Goal: Task Accomplishment & Management: Use online tool/utility

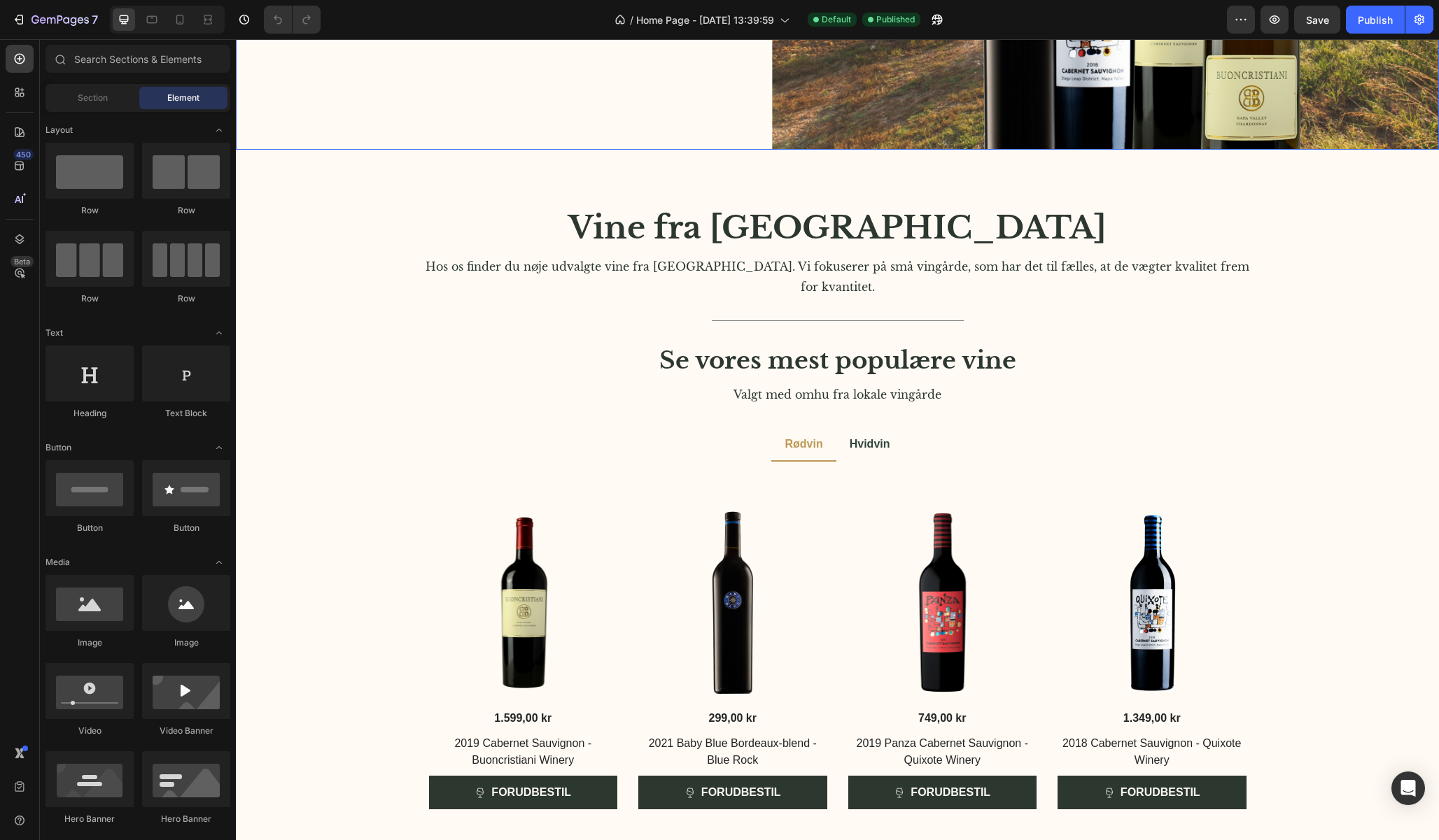
scroll to position [700, 0]
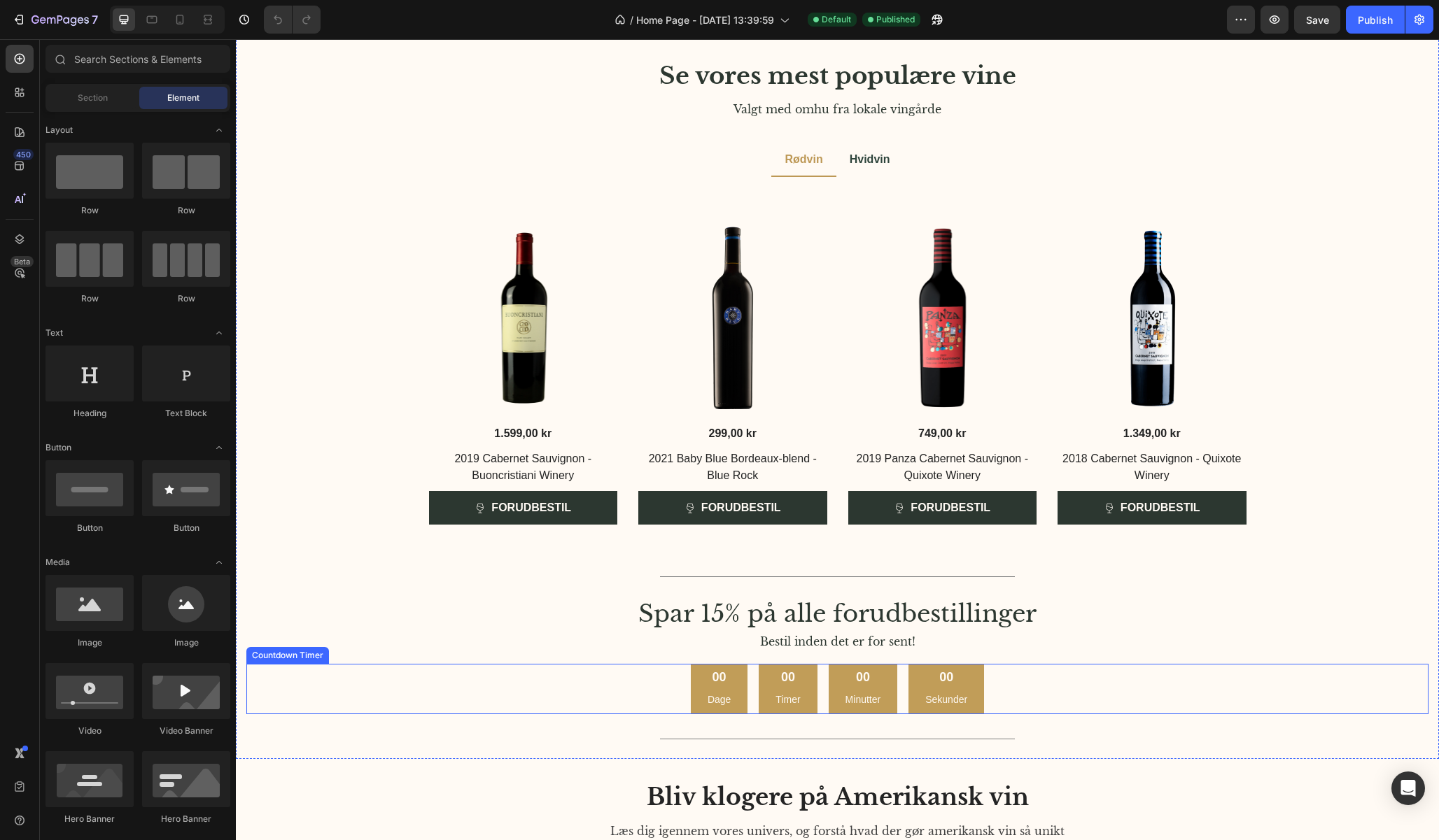
click at [809, 669] on div "00 Timer" at bounding box center [787, 689] width 58 height 51
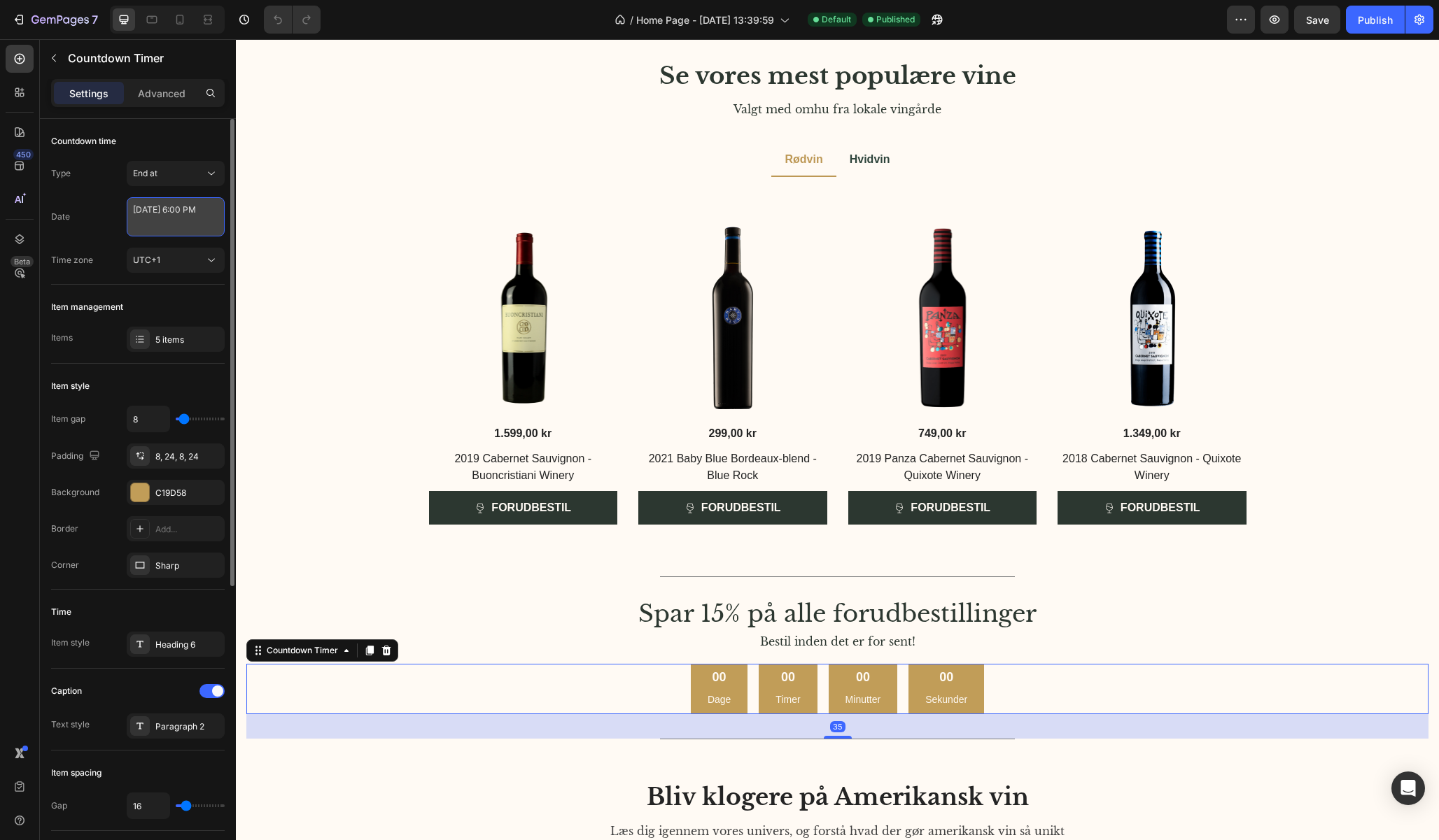
click at [183, 213] on textarea "[DATE] 6:00 PM" at bounding box center [176, 216] width 98 height 39
select select "18"
select select "false"
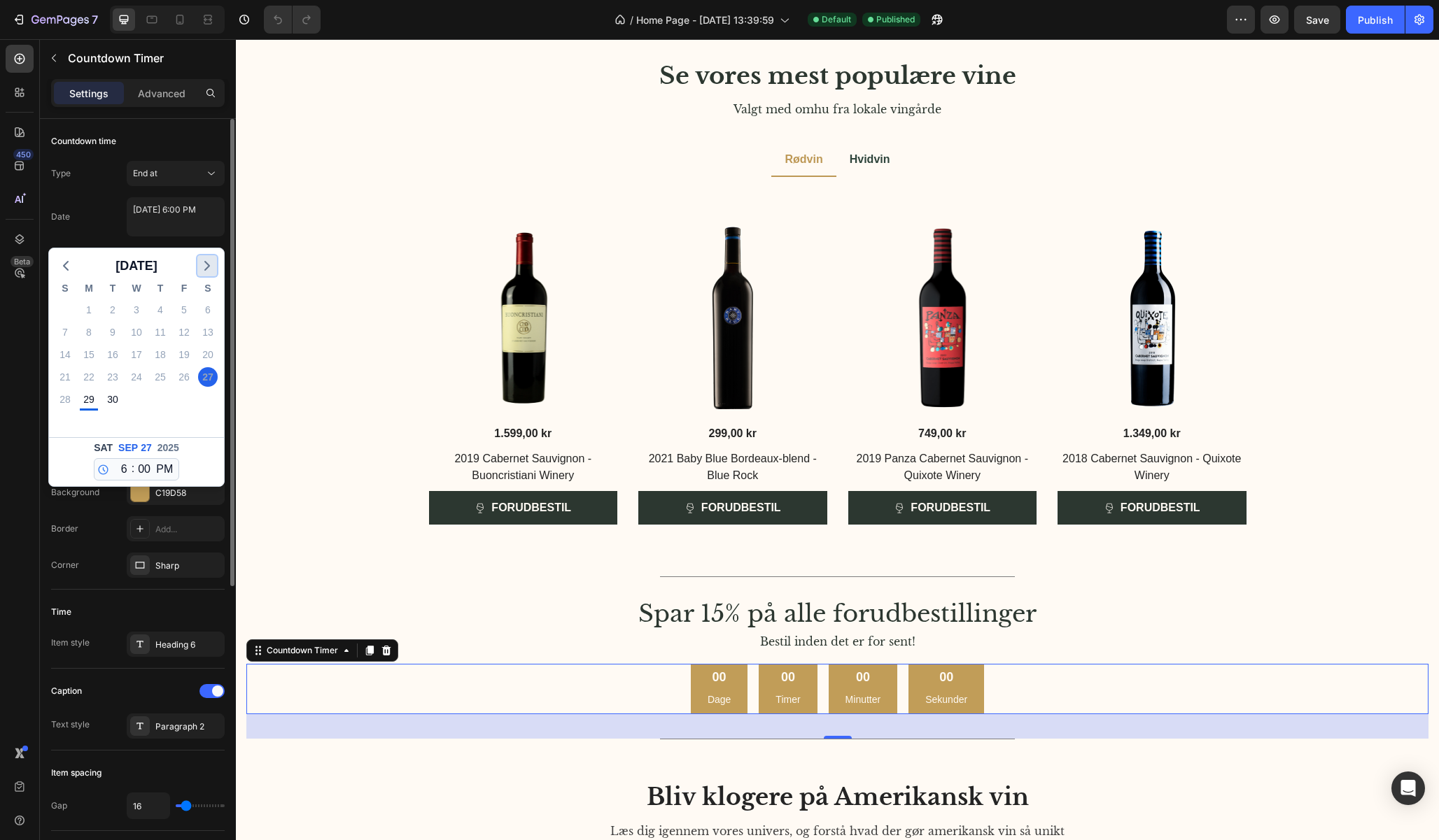
click at [204, 267] on icon "button" at bounding box center [206, 266] width 16 height 16
click at [135, 312] on div "1" at bounding box center [137, 310] width 19 height 19
type textarea "October 01 2025 6:00 PM"
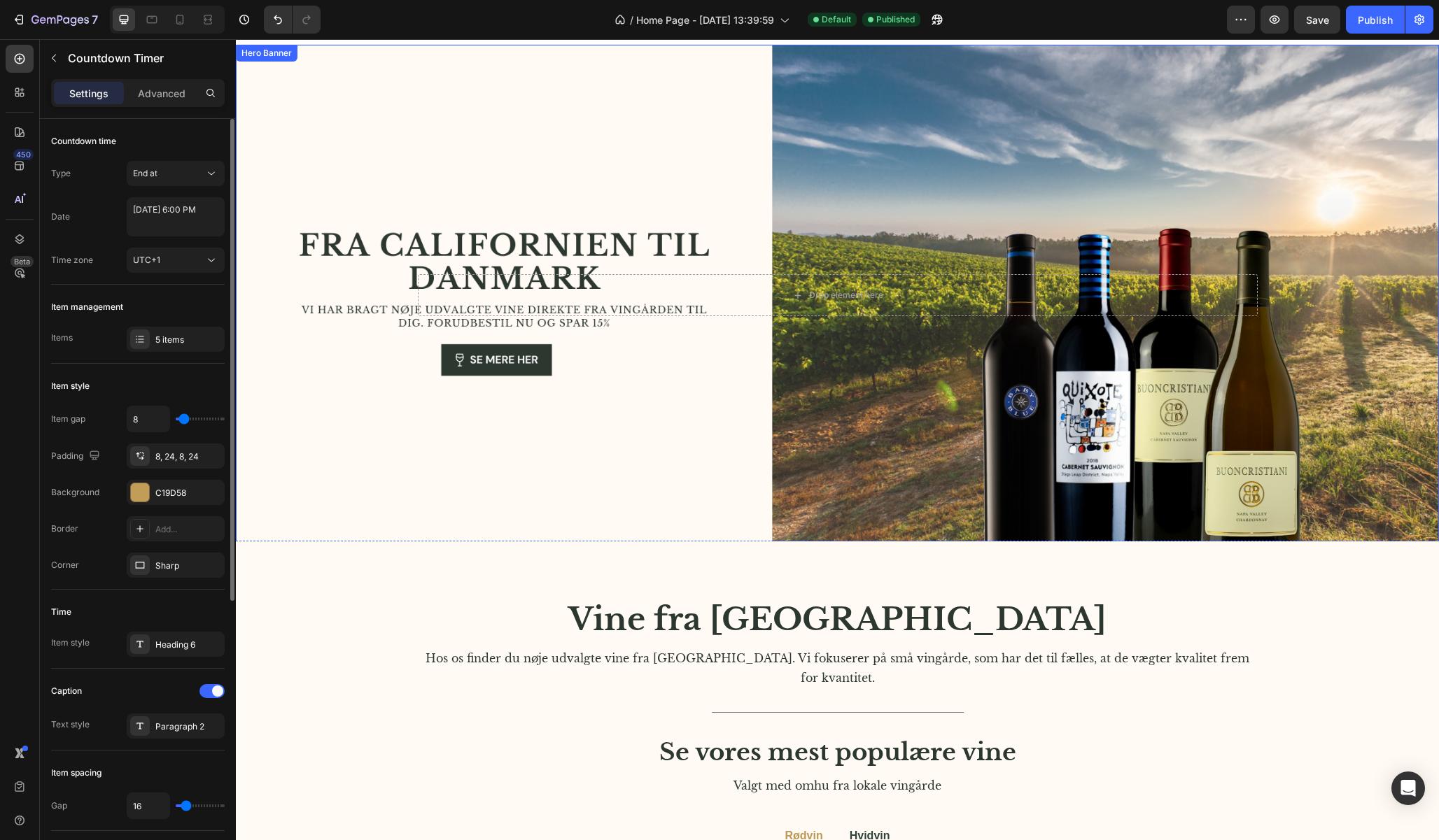
scroll to position [0, 0]
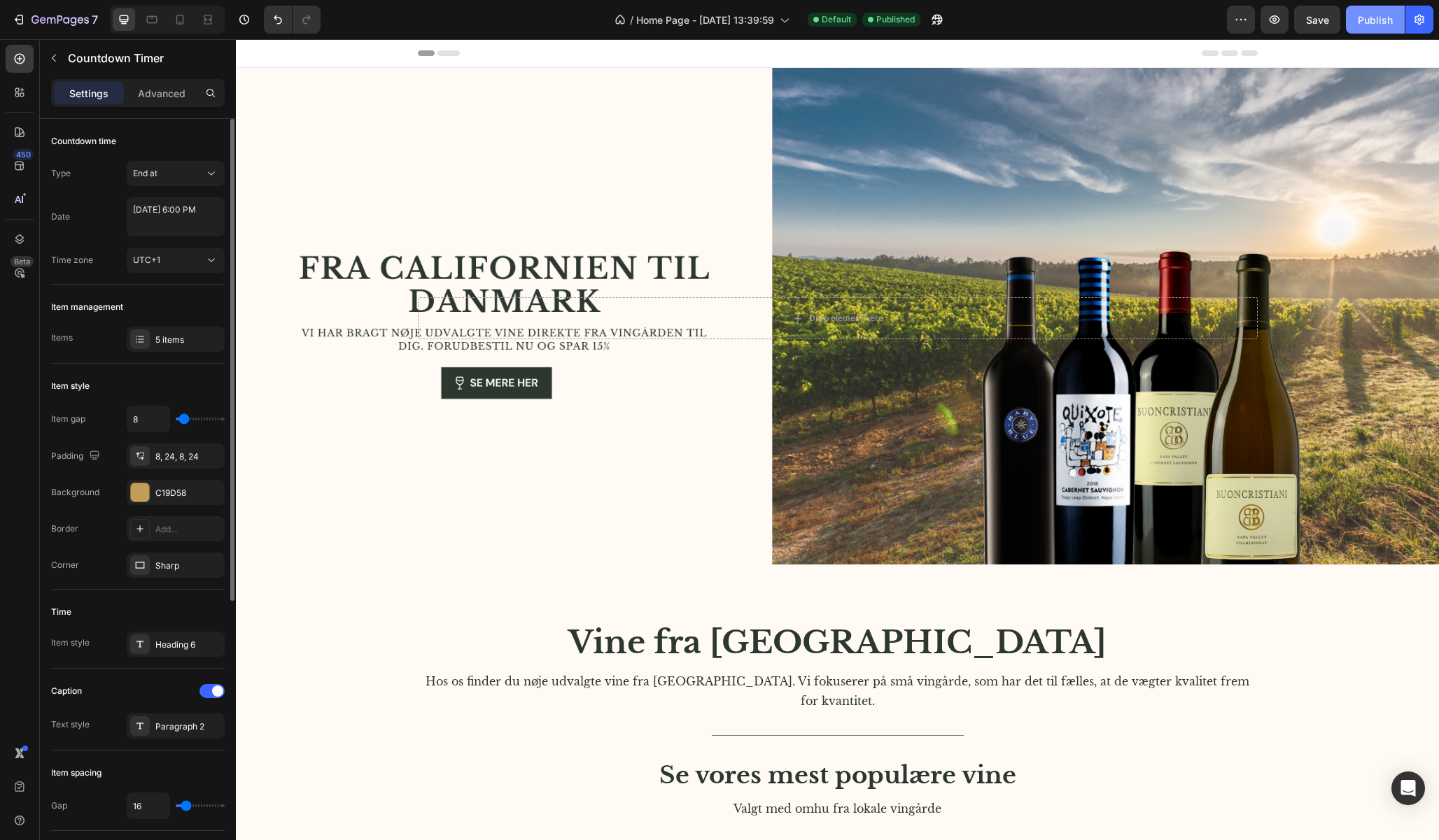
click at [1378, 28] on button "Publish" at bounding box center [1375, 19] width 59 height 28
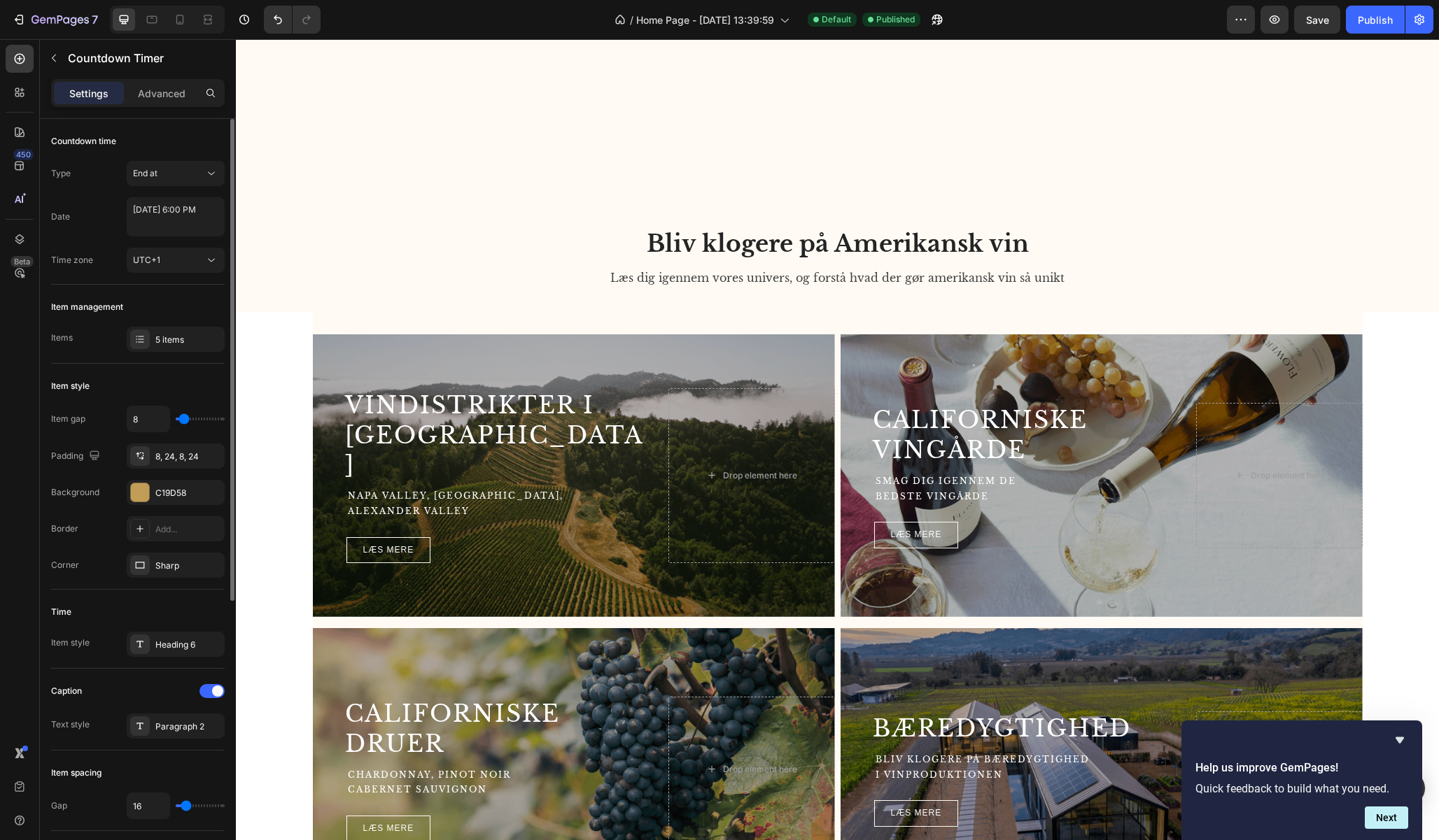
scroll to position [839, 0]
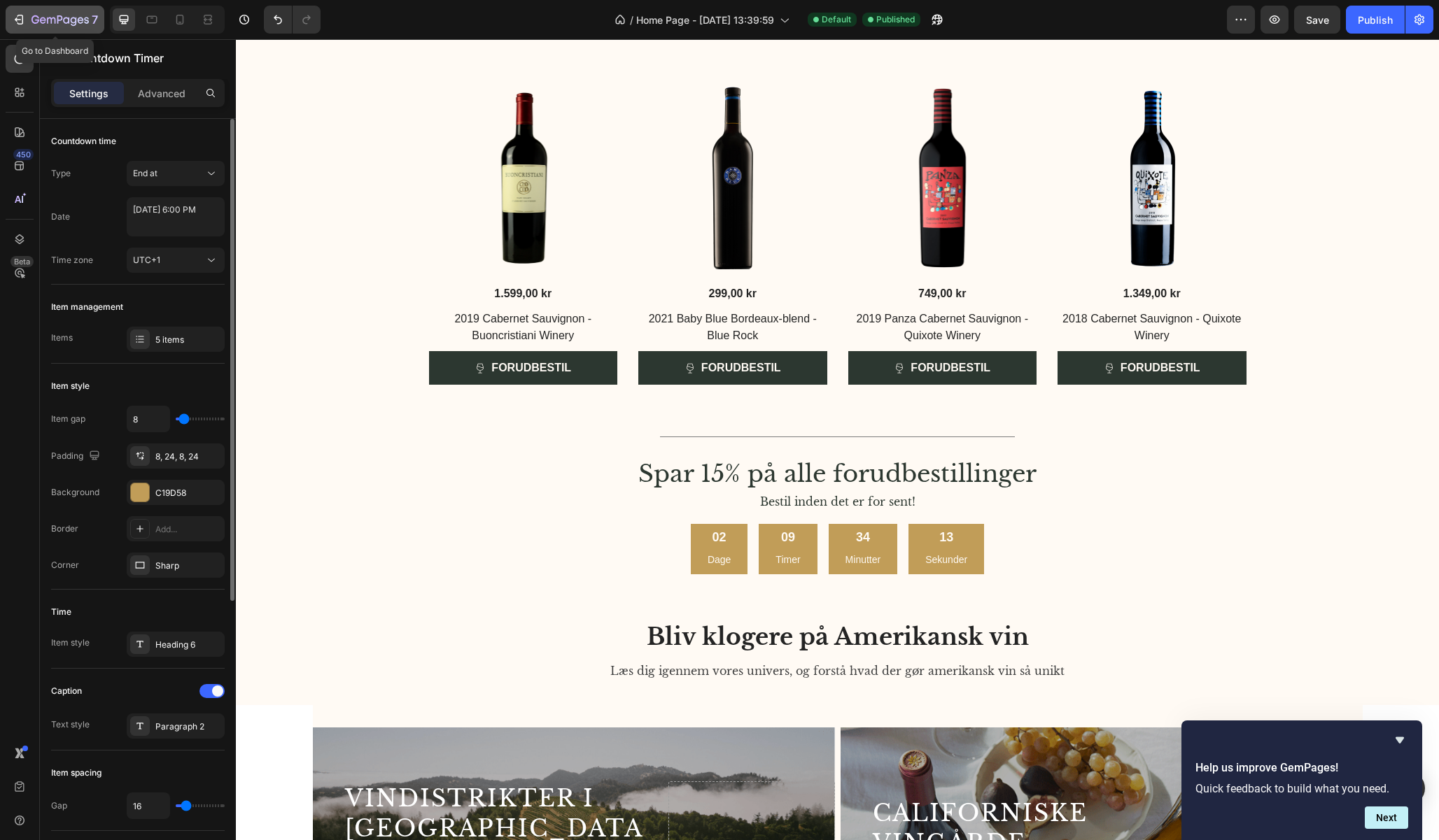
click at [16, 22] on icon "button" at bounding box center [18, 19] width 14 height 14
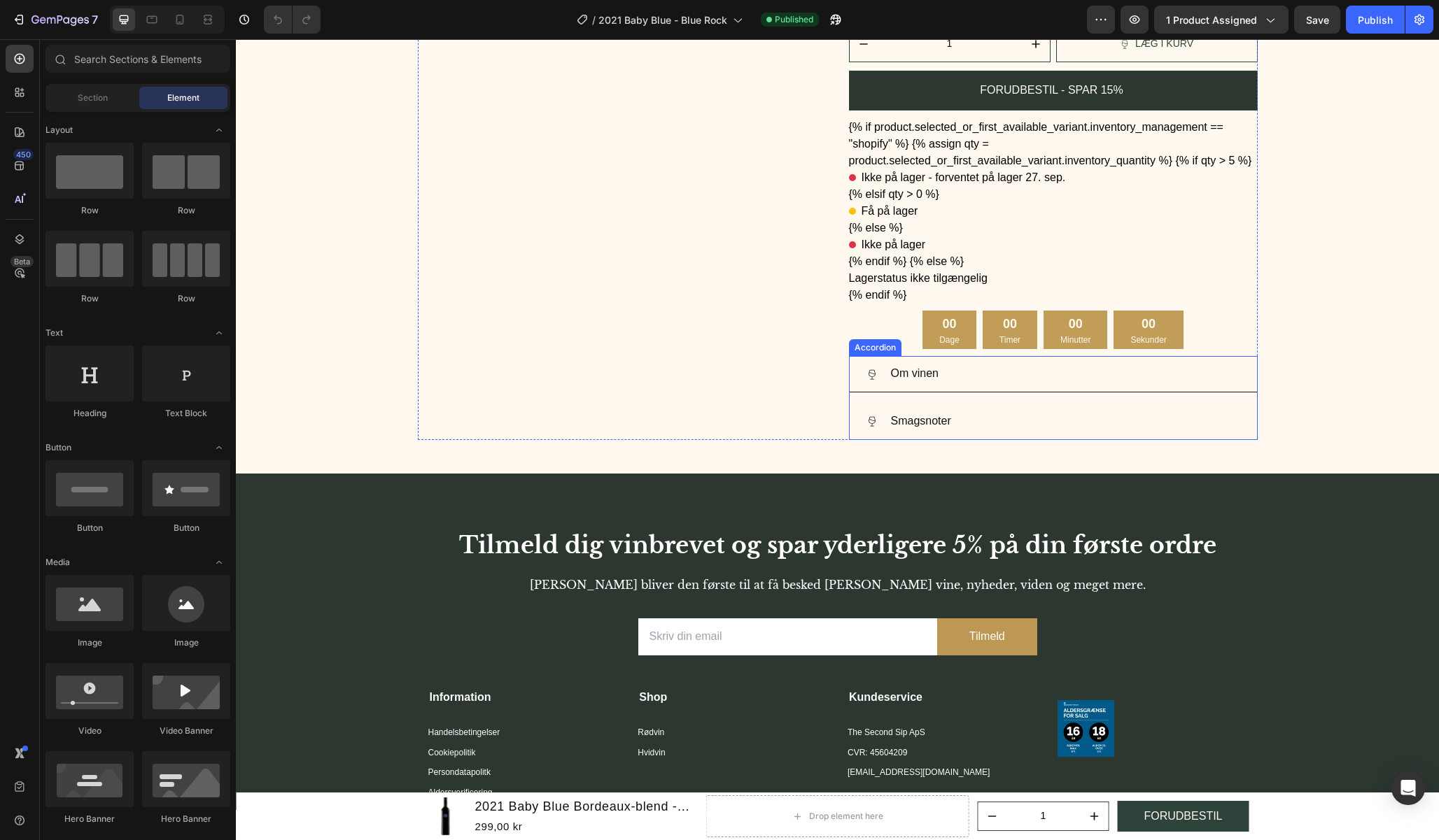
click at [1083, 313] on div "00 Minutter" at bounding box center [1075, 330] width 64 height 38
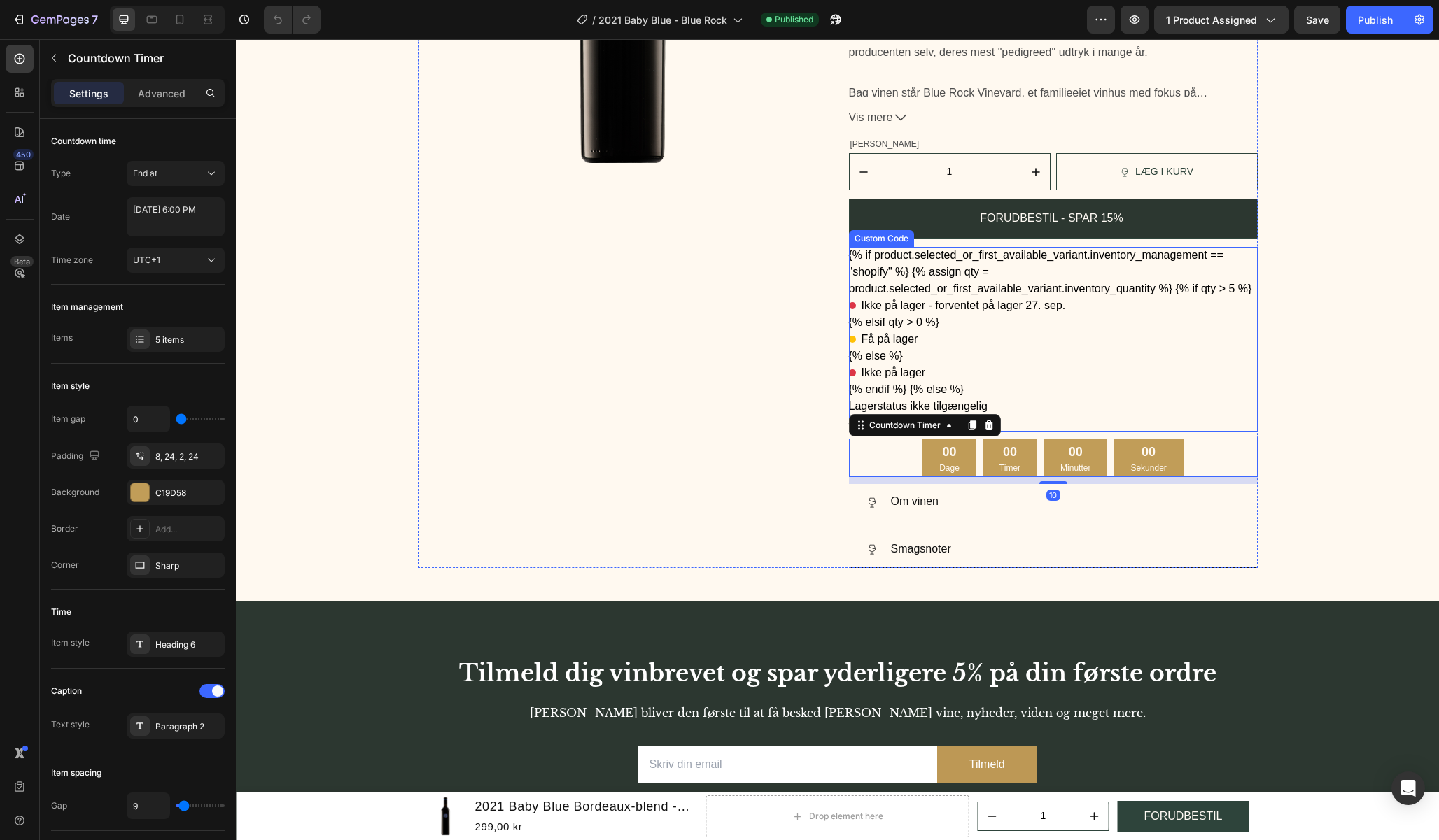
scroll to position [280, 0]
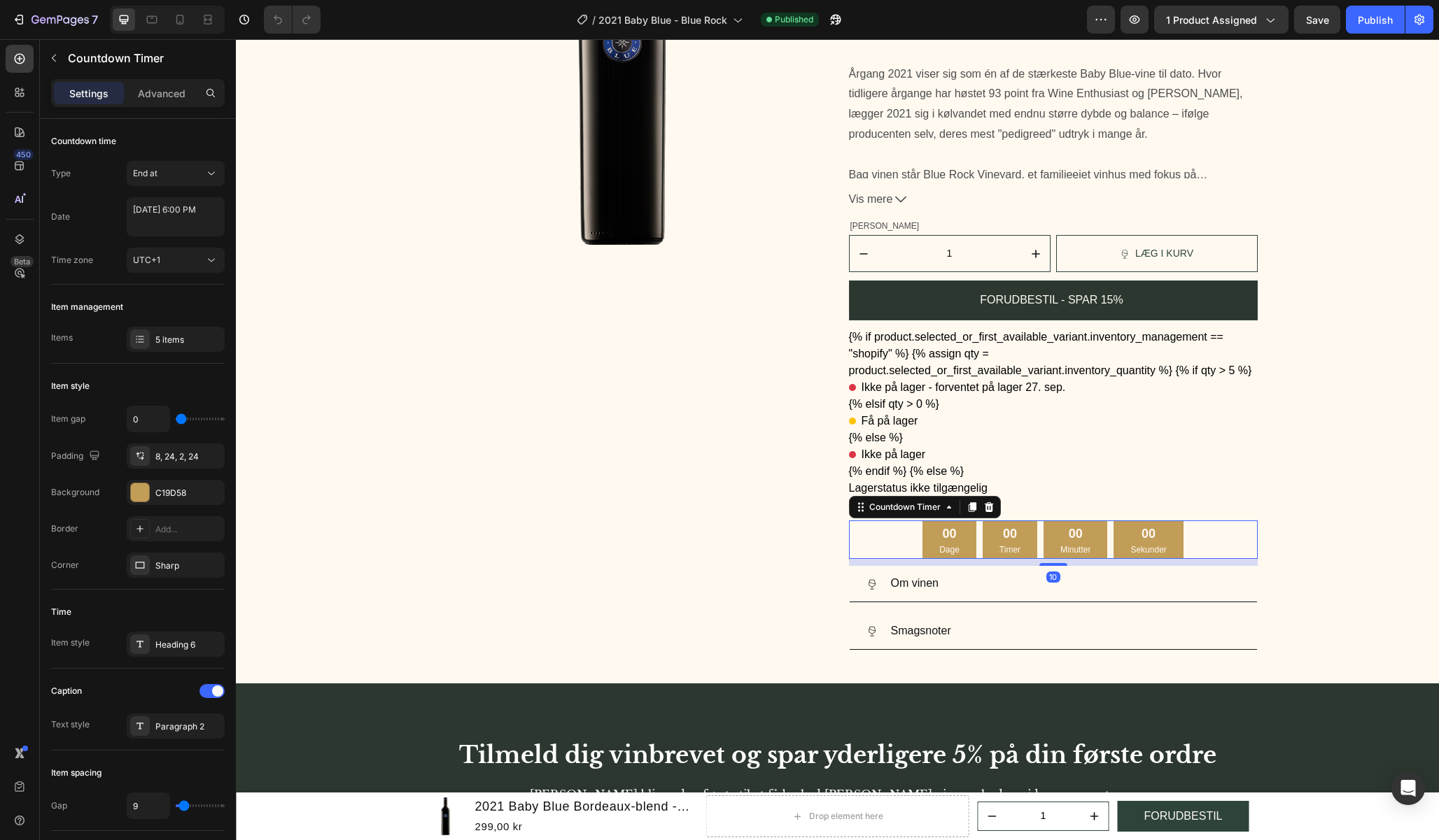
click at [992, 506] on div "Countdown Timer" at bounding box center [925, 506] width 152 height 22
click at [984, 508] on icon at bounding box center [988, 507] width 9 height 10
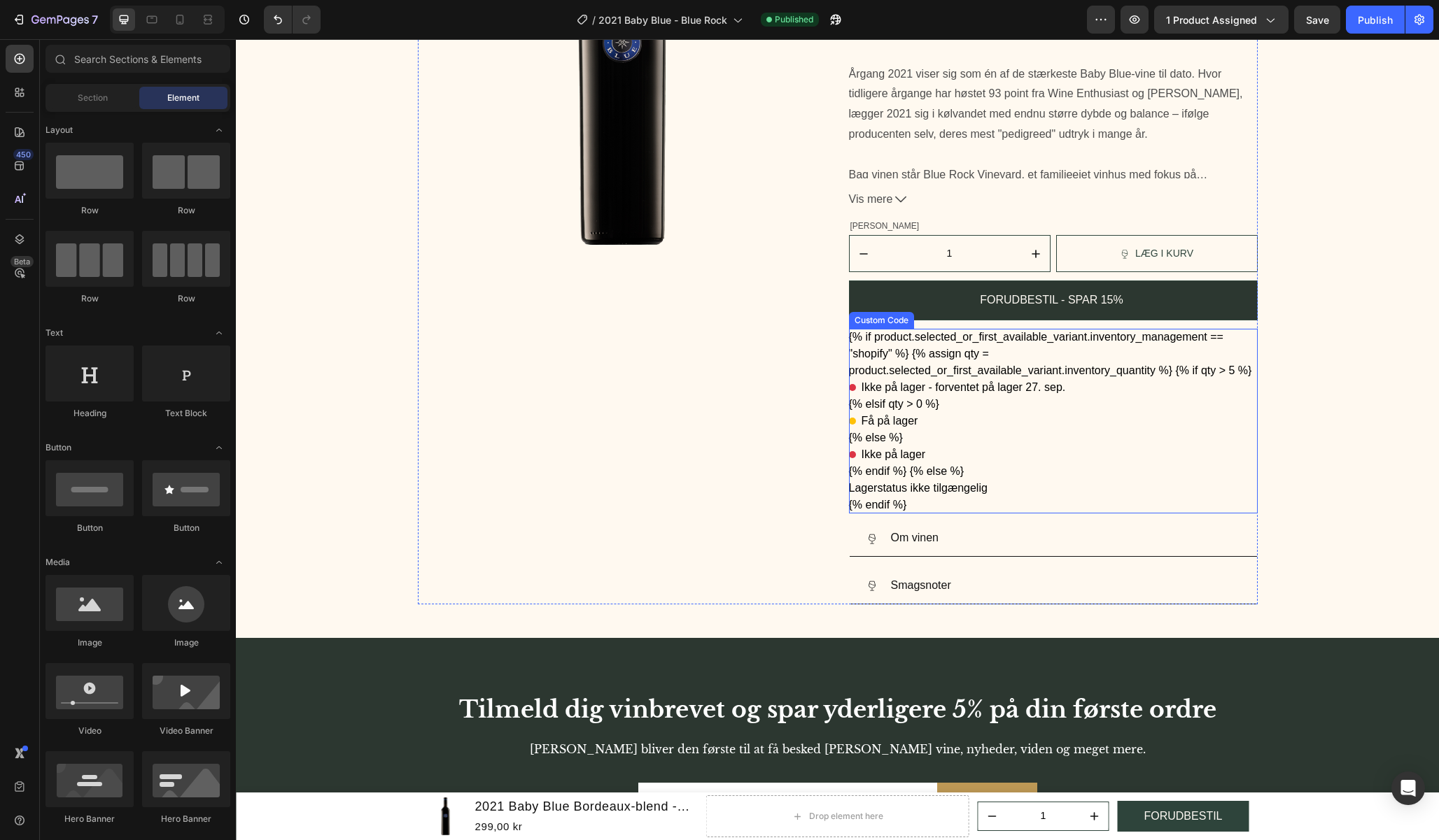
click at [1011, 392] on span "Ikke på lager - forventet på lager 27. sep." at bounding box center [964, 387] width 204 height 16
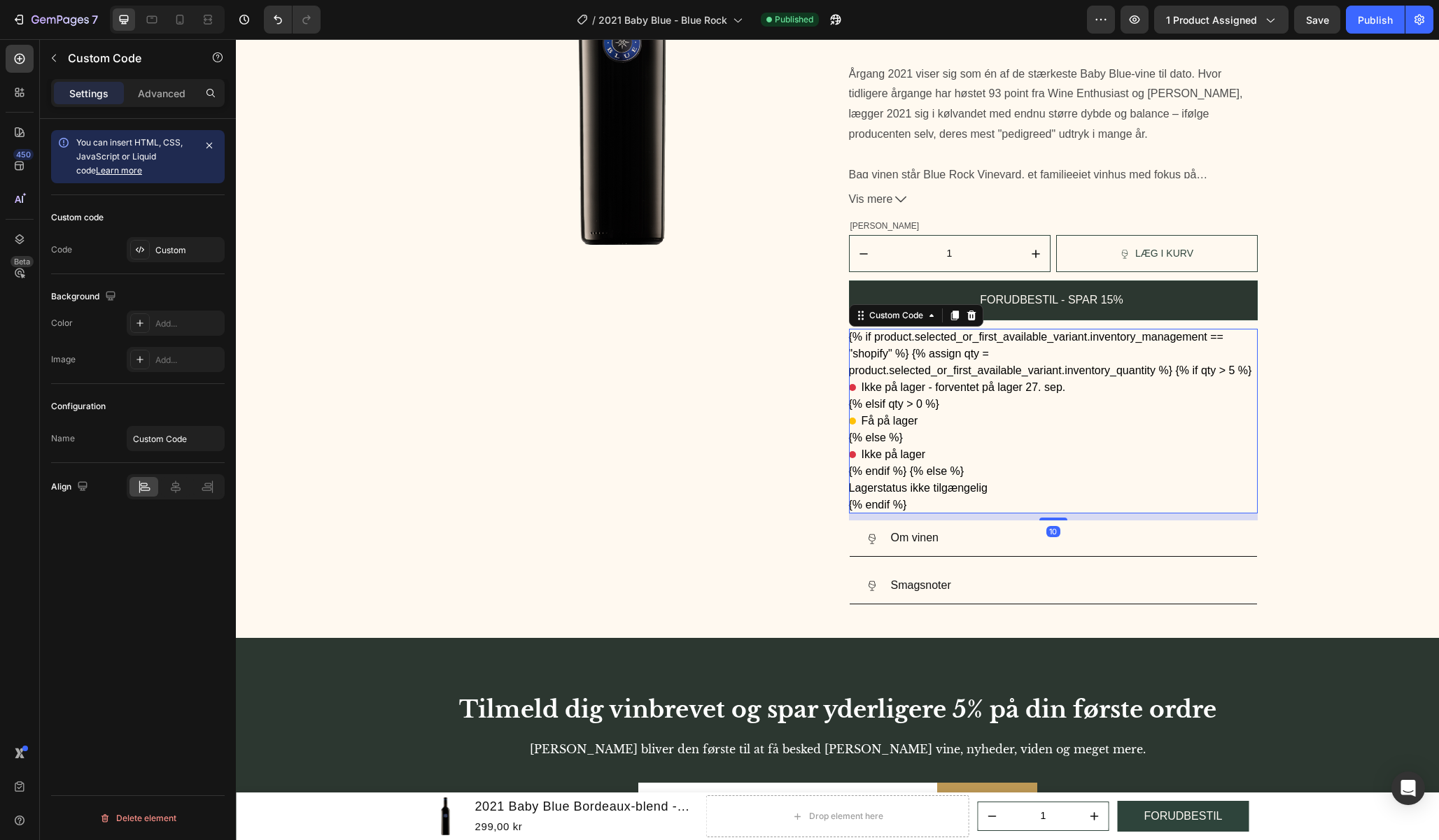
click at [1011, 392] on span "Ikke på lager - forventet på lager 27. sep." at bounding box center [964, 387] width 204 height 16
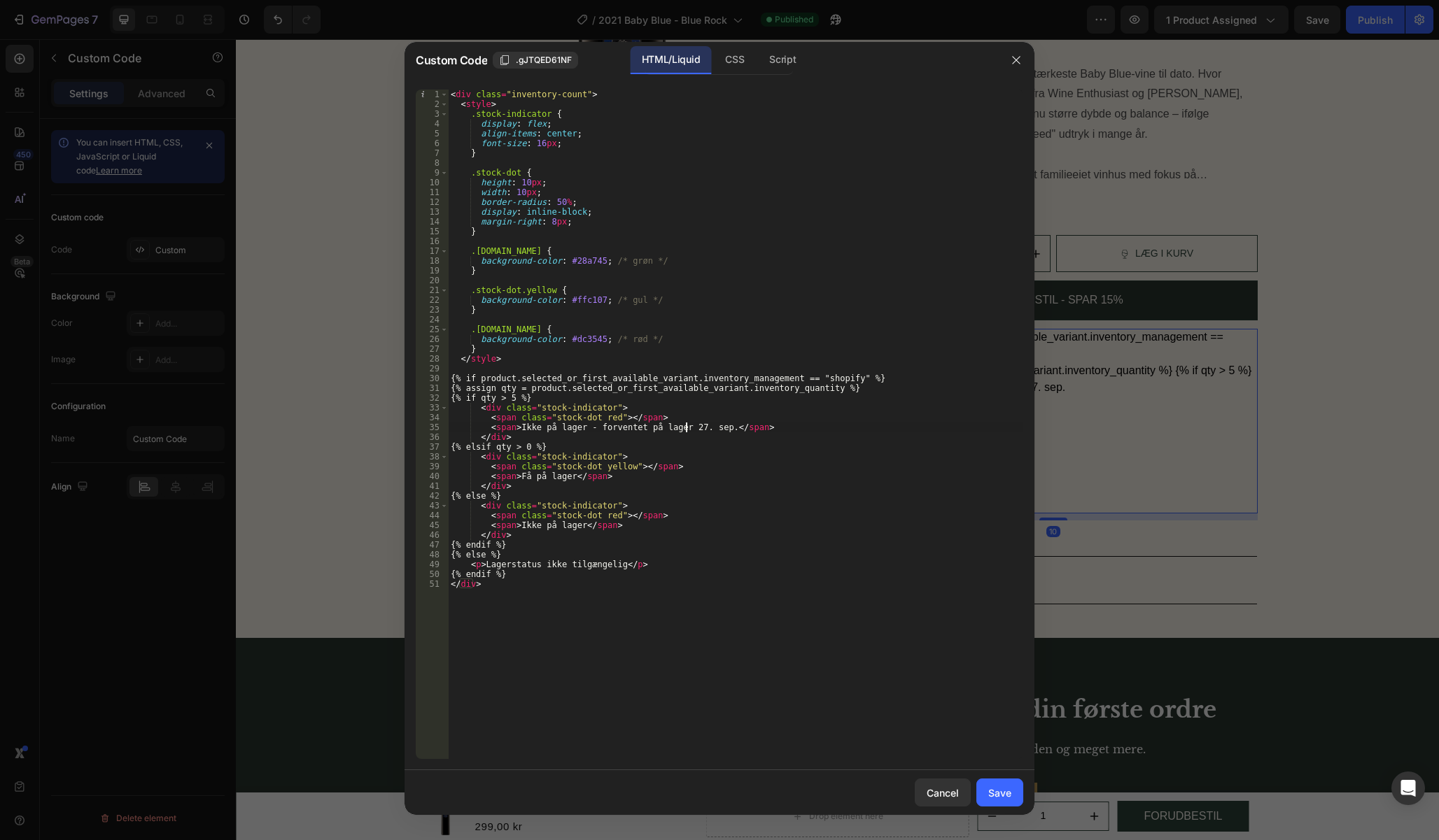
click at [686, 425] on div "< div class = "inventory-count" > < style > .stock-indicator { display : flex ;…" at bounding box center [735, 434] width 576 height 689
drag, startPoint x: 708, startPoint y: 425, endPoint x: 693, endPoint y: 425, distance: 15.0
click at [693, 425] on div "< div class = "inventory-count" > < style > .stock-indicator { display : flex ;…" at bounding box center [735, 434] width 576 height 689
type textarea "<span>Ikke på lager - forventet på lager 1. okt.</span>"
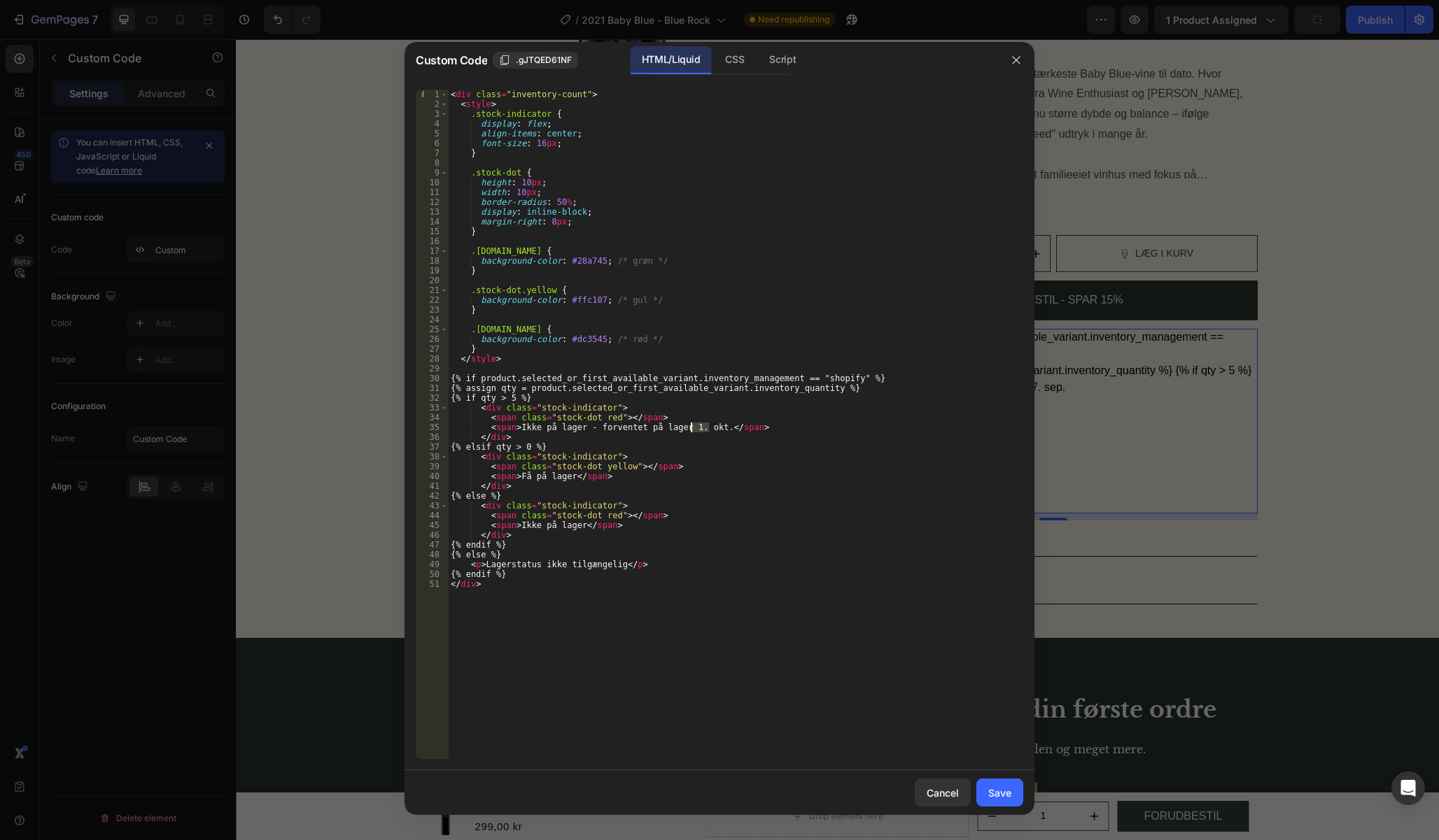
click at [696, 425] on div "< div class = "inventory-count" > < style > .stock-indicator { display : flex ;…" at bounding box center [735, 424] width 576 height 670
drag, startPoint x: 678, startPoint y: 429, endPoint x: 708, endPoint y: 429, distance: 30.0
click at [708, 429] on div "< div class = "inventory-count" > < style > .stock-indicator { display : flex ;…" at bounding box center [735, 434] width 576 height 689
click at [1004, 790] on div "Save" at bounding box center [999, 792] width 23 height 14
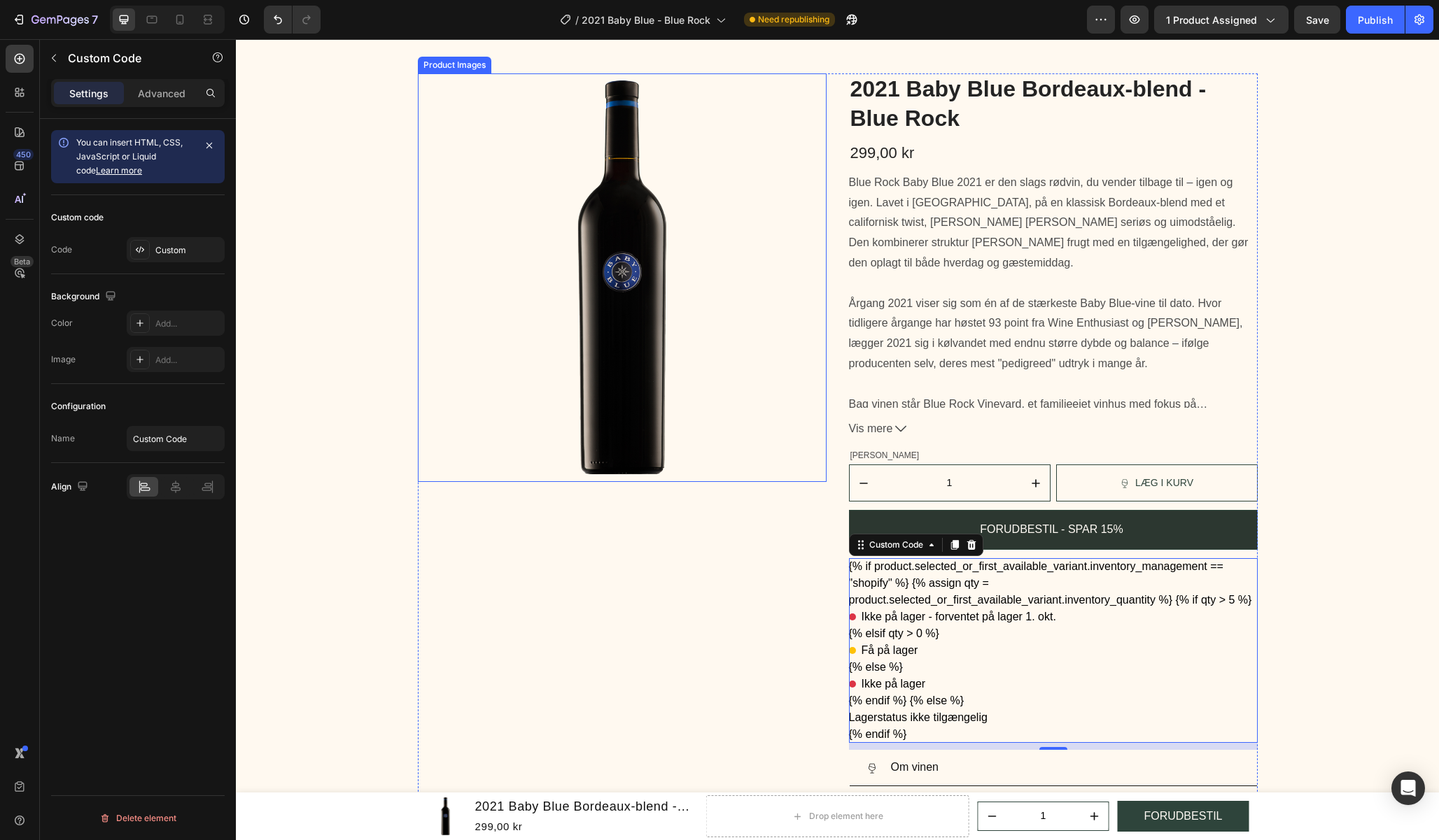
scroll to position [0, 0]
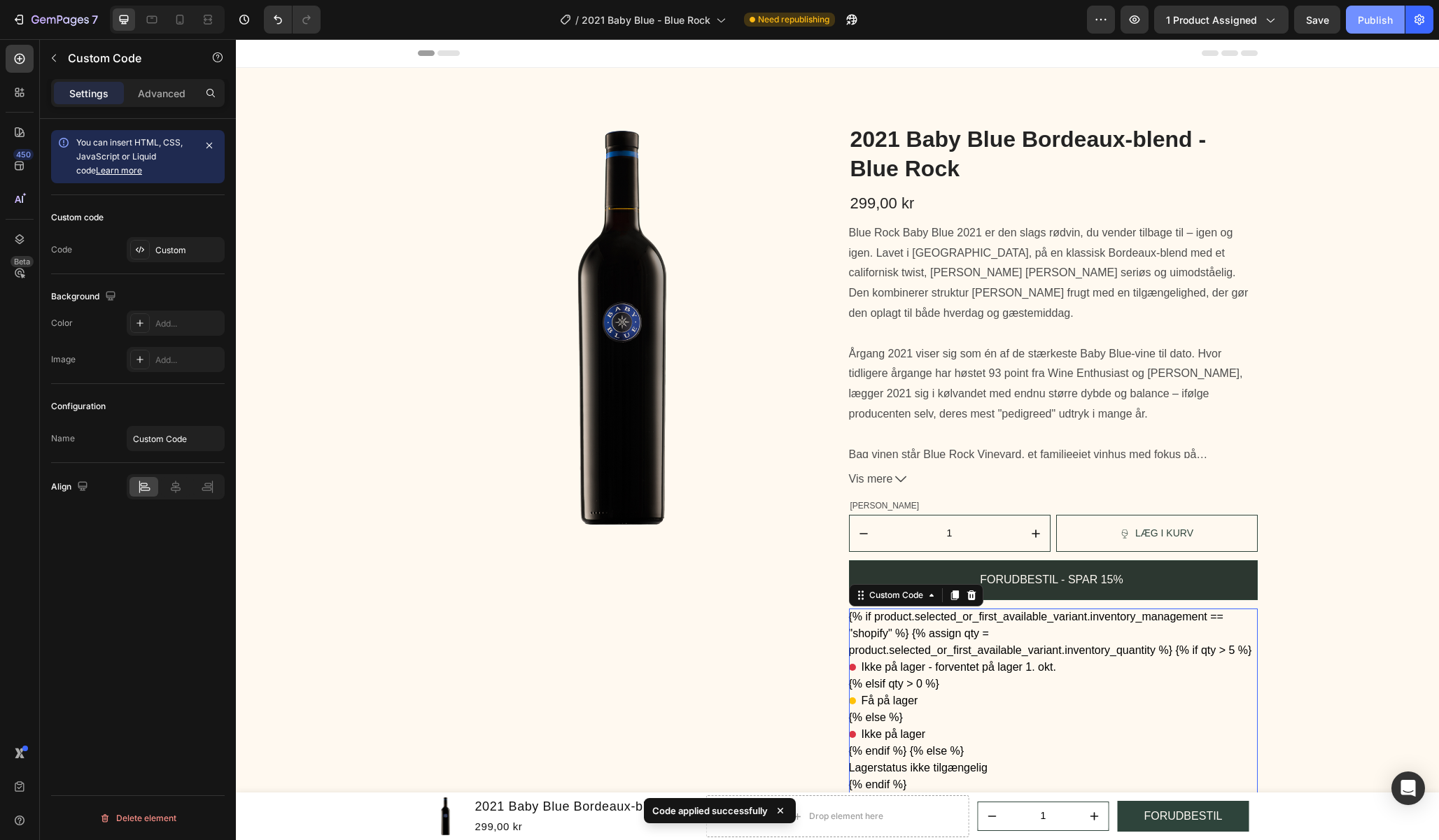
click at [1388, 14] on div "Publish" at bounding box center [1375, 19] width 35 height 14
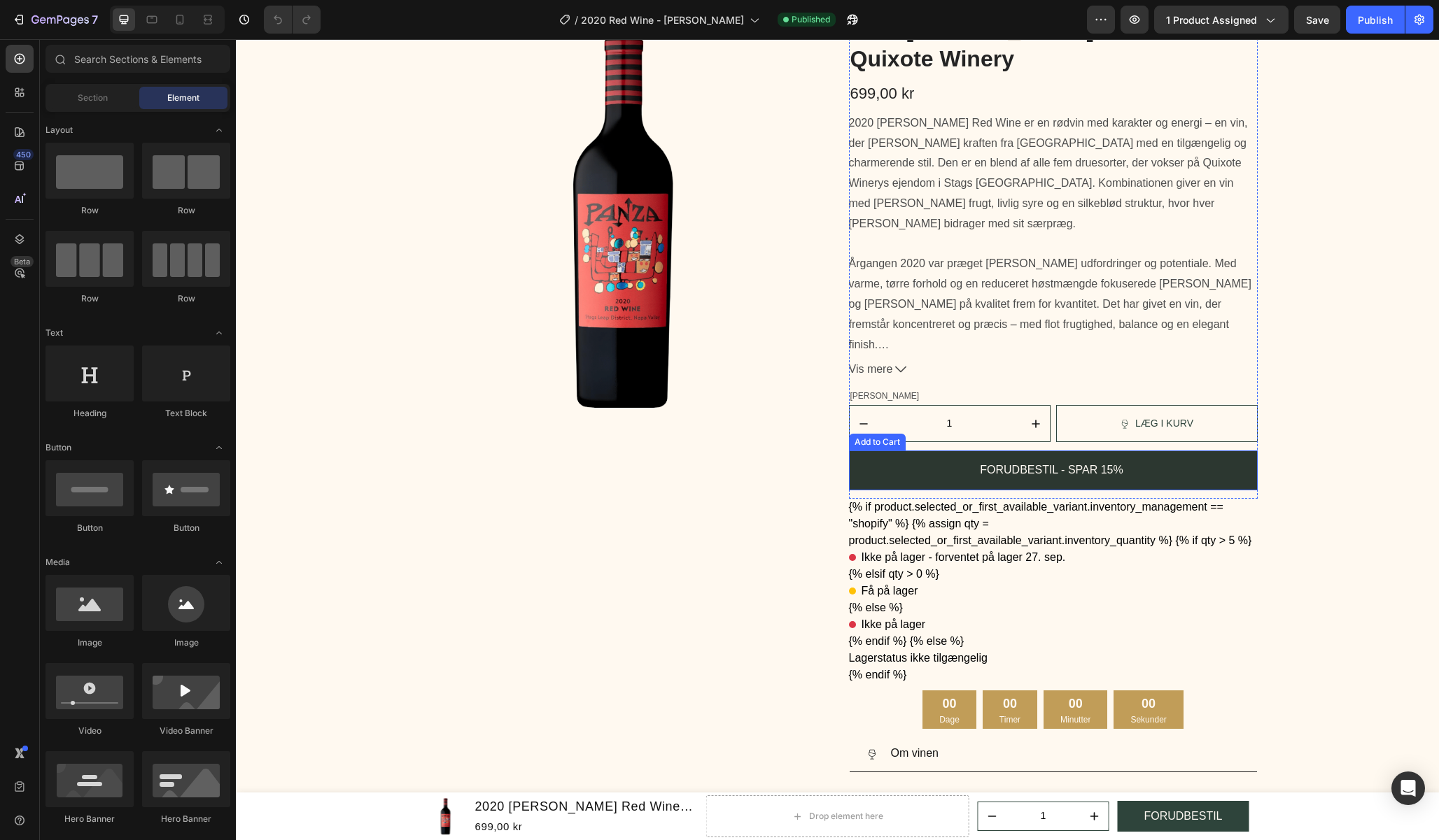
scroll to position [210, 0]
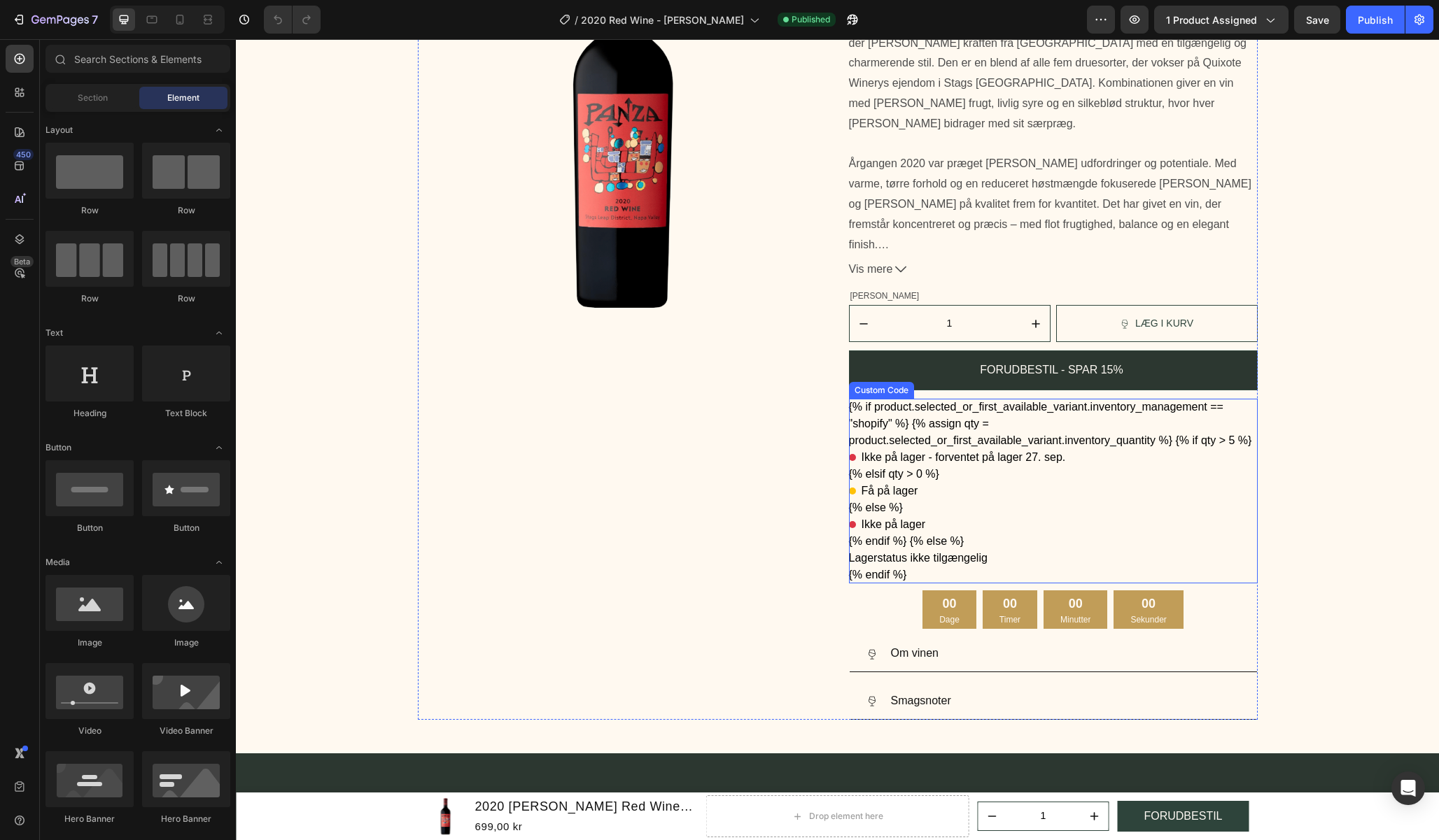
click at [1019, 471] on div "{% if product.selected_or_first_available_variant.inventory_management == "shop…" at bounding box center [1053, 491] width 409 height 185
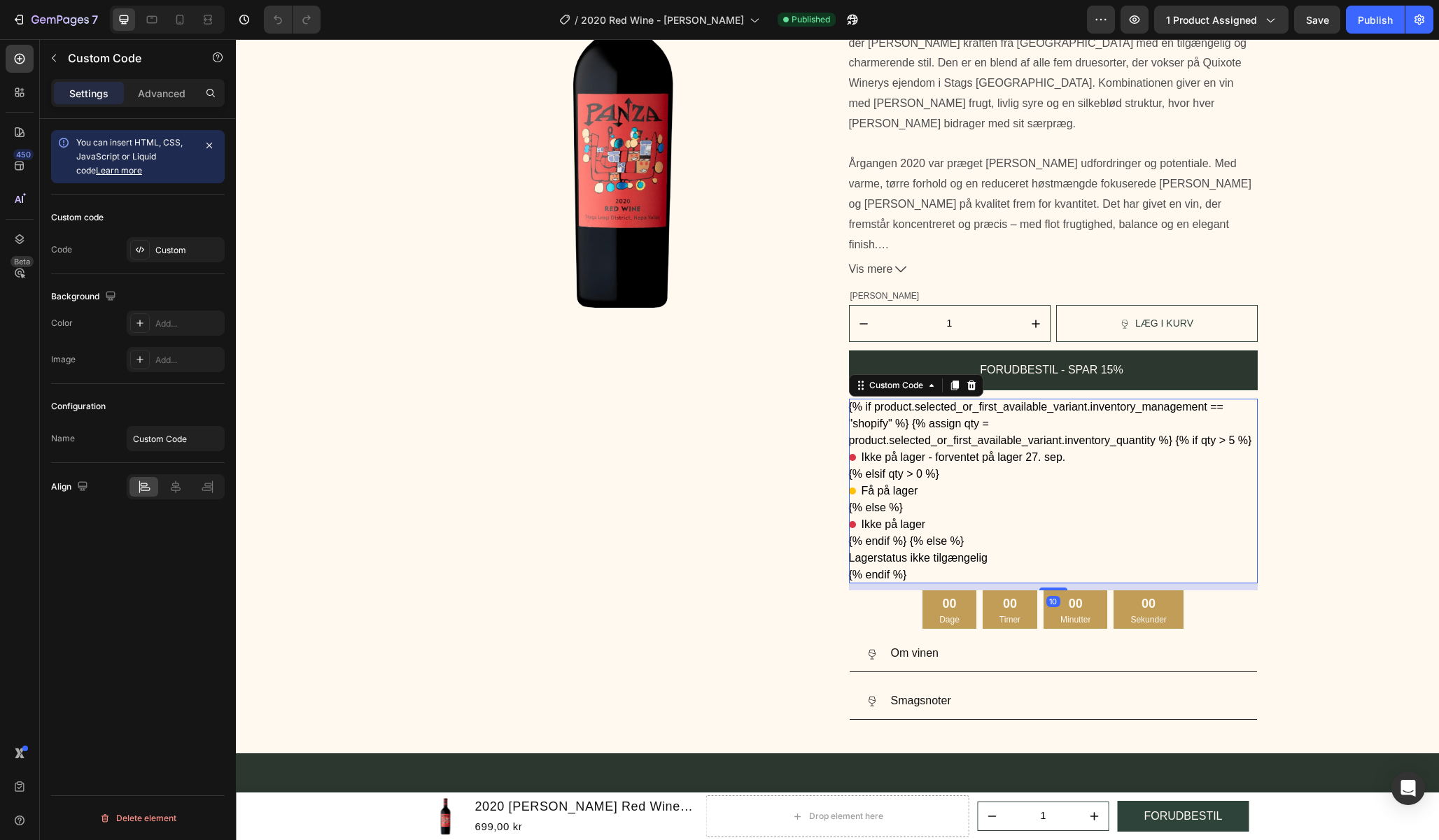
click at [1019, 471] on div "{% if product.selected_or_first_available_variant.inventory_management == "shop…" at bounding box center [1053, 491] width 409 height 185
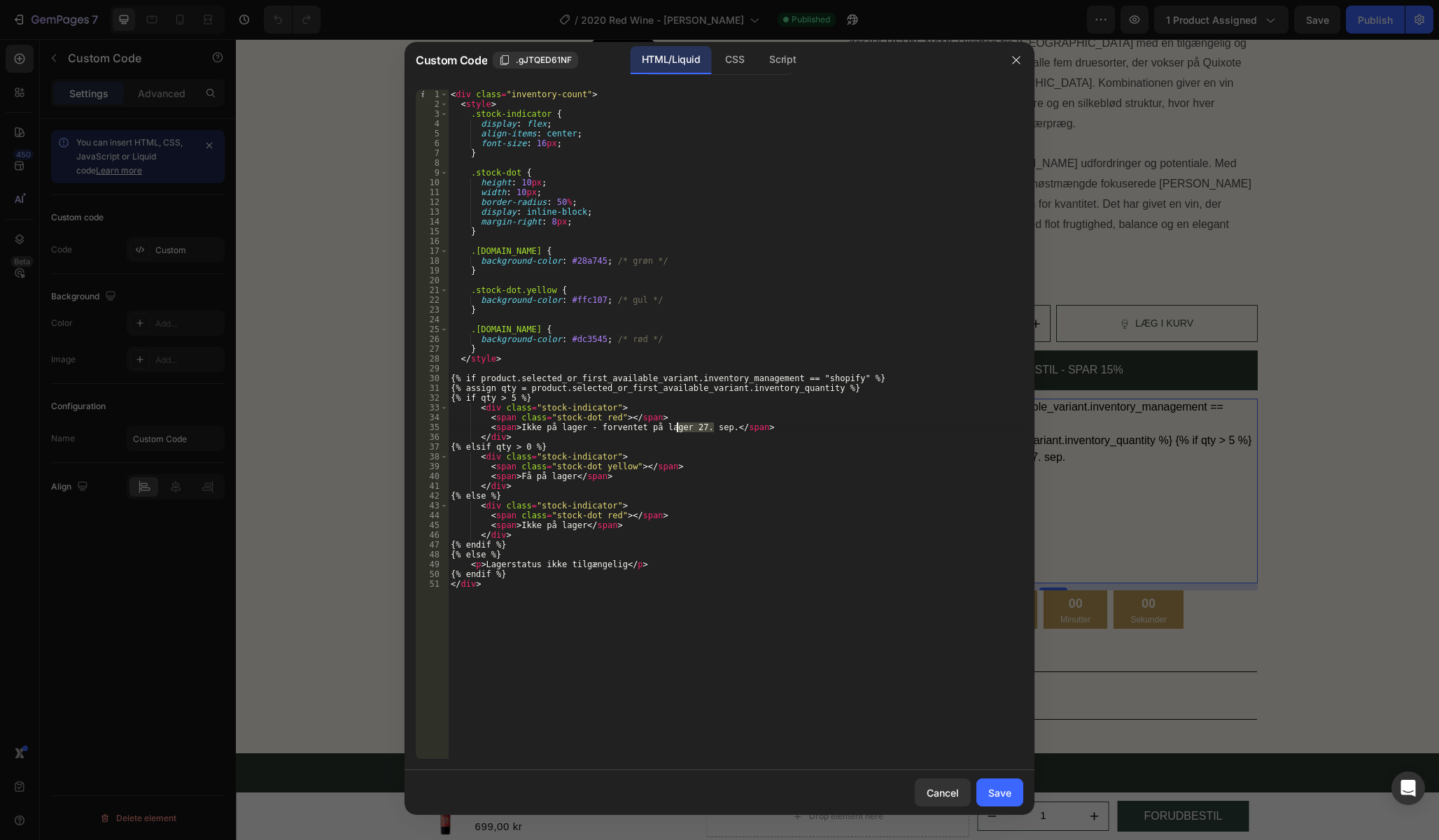
drag, startPoint x: 712, startPoint y: 427, endPoint x: 678, endPoint y: 429, distance: 34.1
click at [678, 429] on div "< div class = "inventory-count" > < style > .stock-indicator { display : flex ;…" at bounding box center [735, 434] width 576 height 689
paste textarea "1. okt"
type textarea "<span>Ikke på lager - forventet på lager 1. okt.</span>"
click at [1001, 796] on div "Save" at bounding box center [999, 792] width 23 height 14
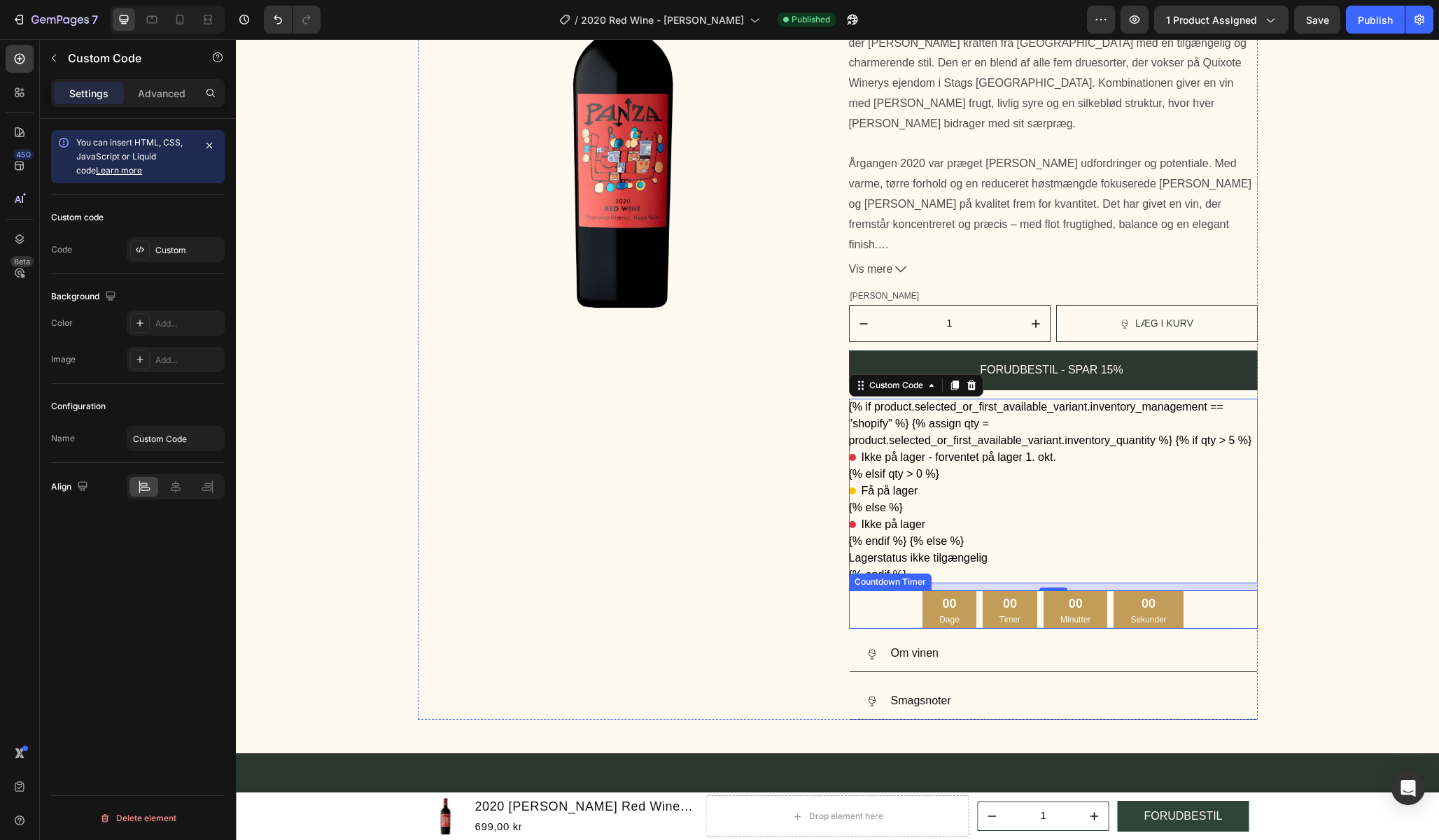
click at [1130, 606] on div "00" at bounding box center [1147, 603] width 36 height 16
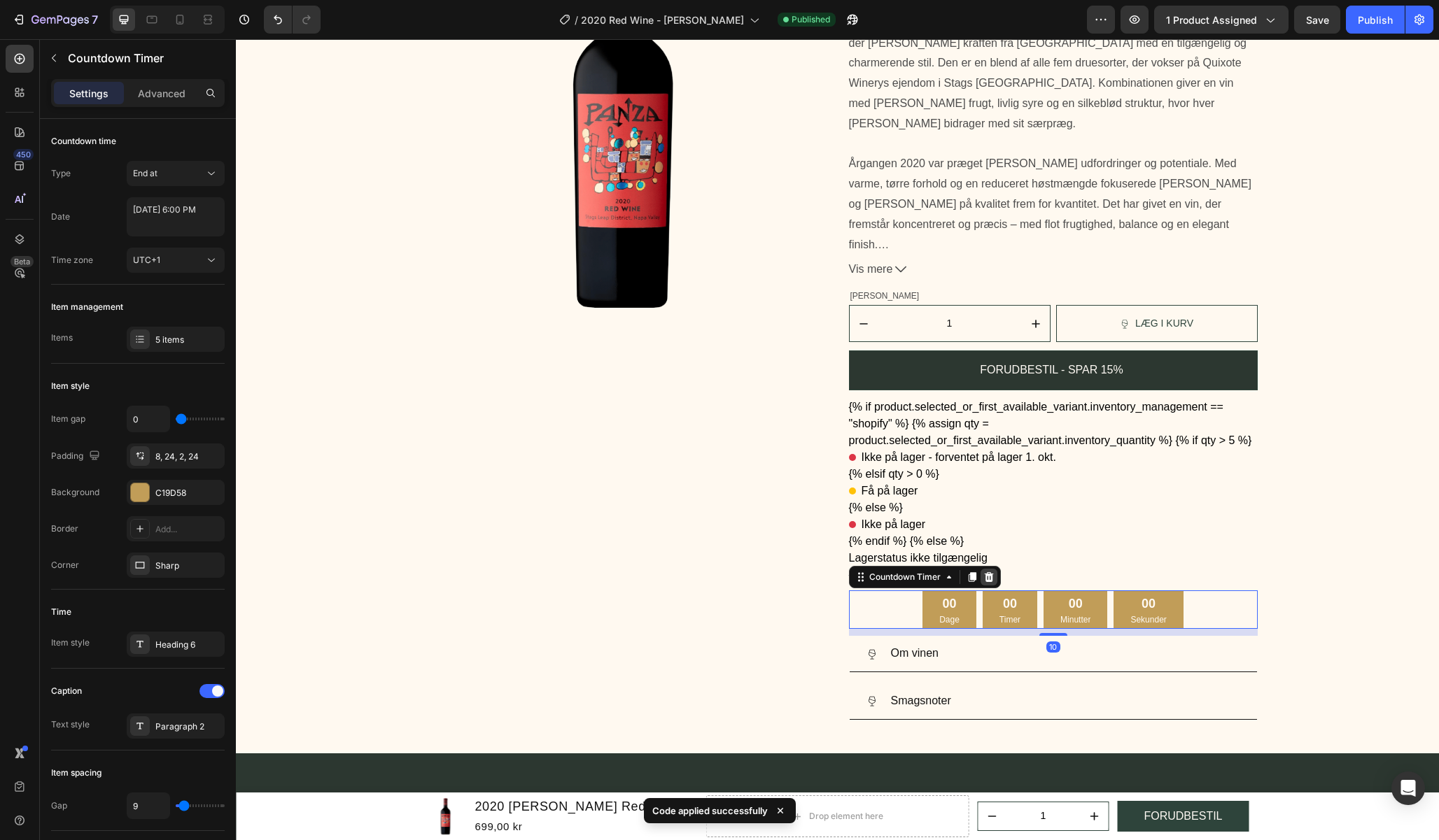
click at [983, 578] on icon at bounding box center [989, 577] width 12 height 12
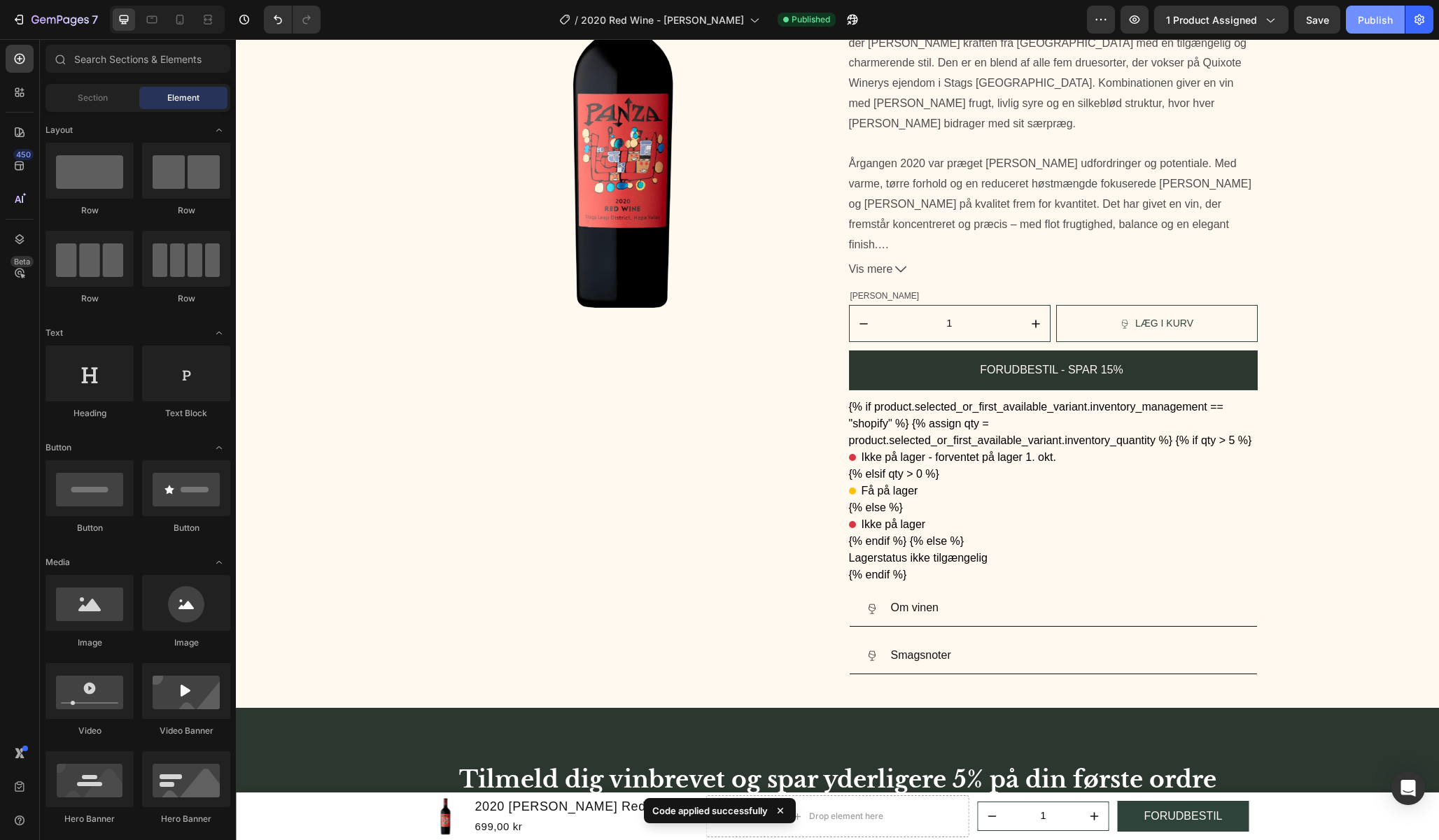
click at [1388, 24] on div "Publish" at bounding box center [1375, 19] width 35 height 14
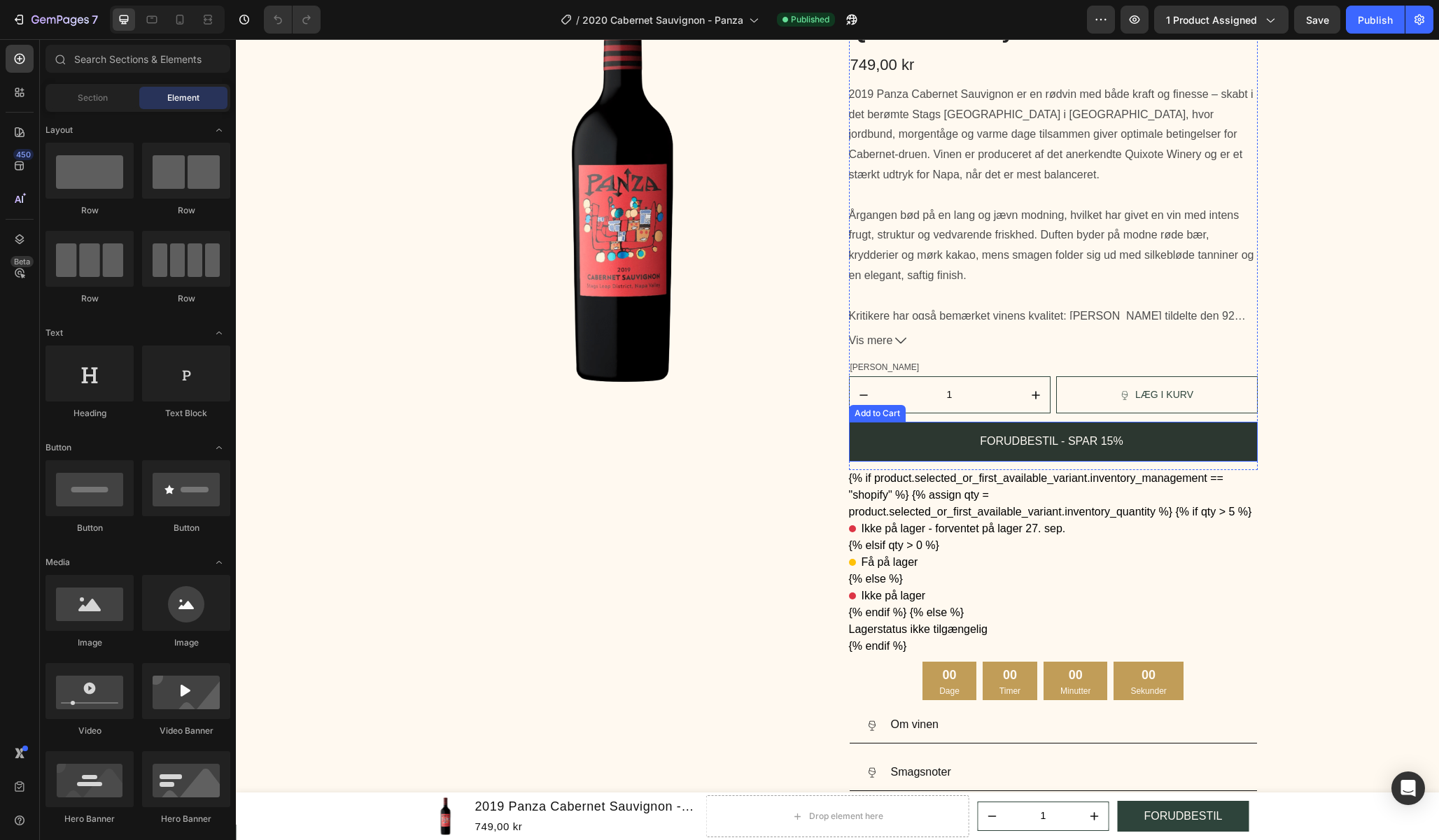
scroll to position [140, 0]
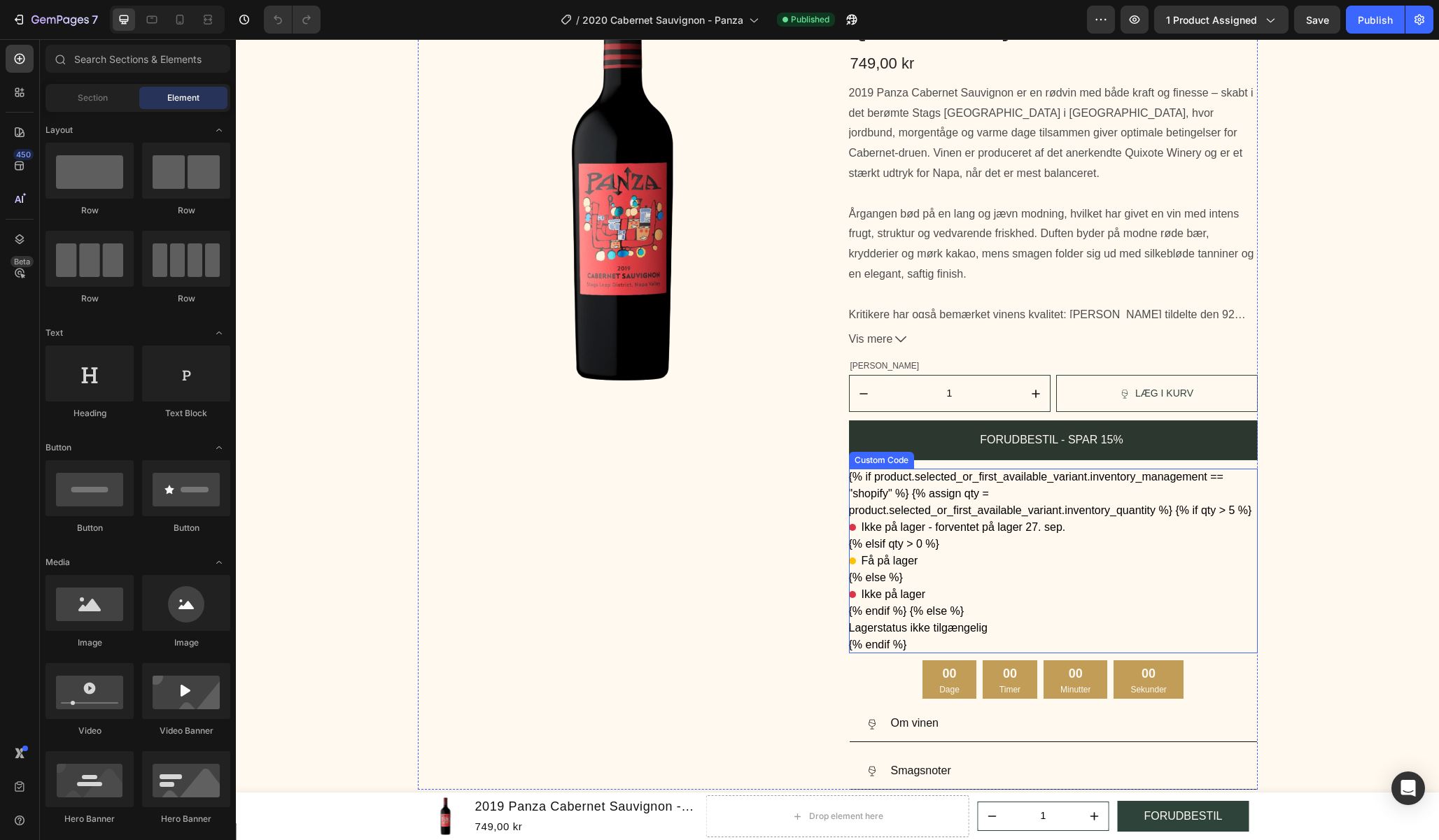
click at [1060, 567] on div "Få på lager" at bounding box center [1053, 560] width 409 height 16
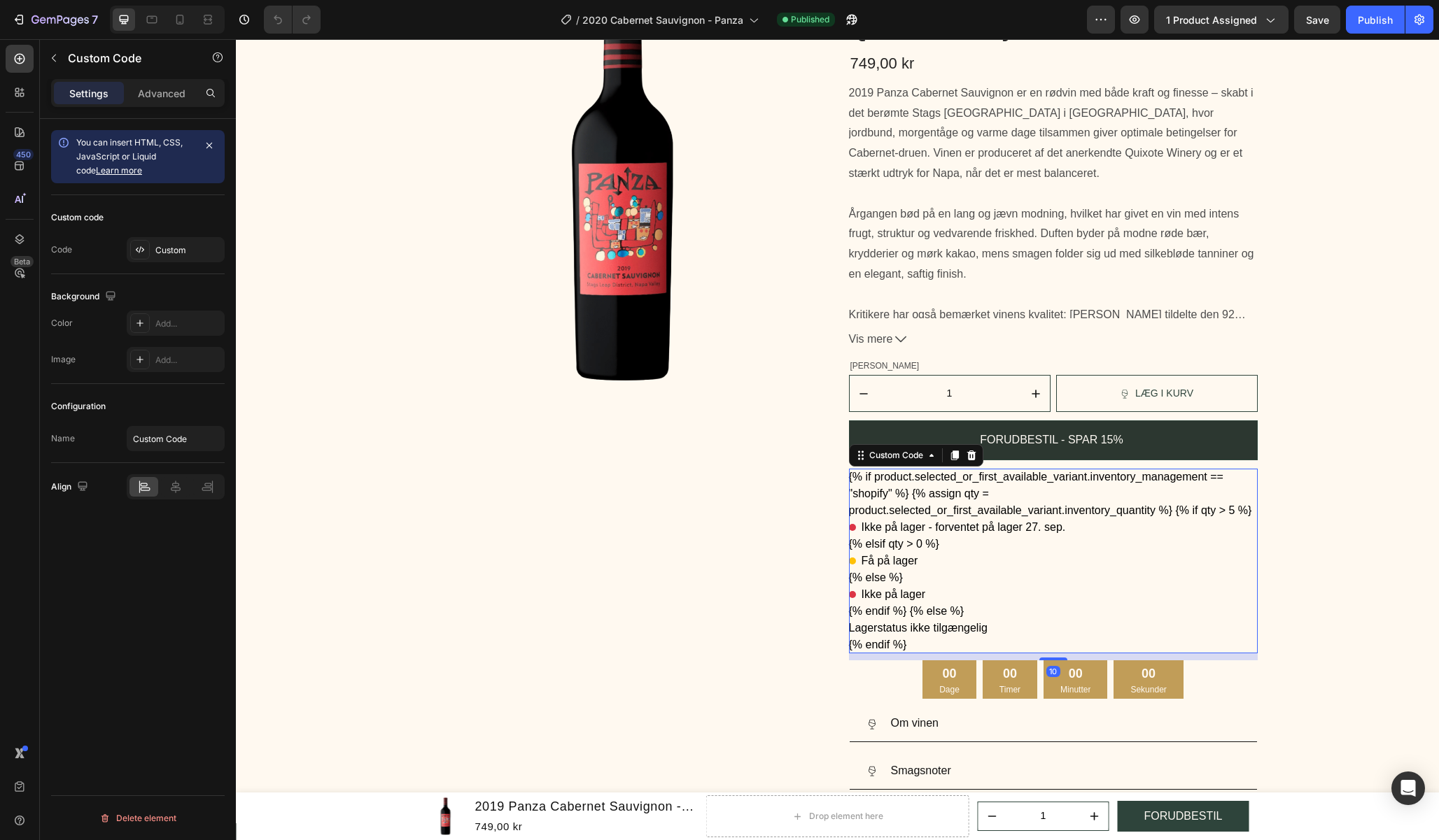
click at [1060, 567] on div "Få på lager" at bounding box center [1053, 560] width 409 height 16
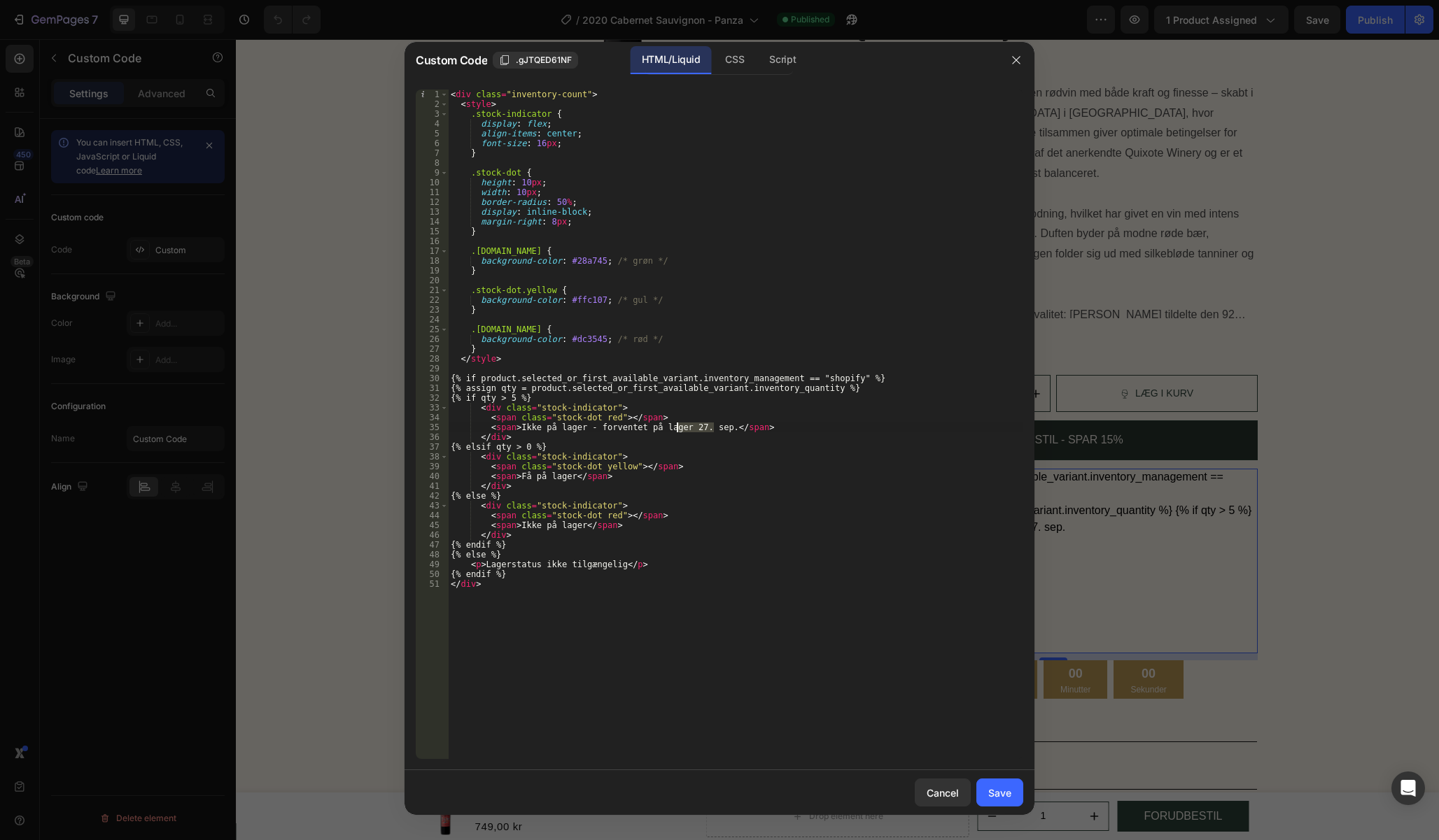
drag, startPoint x: 714, startPoint y: 432, endPoint x: 678, endPoint y: 431, distance: 36.0
click at [678, 431] on div "< div class = "inventory-count" > < style > .stock-indicator { display : flex ;…" at bounding box center [735, 434] width 576 height 689
paste textarea "1. okt"
type textarea "<span>Ikke på lager - forventet på lager 1. okt.</span>"
click at [988, 784] on button "Save" at bounding box center [999, 792] width 47 height 28
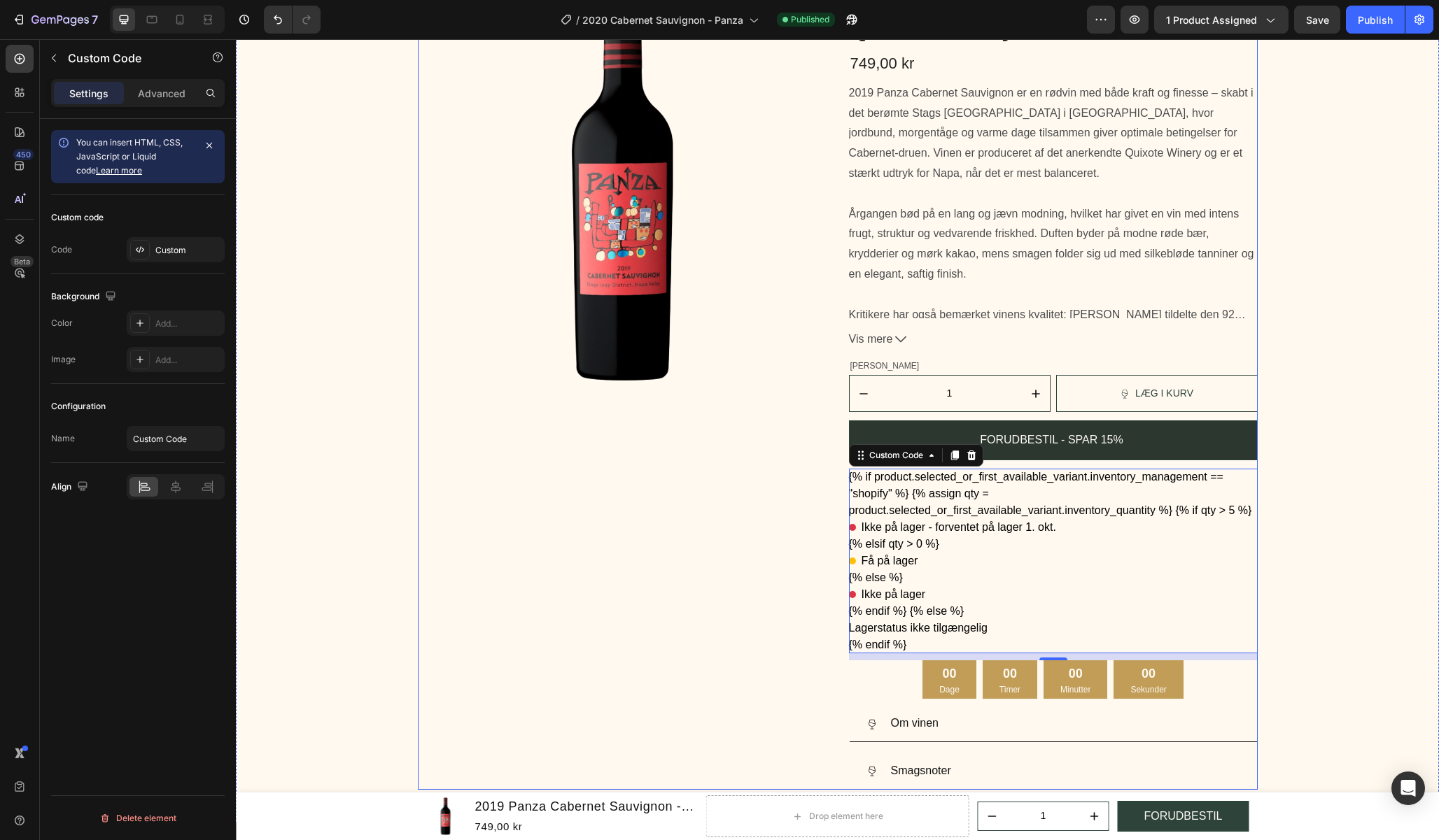
click at [1231, 696] on div "00 Dage 00 Timer 00 Minutter 00 Sekunder" at bounding box center [1053, 679] width 409 height 38
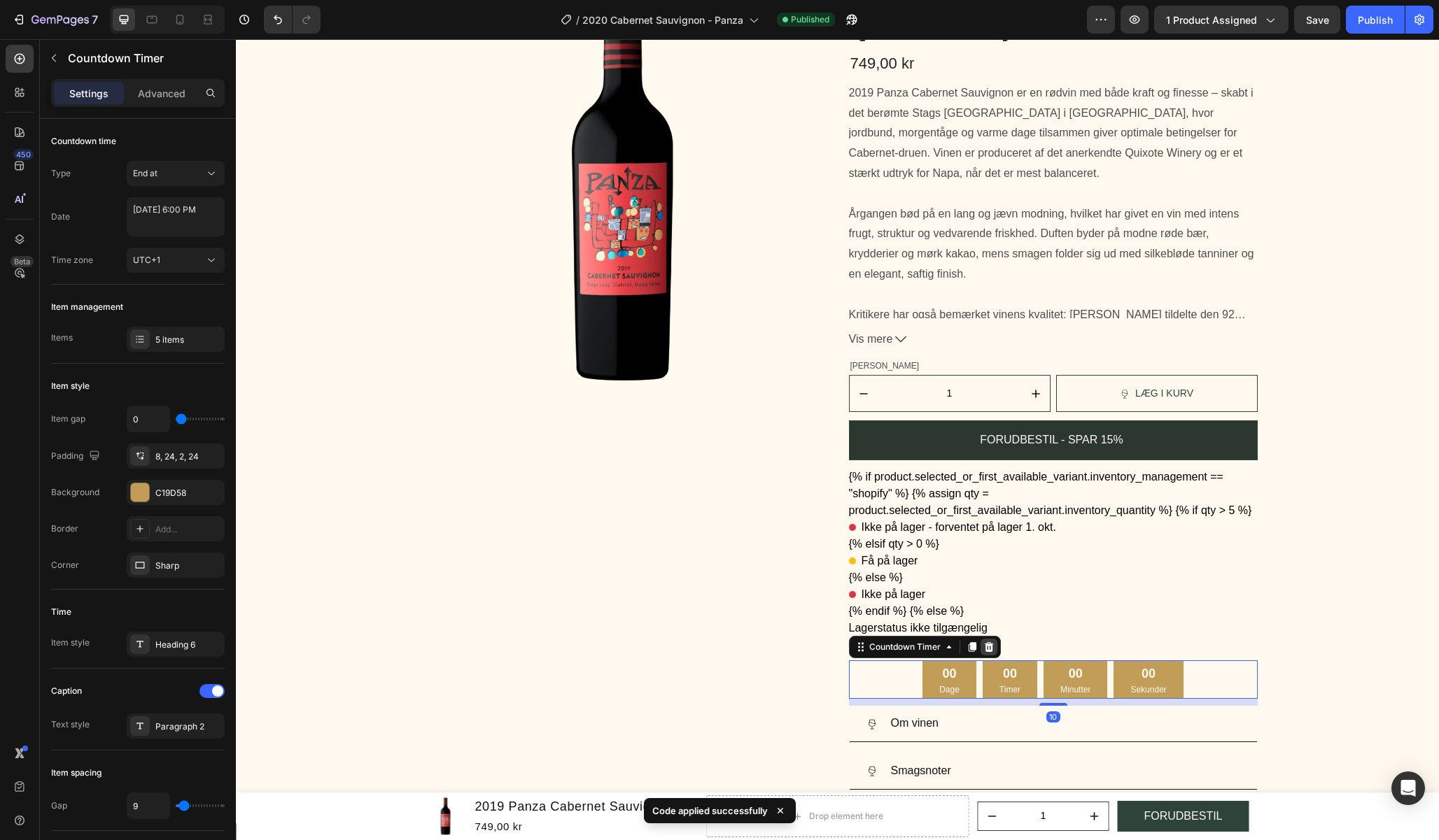
click at [988, 644] on icon at bounding box center [989, 648] width 12 height 12
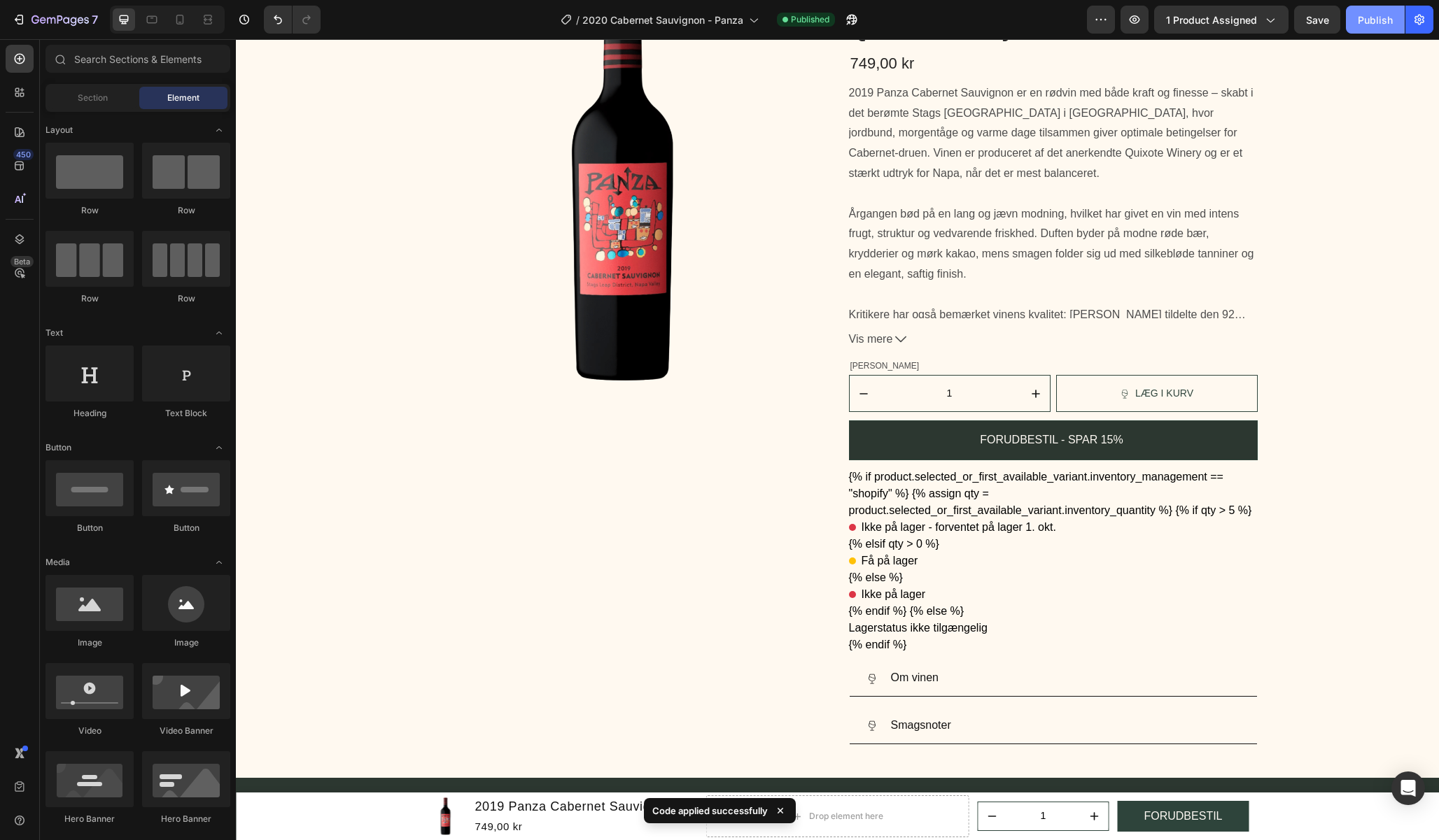
click at [1372, 25] on div "Publish" at bounding box center [1375, 19] width 35 height 14
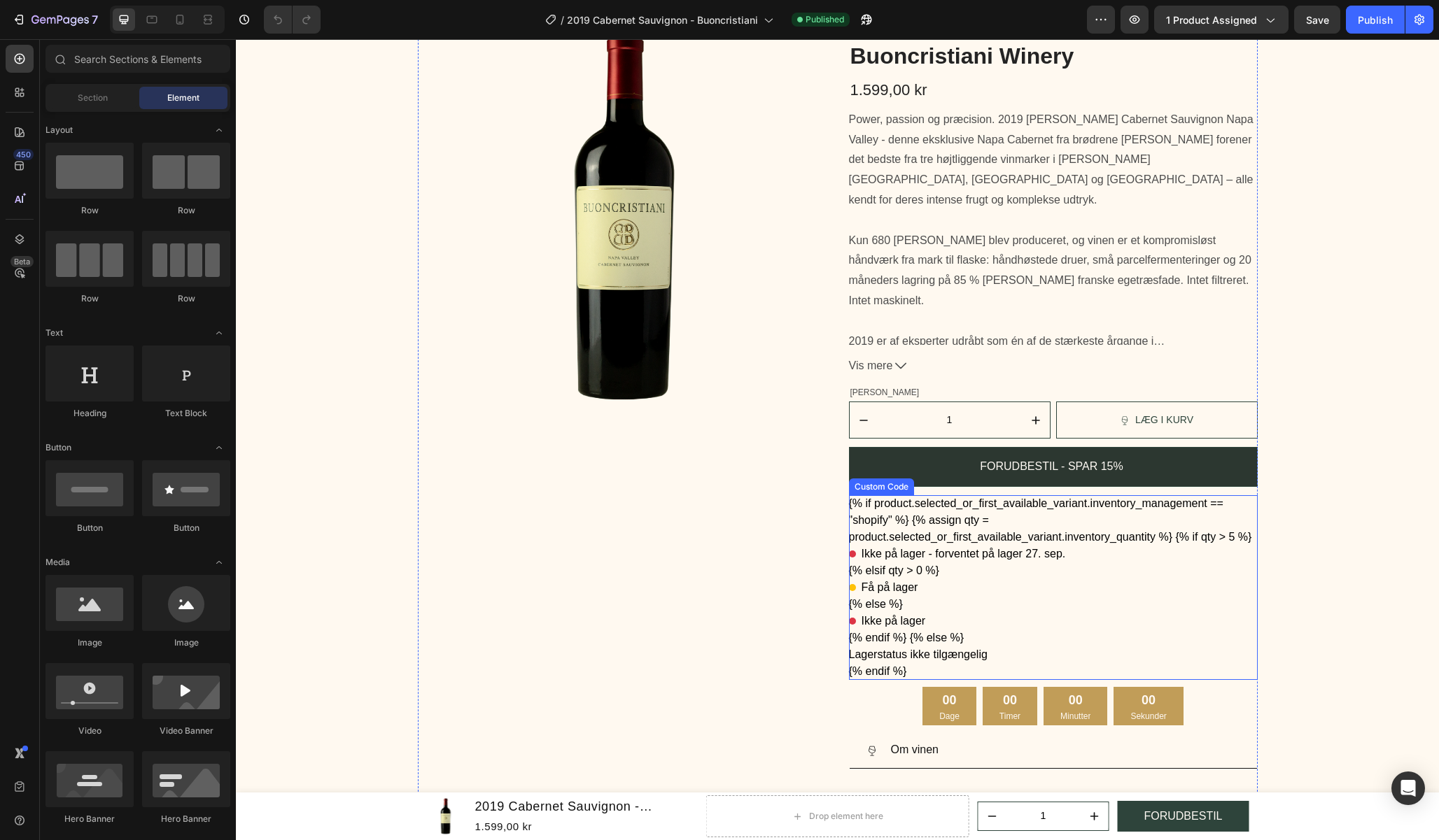
scroll to position [140, 0]
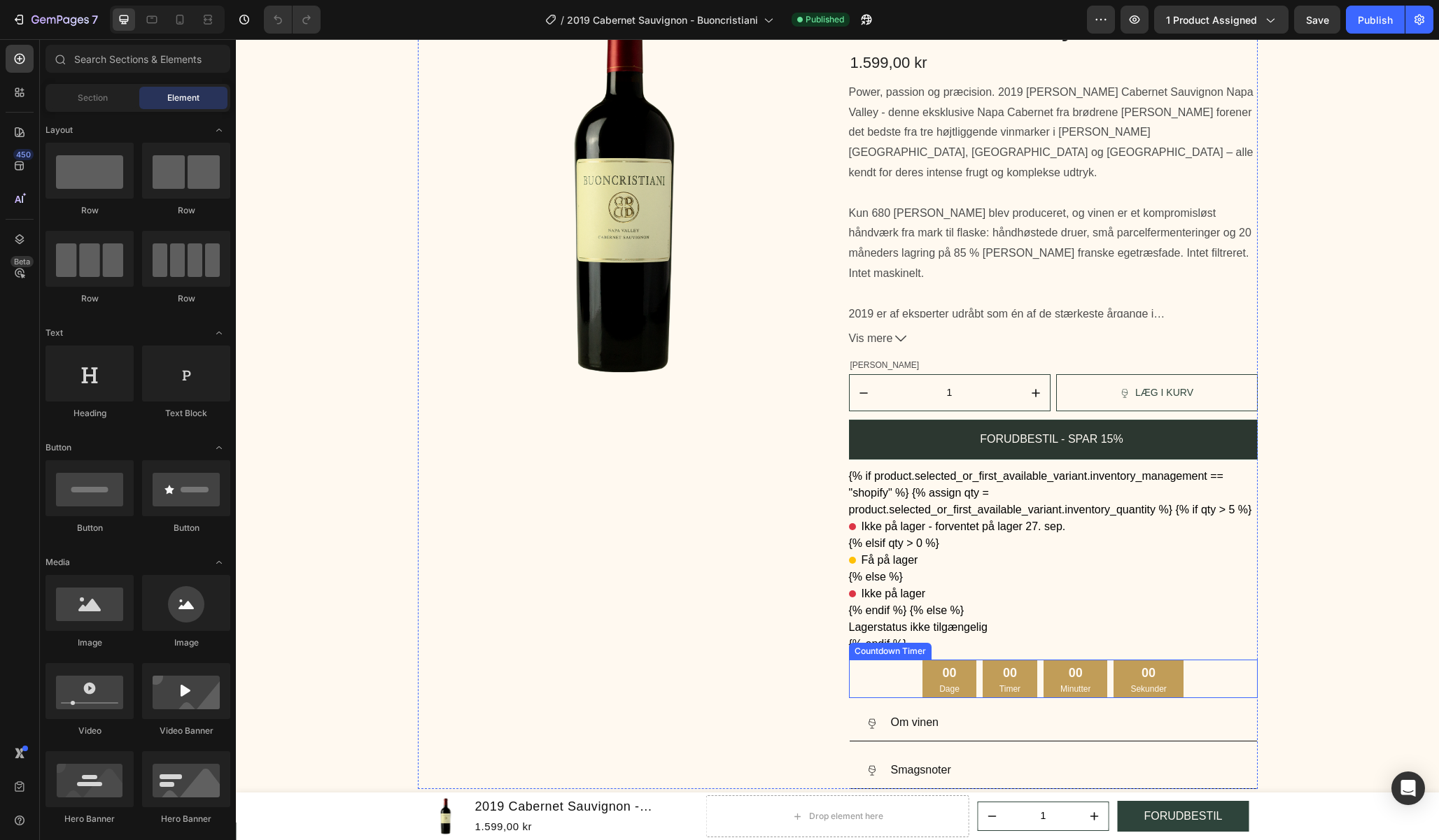
click at [1146, 674] on div "00" at bounding box center [1147, 673] width 36 height 16
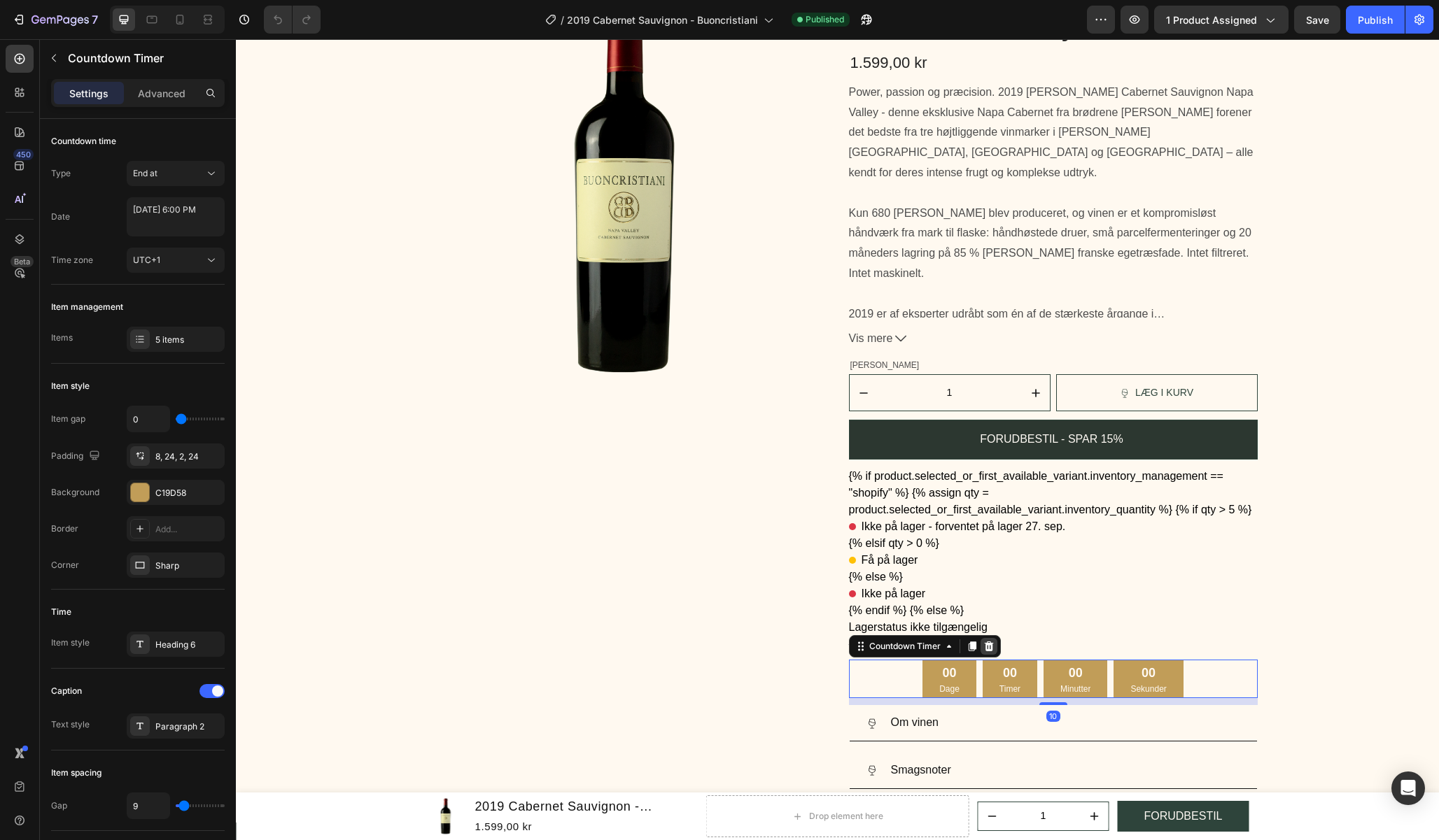
click at [988, 647] on icon at bounding box center [989, 647] width 12 height 12
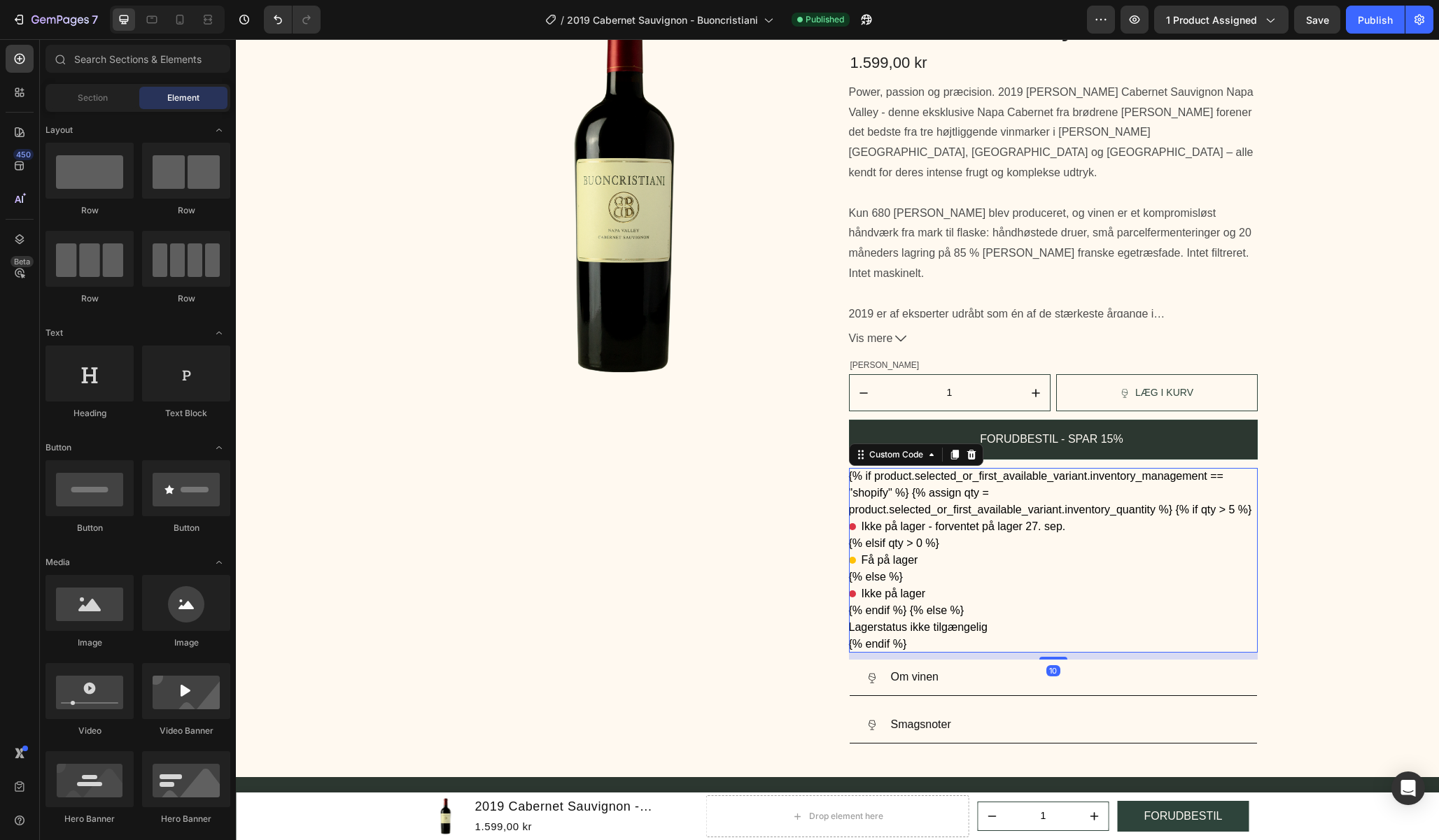
click at [1080, 545] on div "{% if product.selected_or_first_available_variant.inventory_management == "shop…" at bounding box center [1053, 560] width 409 height 185
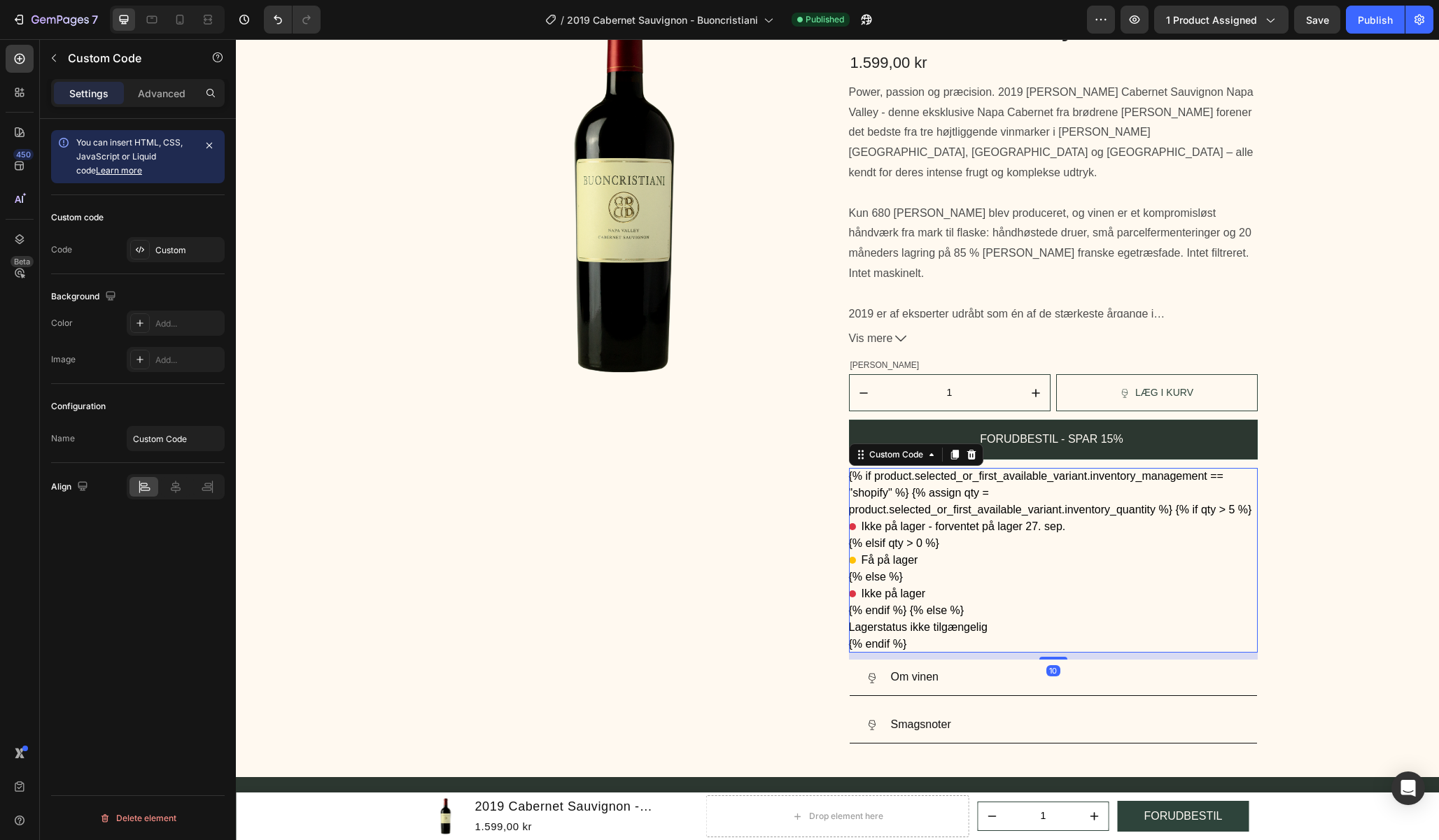
click at [1080, 545] on div "{% if product.selected_or_first_available_variant.inventory_management == "shop…" at bounding box center [1053, 560] width 409 height 185
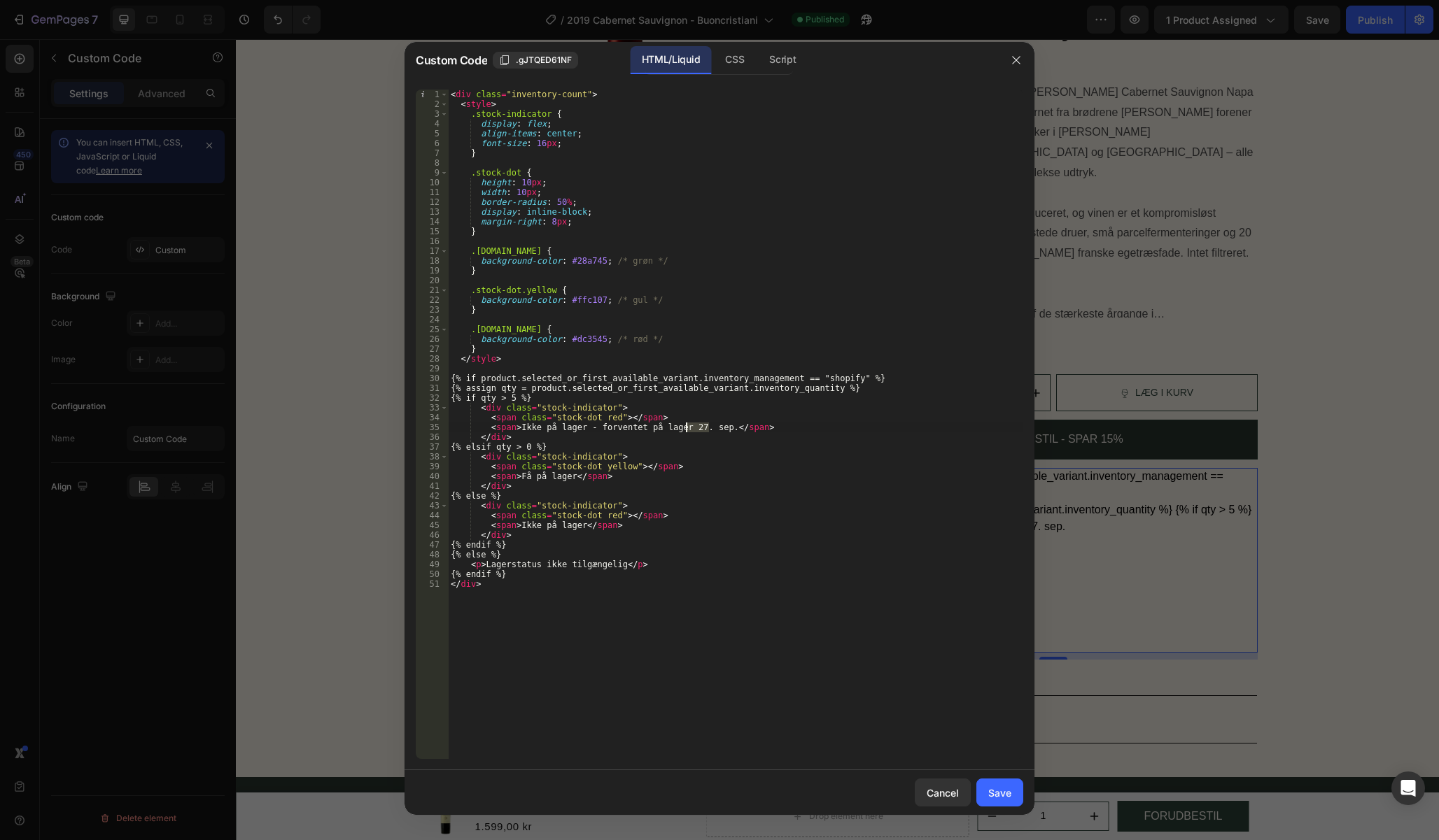
drag, startPoint x: 711, startPoint y: 426, endPoint x: 685, endPoint y: 429, distance: 26.2
click at [685, 429] on div "< div class = "inventory-count" > < style > .stock-indicator { display : flex ;…" at bounding box center [735, 434] width 576 height 689
drag, startPoint x: 713, startPoint y: 430, endPoint x: 678, endPoint y: 431, distance: 35.0
click at [678, 431] on div "< div class = "inventory-count" > < style > .stock-indicator { display : flex ;…" at bounding box center [735, 434] width 576 height 689
paste textarea "1. okt"
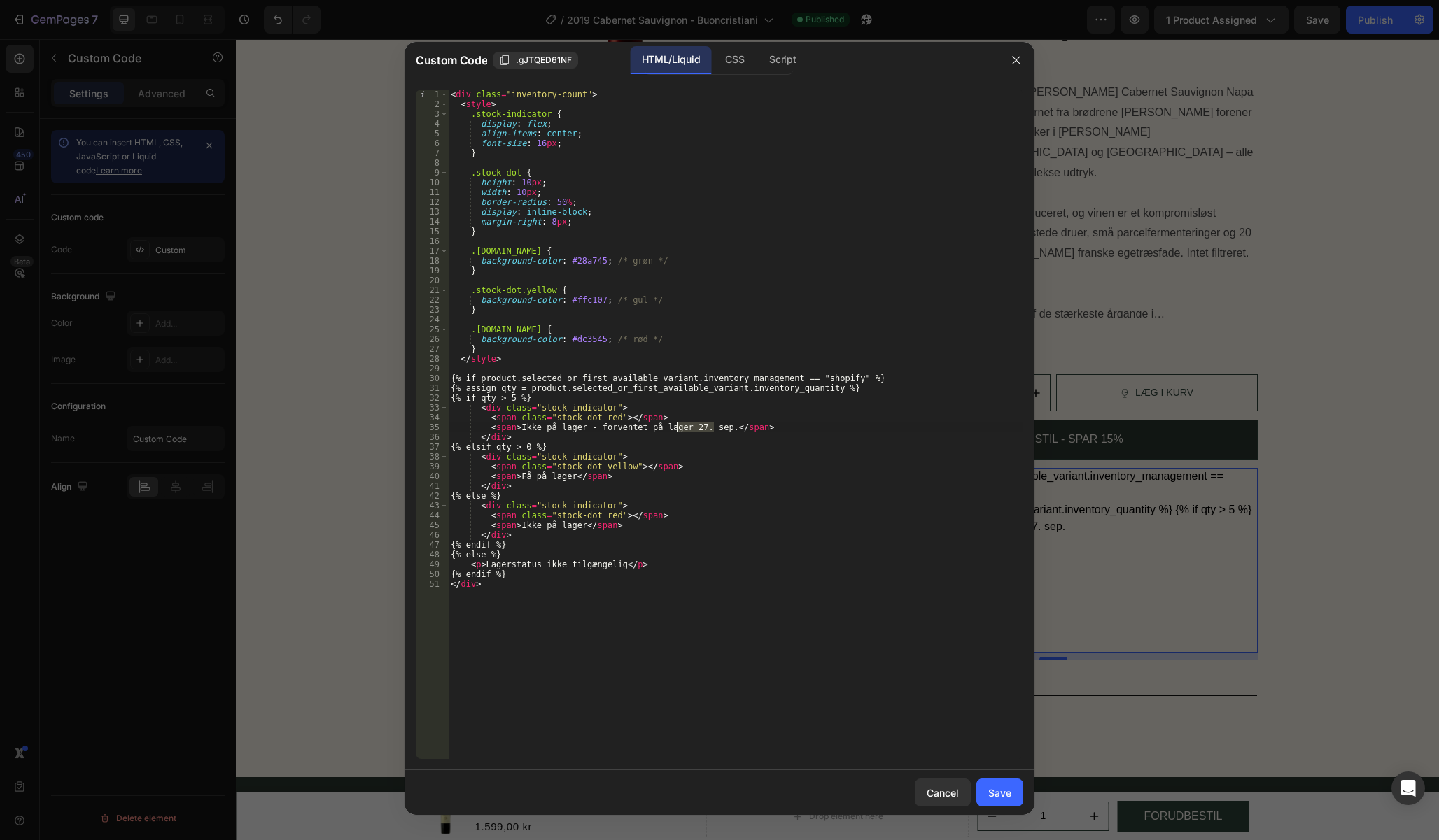
type textarea "<span>Ikke på lager - forventet på lager 1. okt.</span>"
click at [1014, 787] on button "Save" at bounding box center [999, 792] width 47 height 28
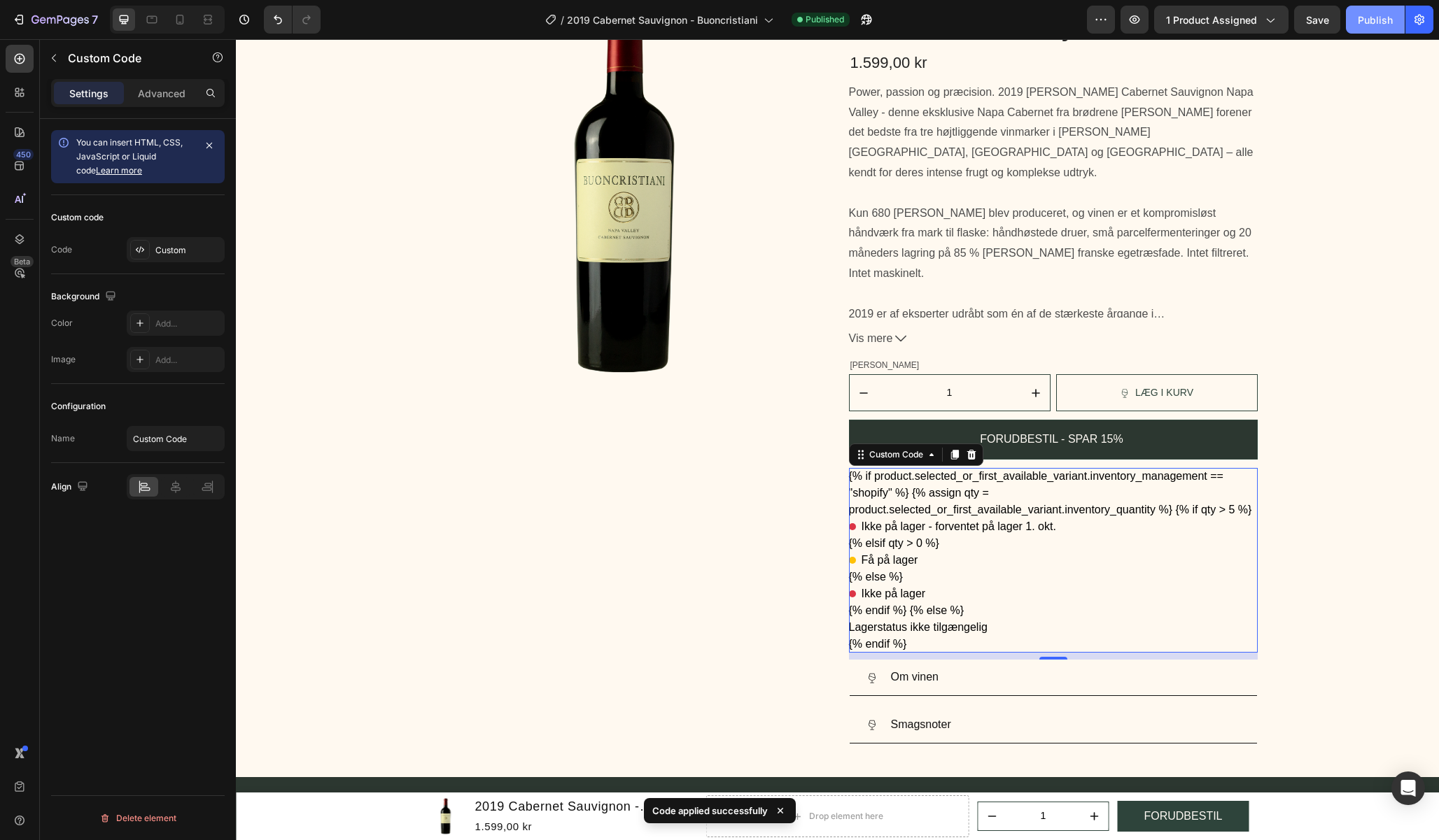
click at [1369, 27] on div "Publish" at bounding box center [1375, 19] width 35 height 14
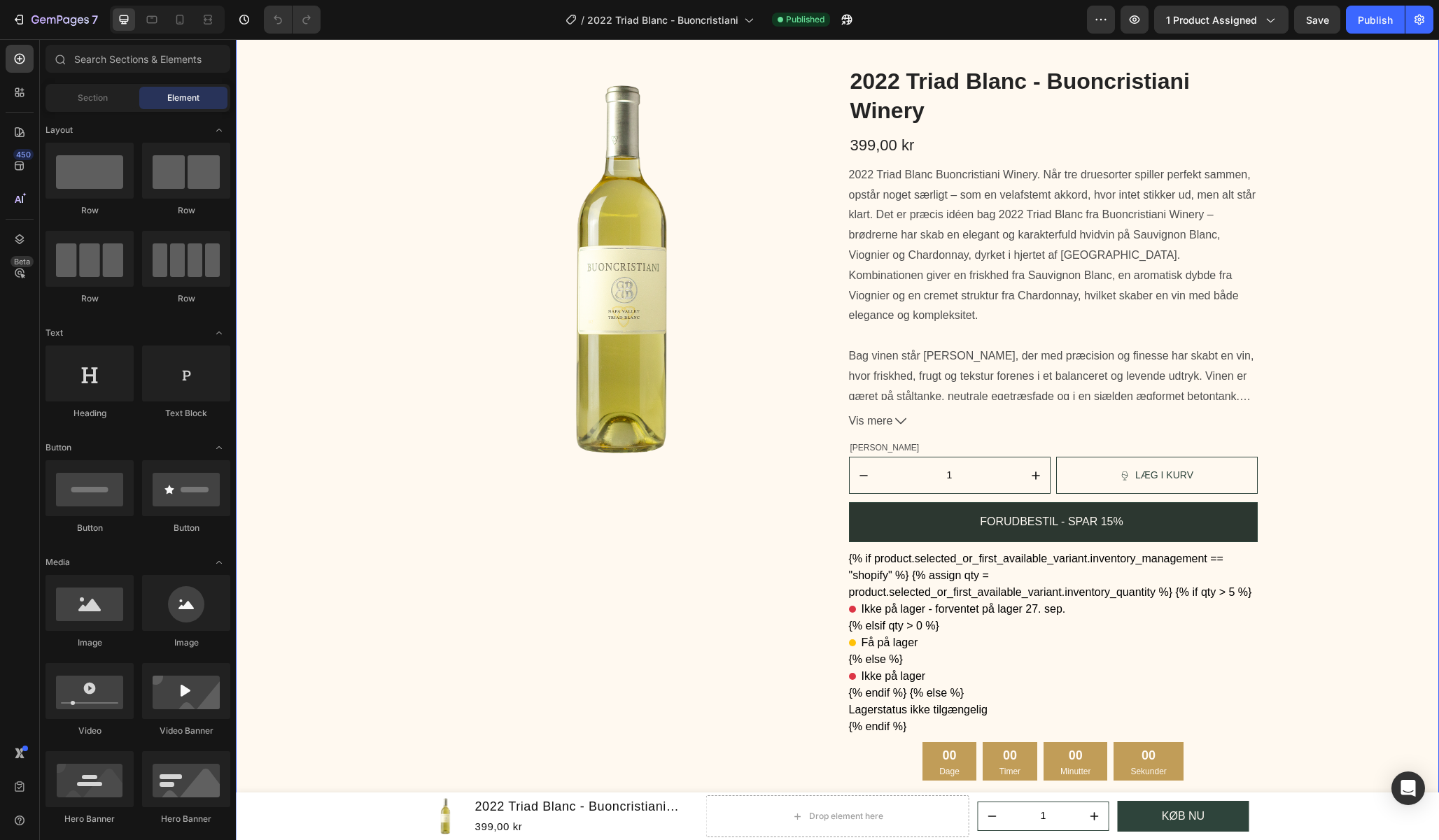
scroll to position [140, 0]
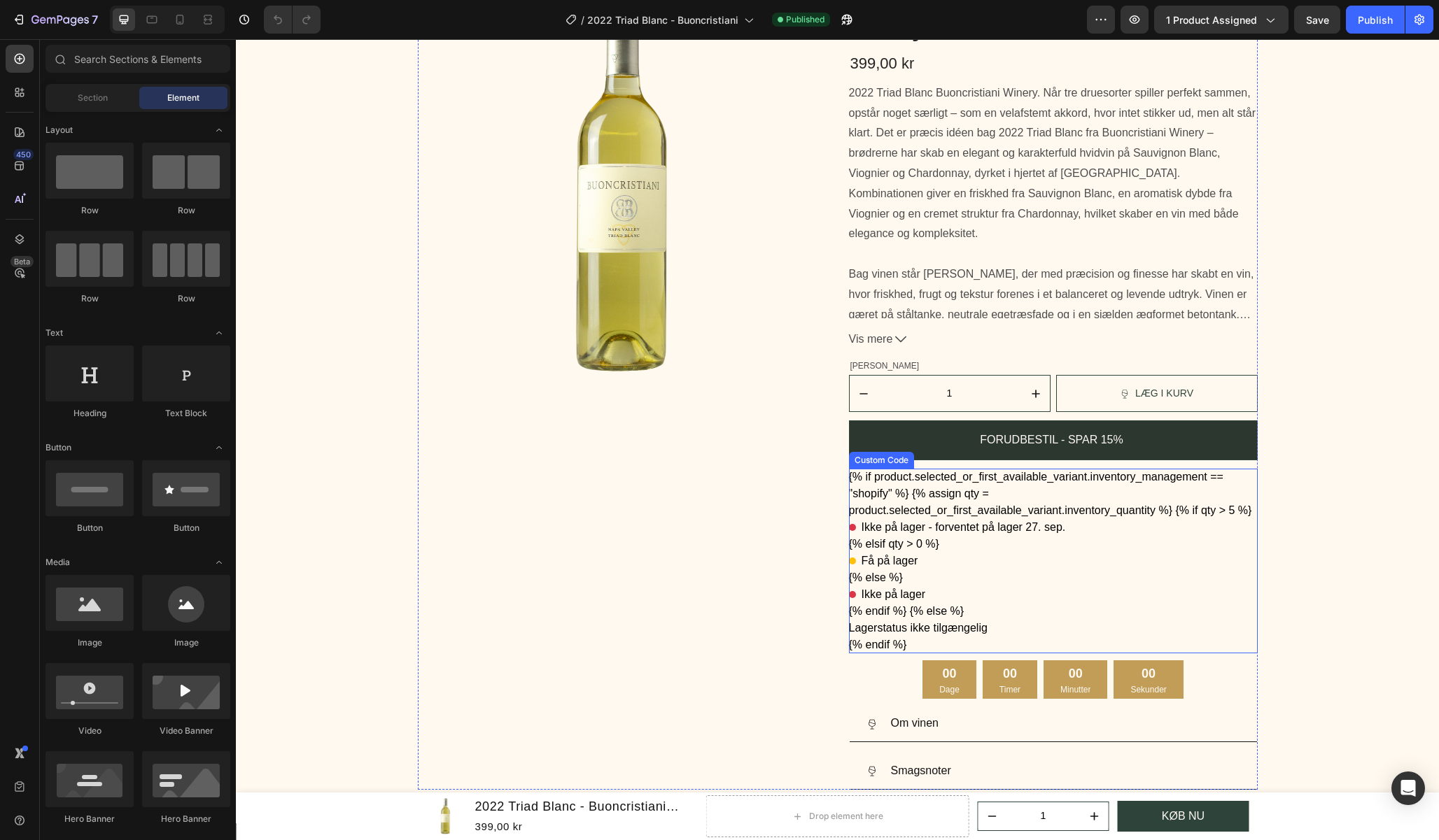
click at [1058, 565] on div "Få på lager" at bounding box center [1053, 560] width 409 height 16
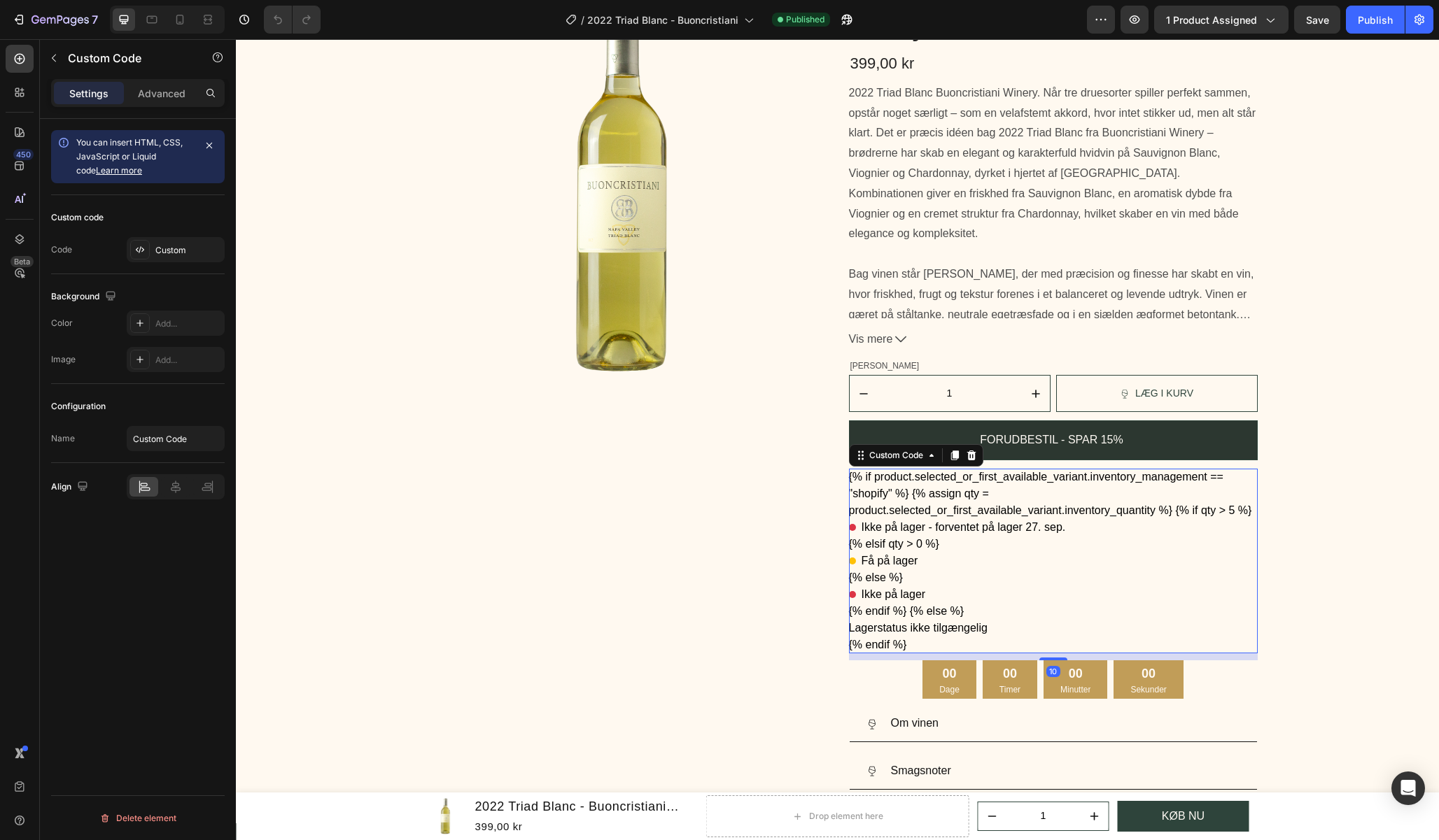
click at [1059, 565] on div "Få på lager" at bounding box center [1053, 560] width 409 height 16
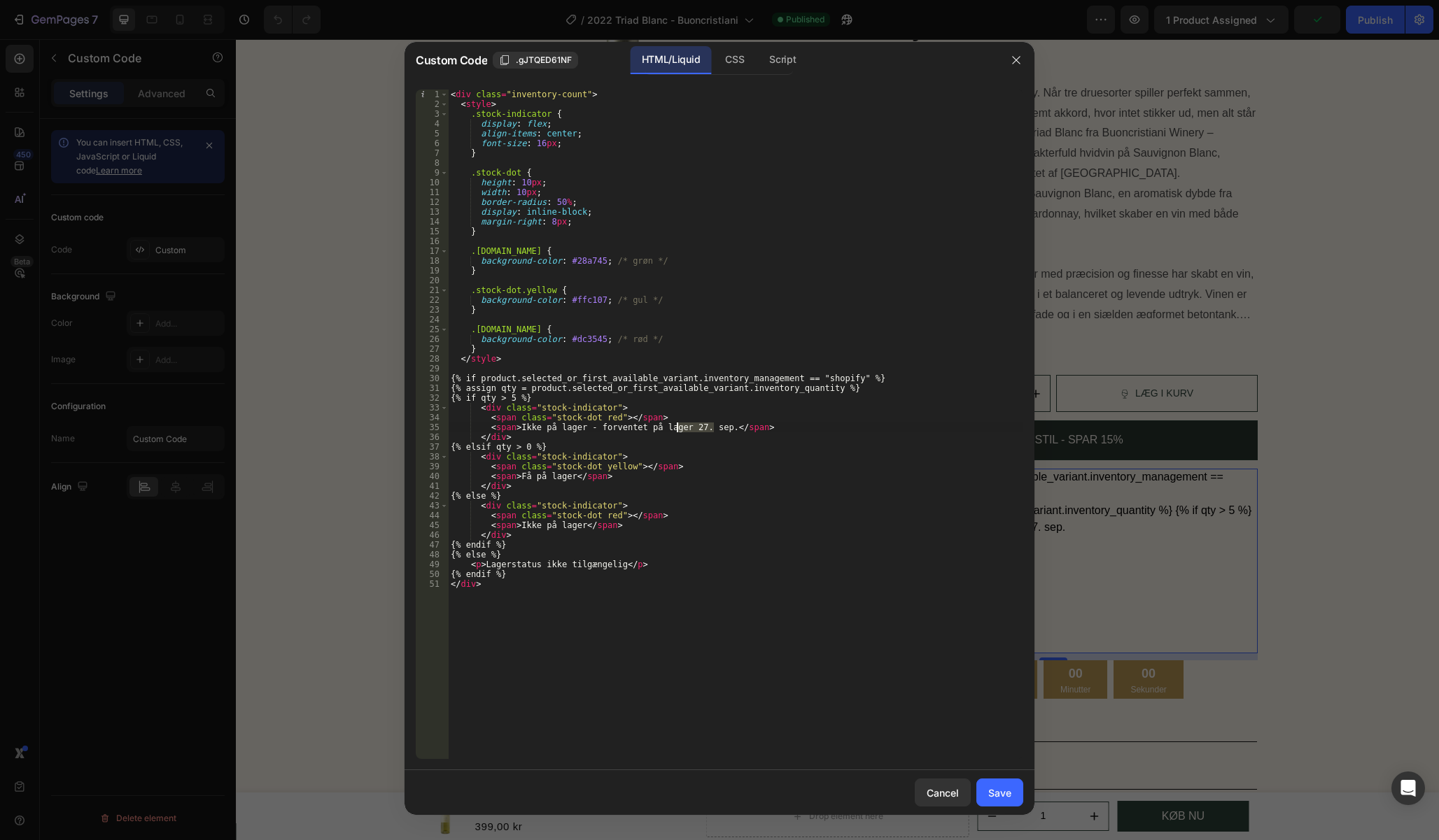
drag, startPoint x: 712, startPoint y: 430, endPoint x: 677, endPoint y: 432, distance: 35.1
click at [677, 432] on div "< div class = "inventory-count" > < style > .stock-indicator { display : flex ;…" at bounding box center [735, 434] width 576 height 689
paste textarea "1. okt"
type textarea "<span>Ikke på lager - forventet på lager 1. okt.</span>"
click at [1003, 795] on div "Save" at bounding box center [999, 792] width 23 height 14
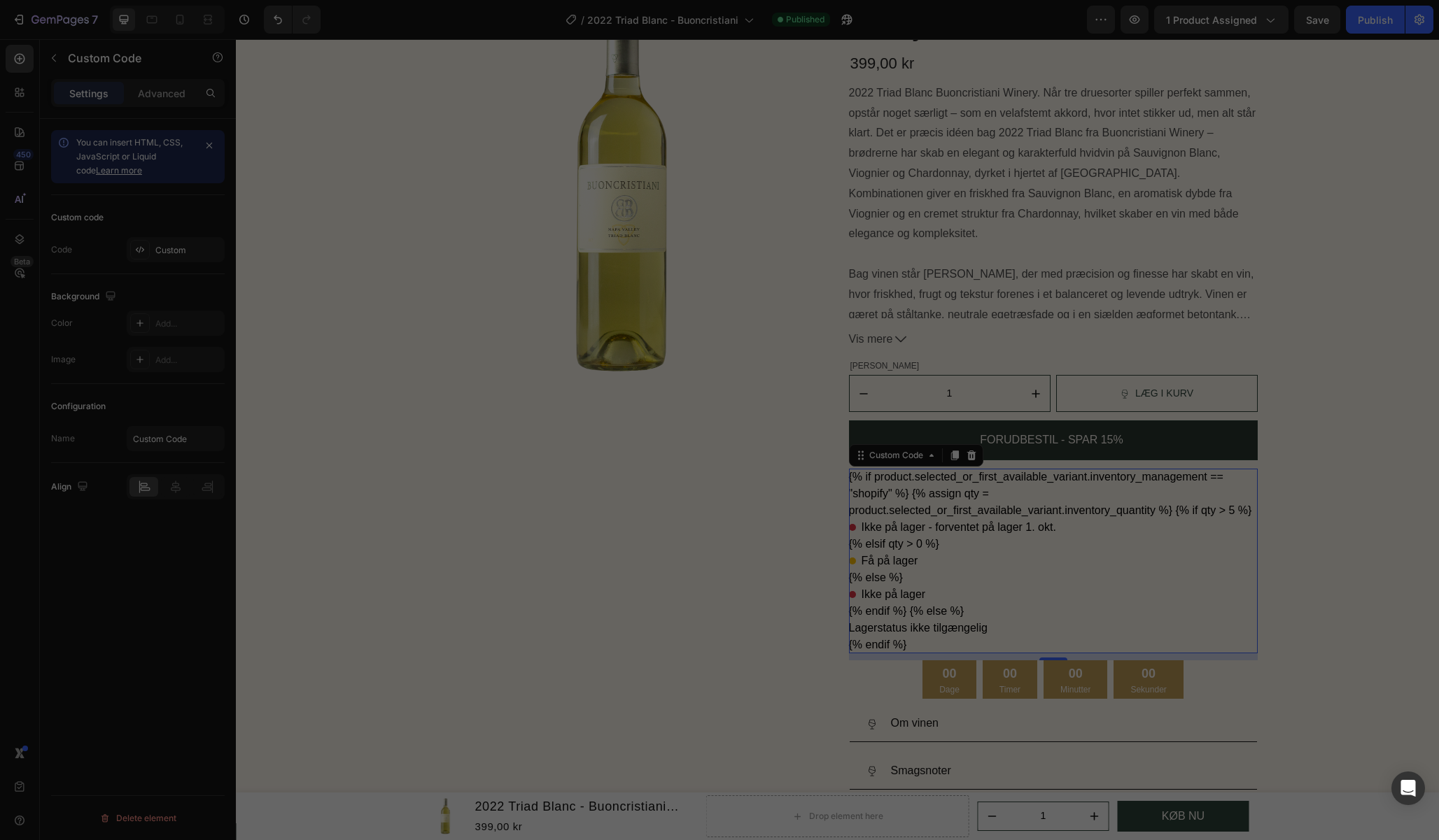
click at [1185, 685] on div "00 Dage 00 Timer 00 Minutter 00 Sekunder" at bounding box center [1053, 679] width 409 height 38
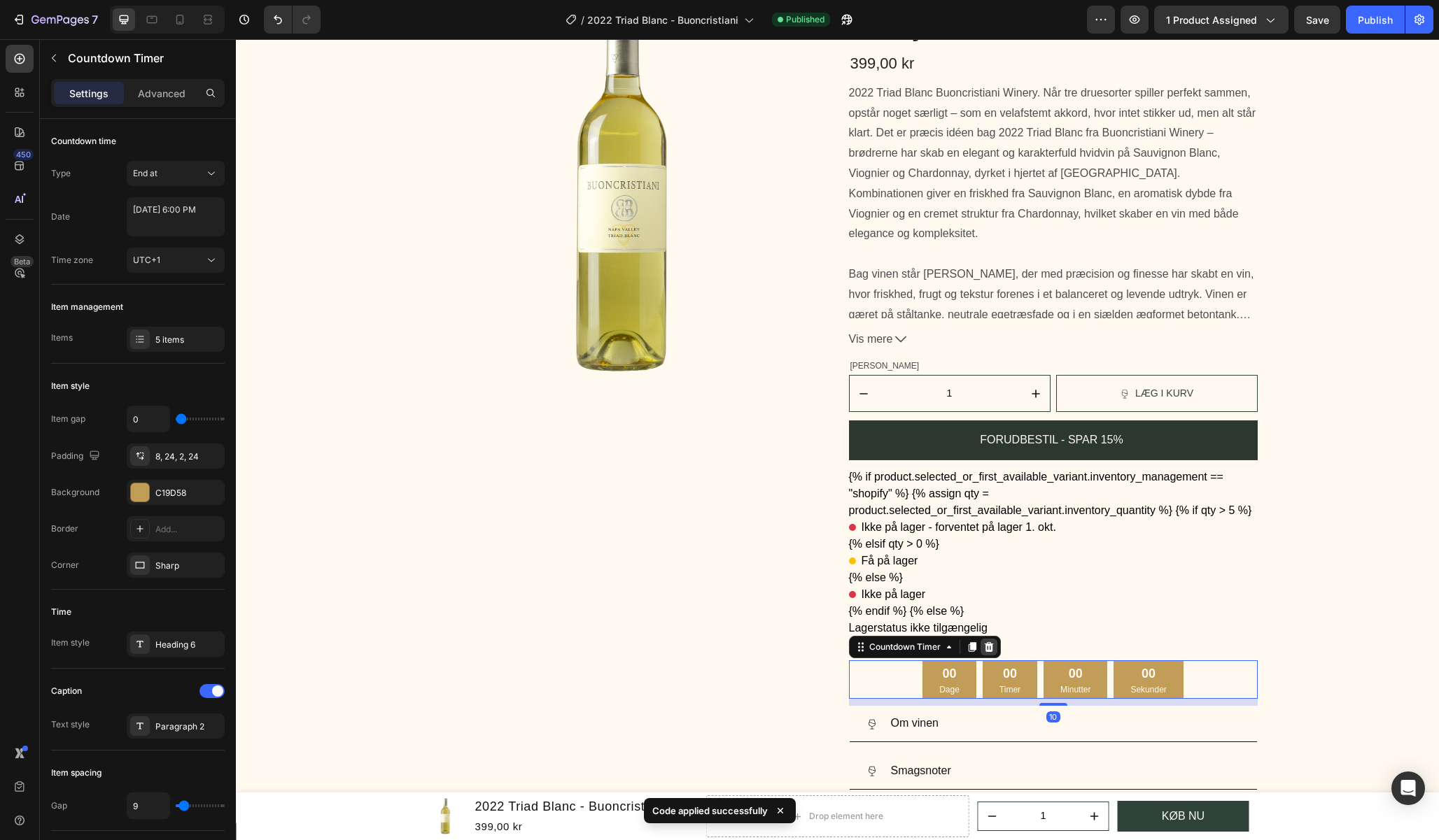
click at [985, 645] on icon at bounding box center [988, 647] width 9 height 10
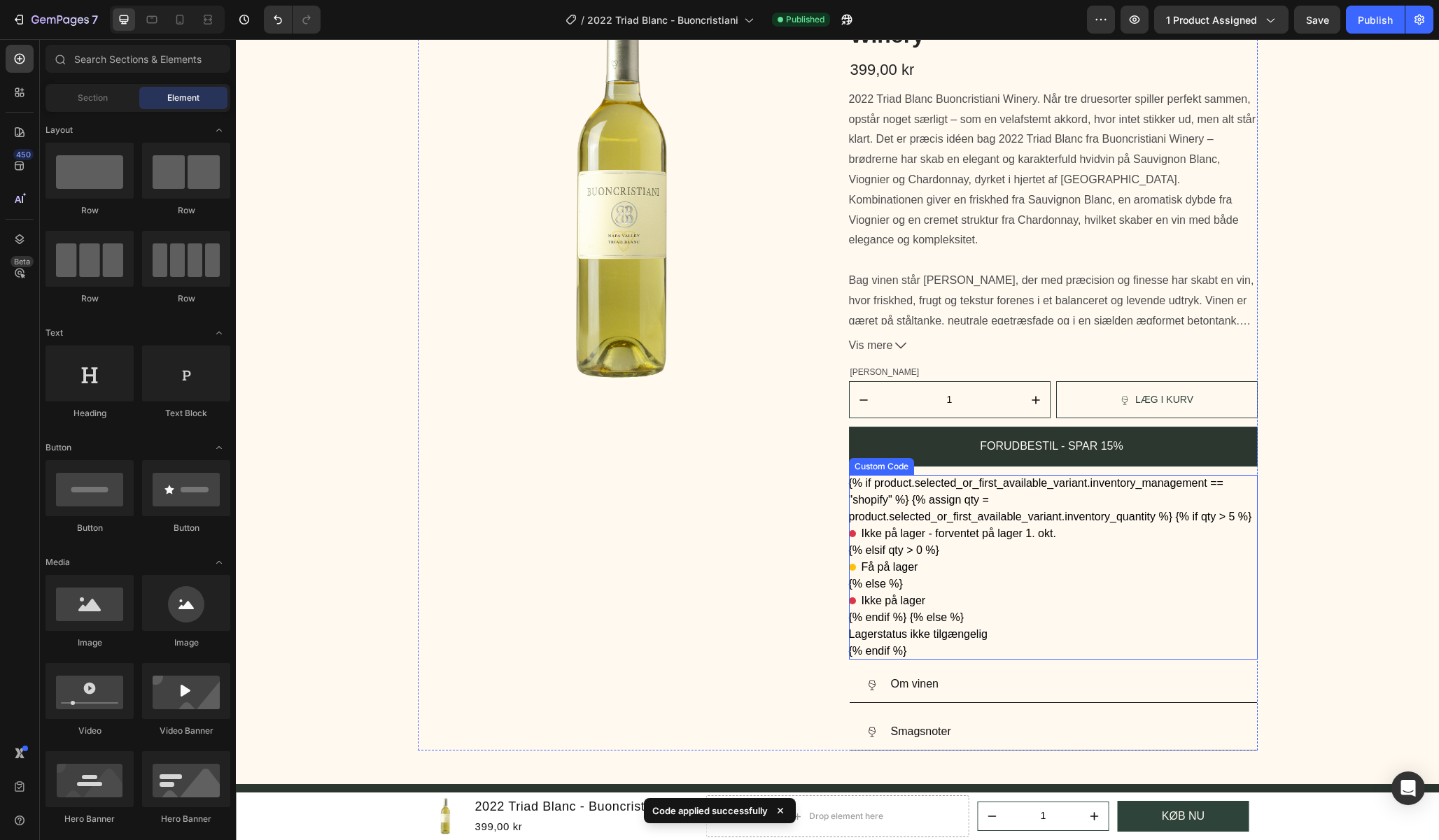
scroll to position [0, 0]
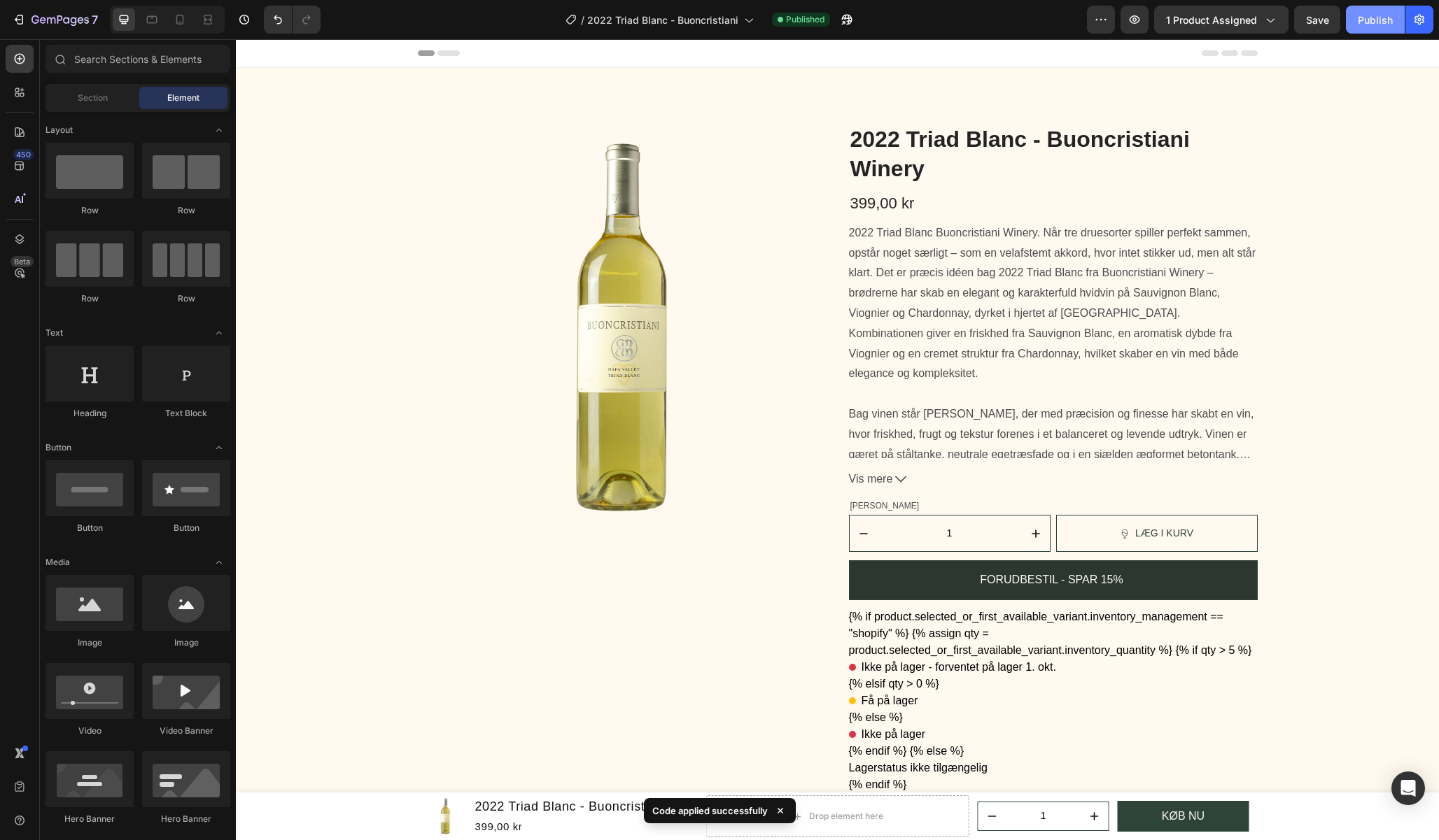
click at [1370, 26] on div "Publish" at bounding box center [1375, 19] width 35 height 14
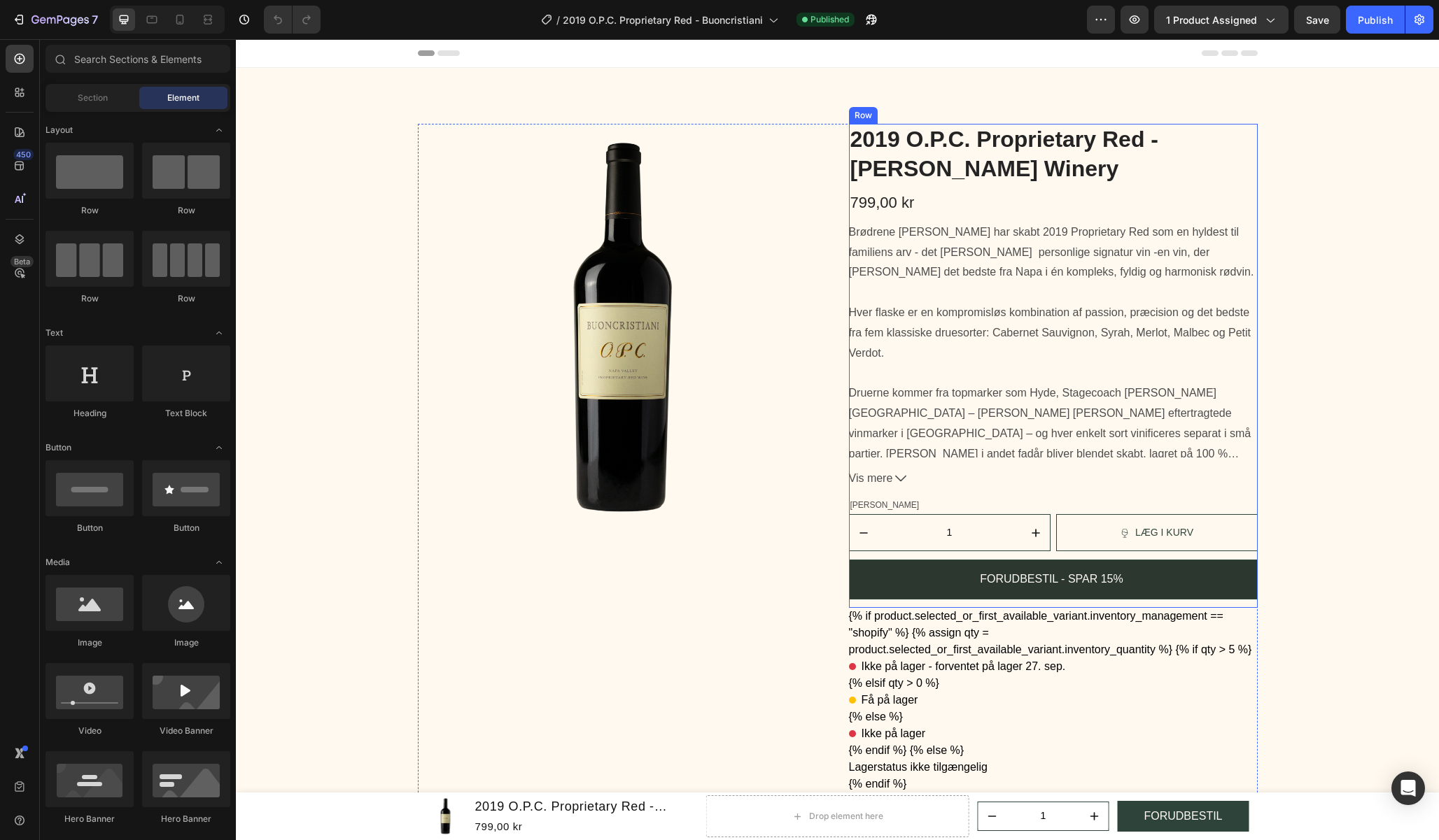
scroll to position [210, 0]
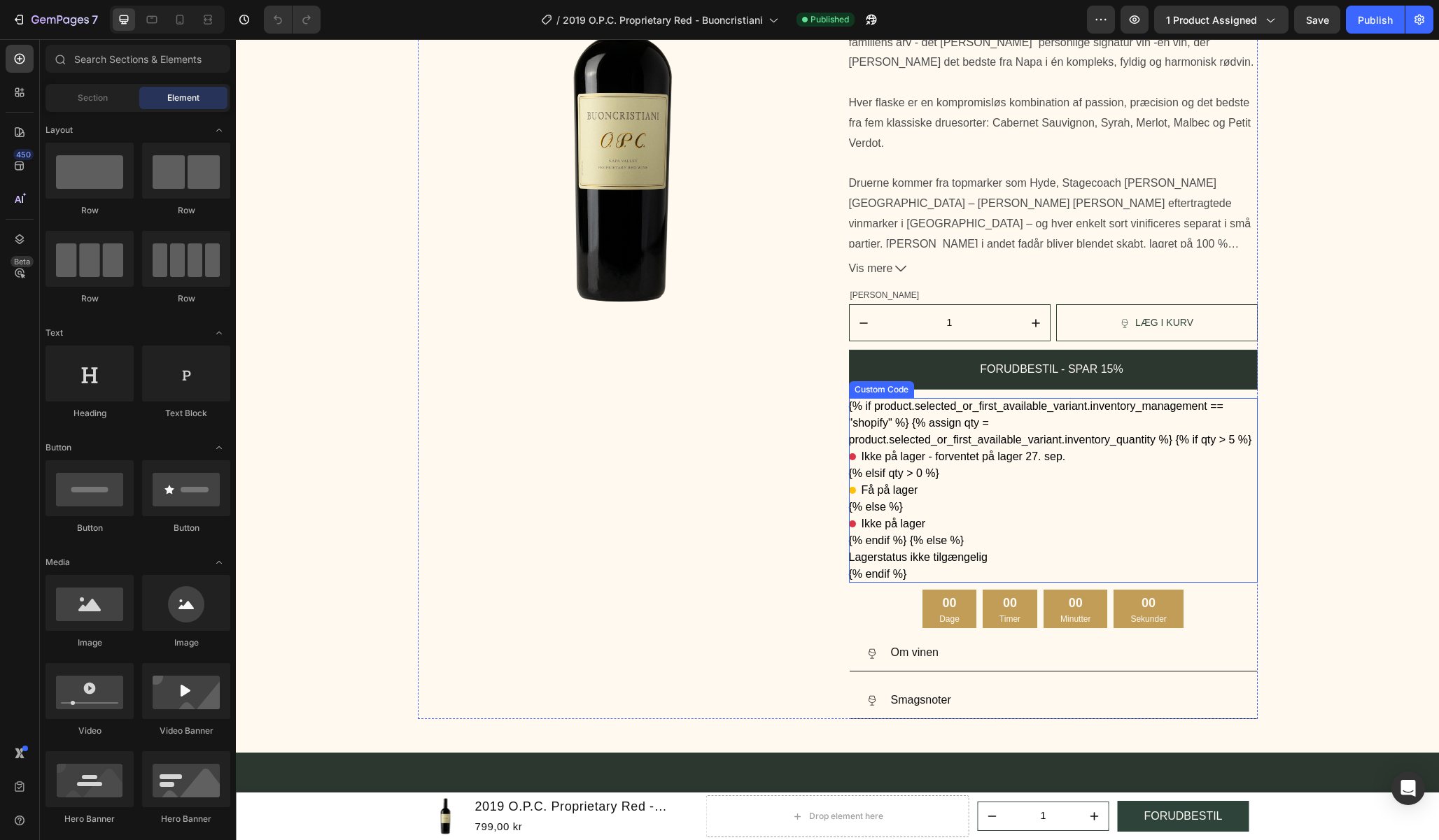
click at [1024, 503] on div "{% if product.selected_or_first_available_variant.inventory_management == "shop…" at bounding box center [1053, 491] width 409 height 185
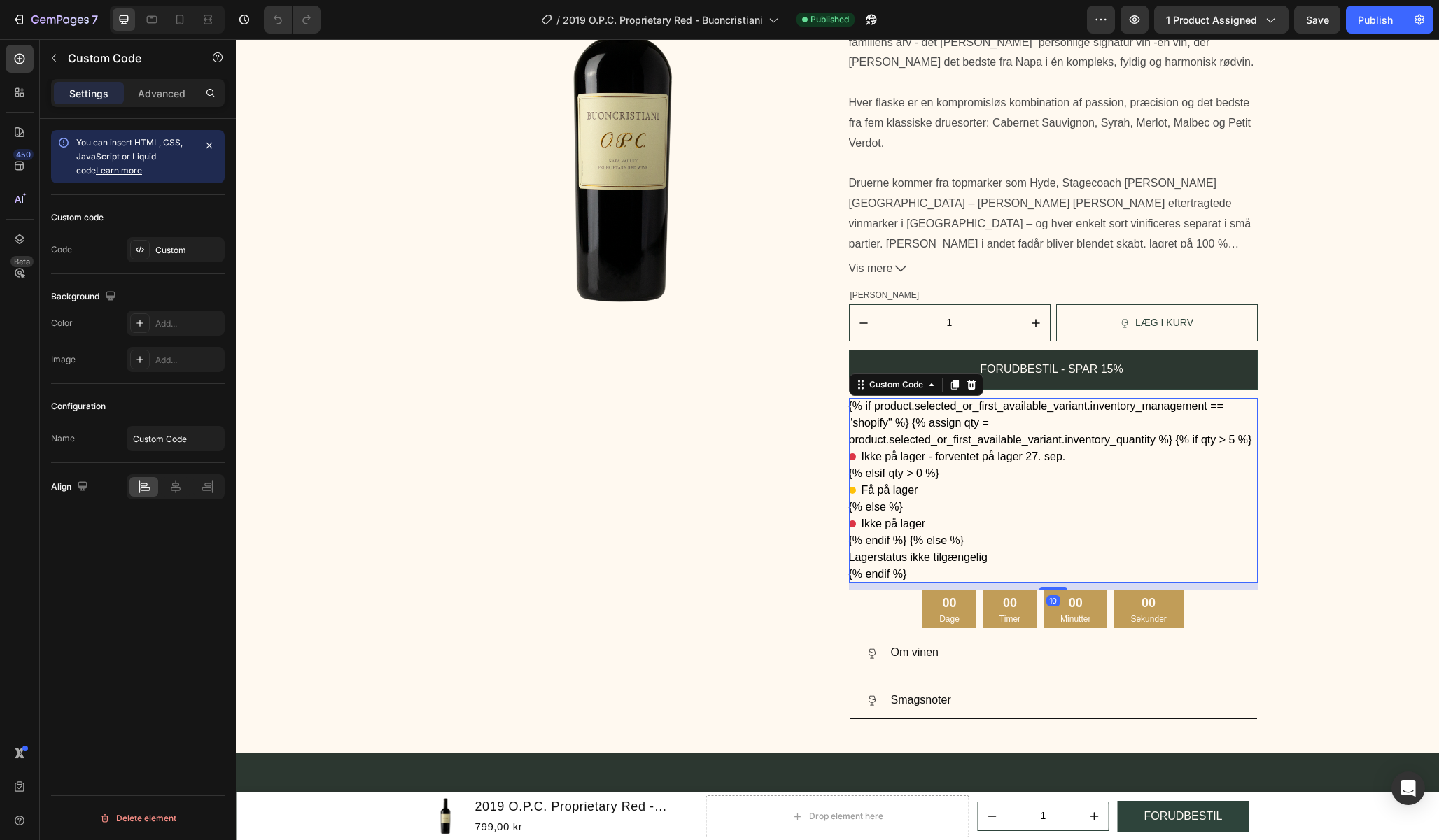
click at [996, 459] on span "Ikke på lager - forventet på lager 27. sep." at bounding box center [964, 456] width 204 height 16
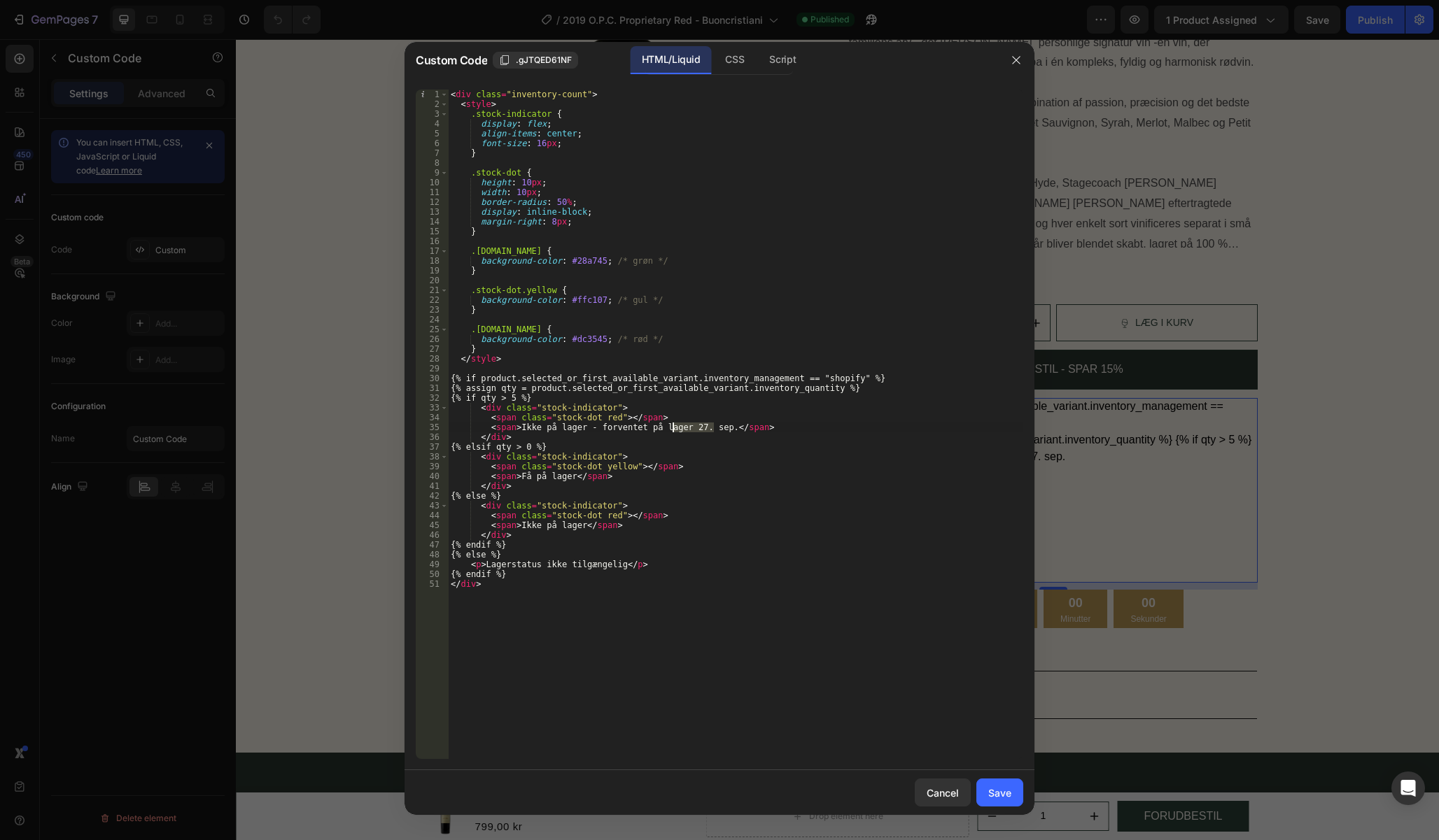
drag, startPoint x: 712, startPoint y: 426, endPoint x: 673, endPoint y: 432, distance: 39.5
click at [673, 432] on div "< div class = "inventory-count" > < style > .stock-indicator { display : flex ;…" at bounding box center [735, 434] width 576 height 689
paste textarea "1. okt"
type textarea "<span>Ikke på lager - forventet på lager 1. okt.</span>"
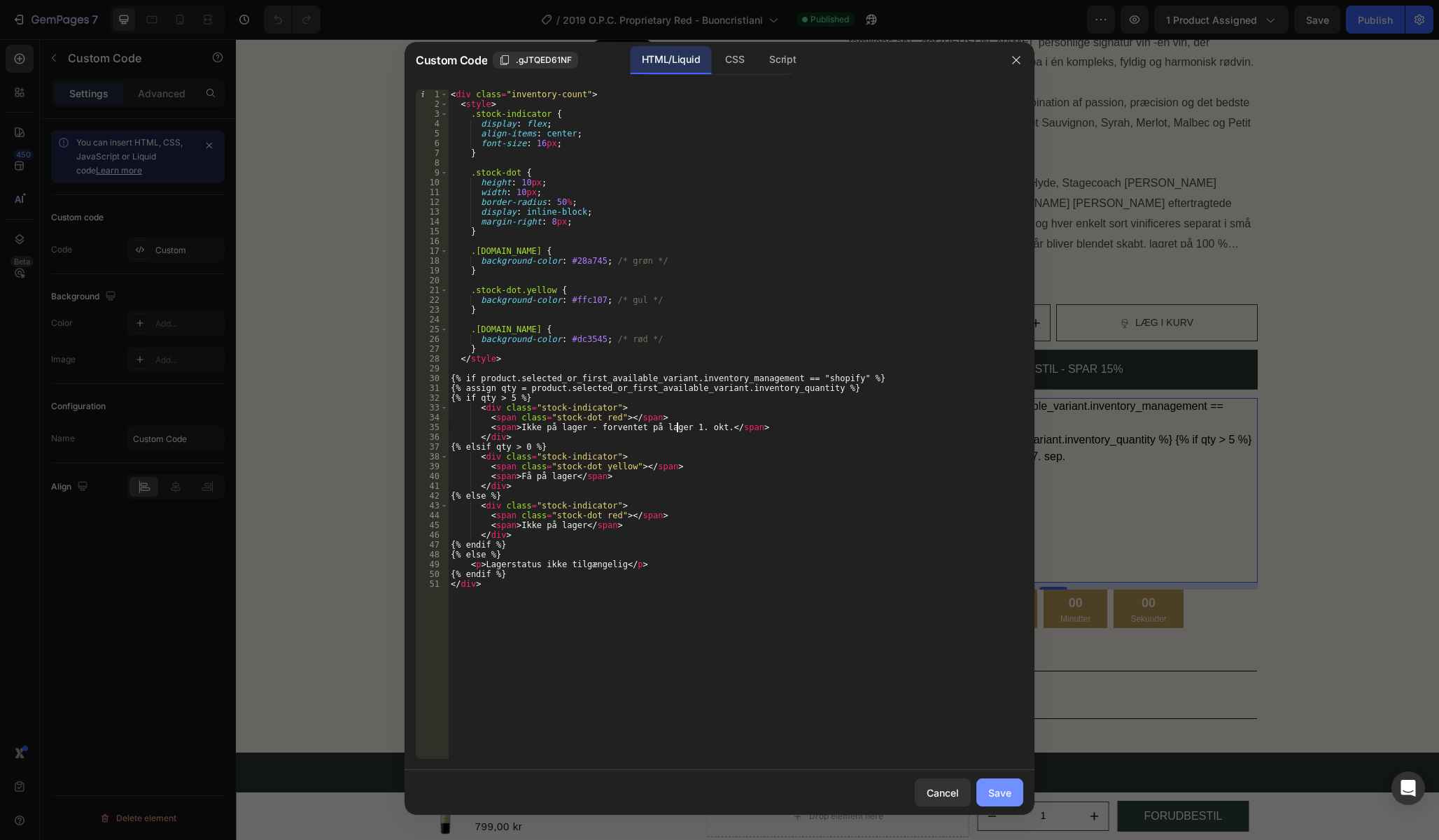
click at [1011, 795] on button "Save" at bounding box center [999, 792] width 47 height 28
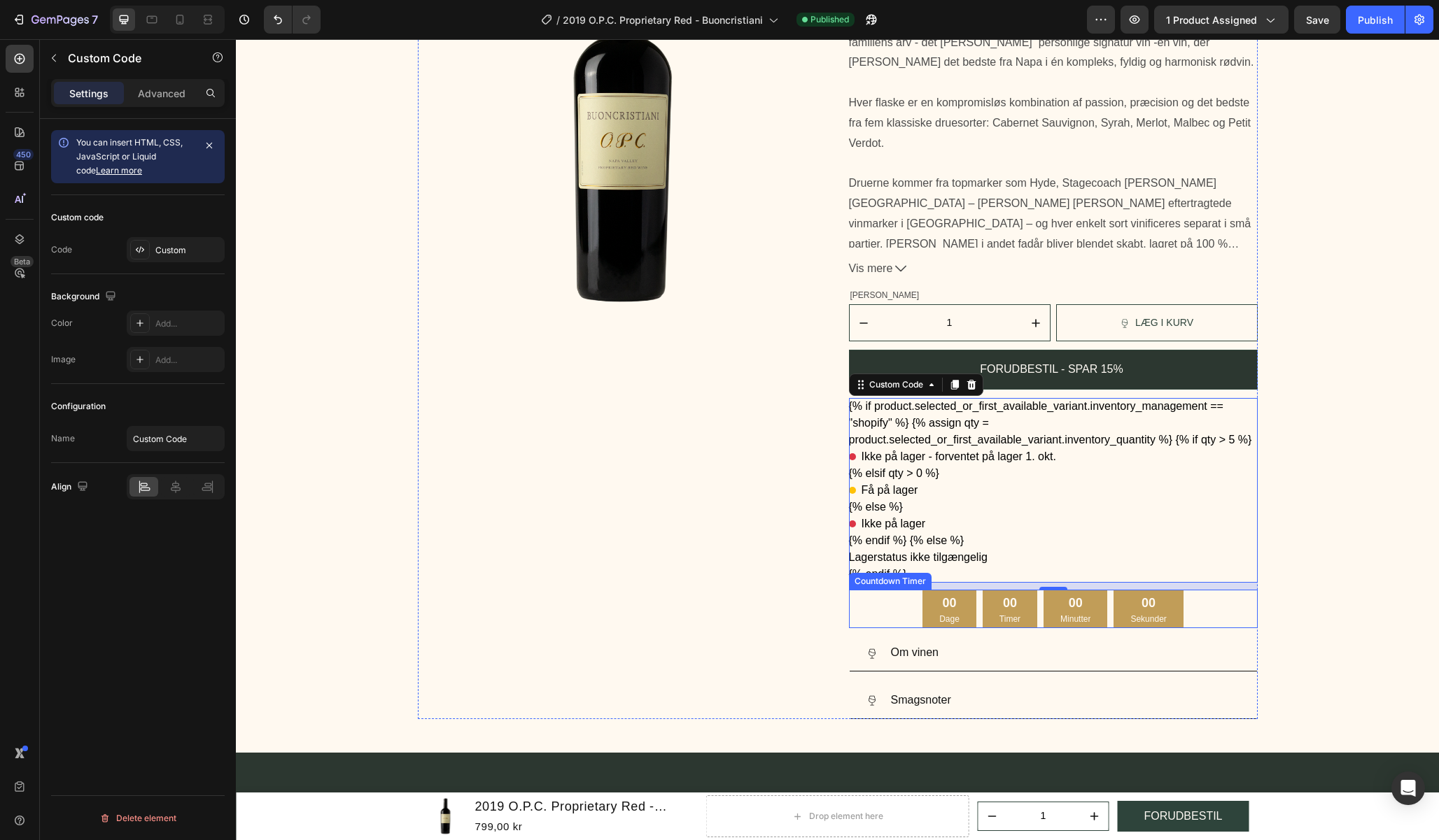
click at [1240, 608] on div "00 Dage 00 Timer 00 Minutter 00 Sekunder" at bounding box center [1053, 609] width 409 height 38
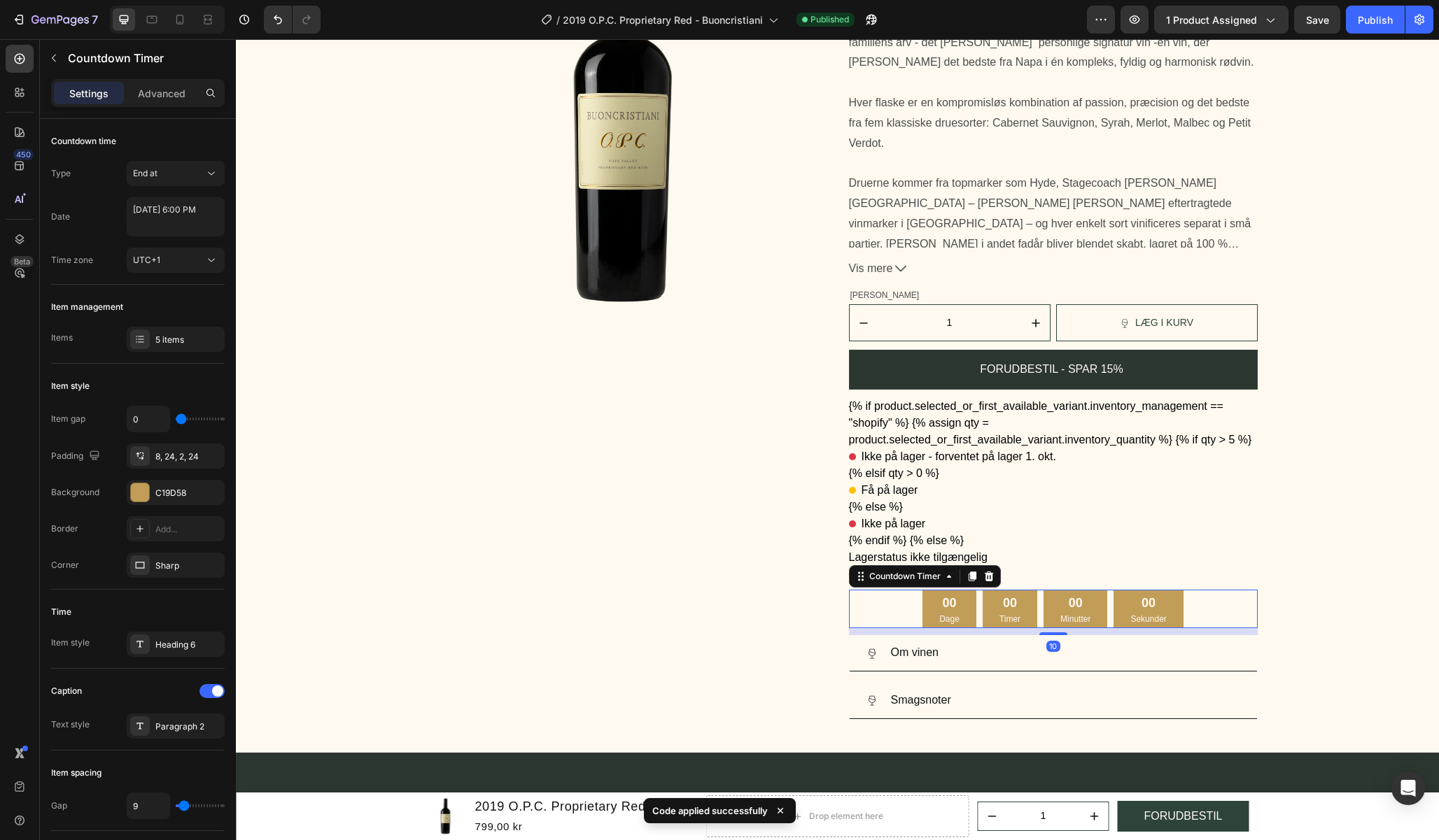
click at [994, 580] on div "Countdown Timer" at bounding box center [925, 575] width 152 height 22
click at [988, 580] on icon at bounding box center [989, 576] width 12 height 12
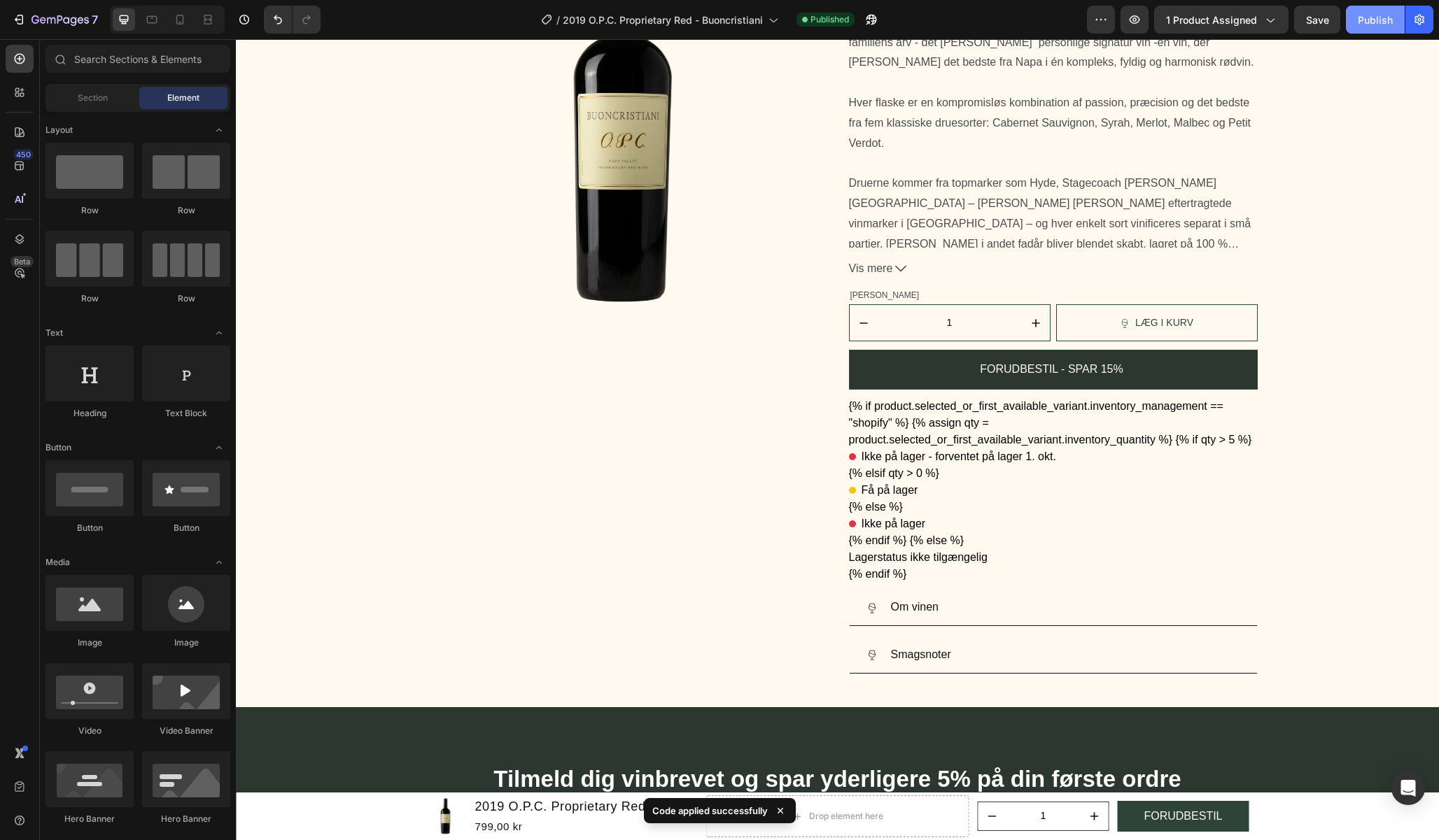
click at [1393, 25] on button "Publish" at bounding box center [1375, 19] width 59 height 28
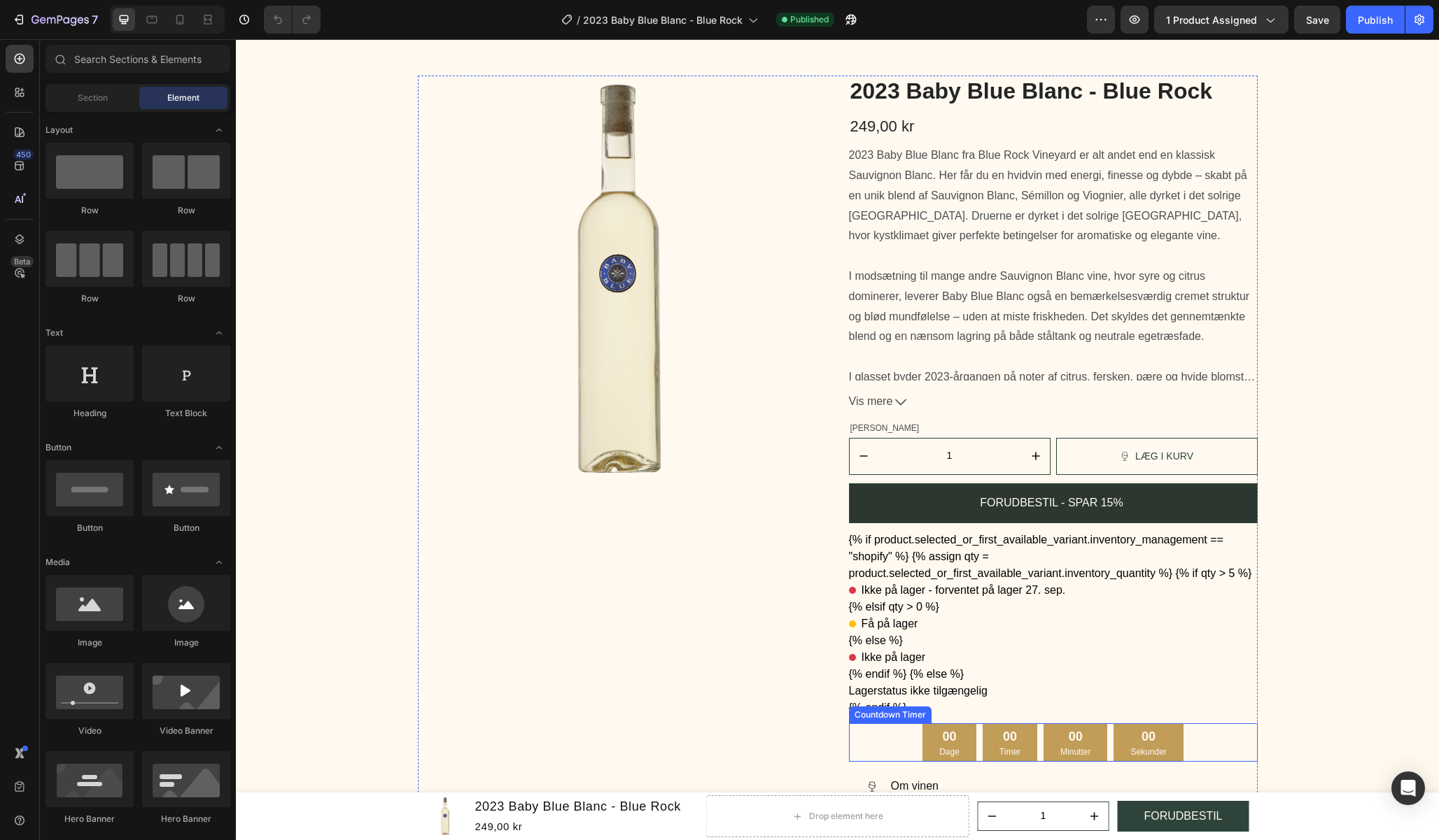
scroll to position [70, 0]
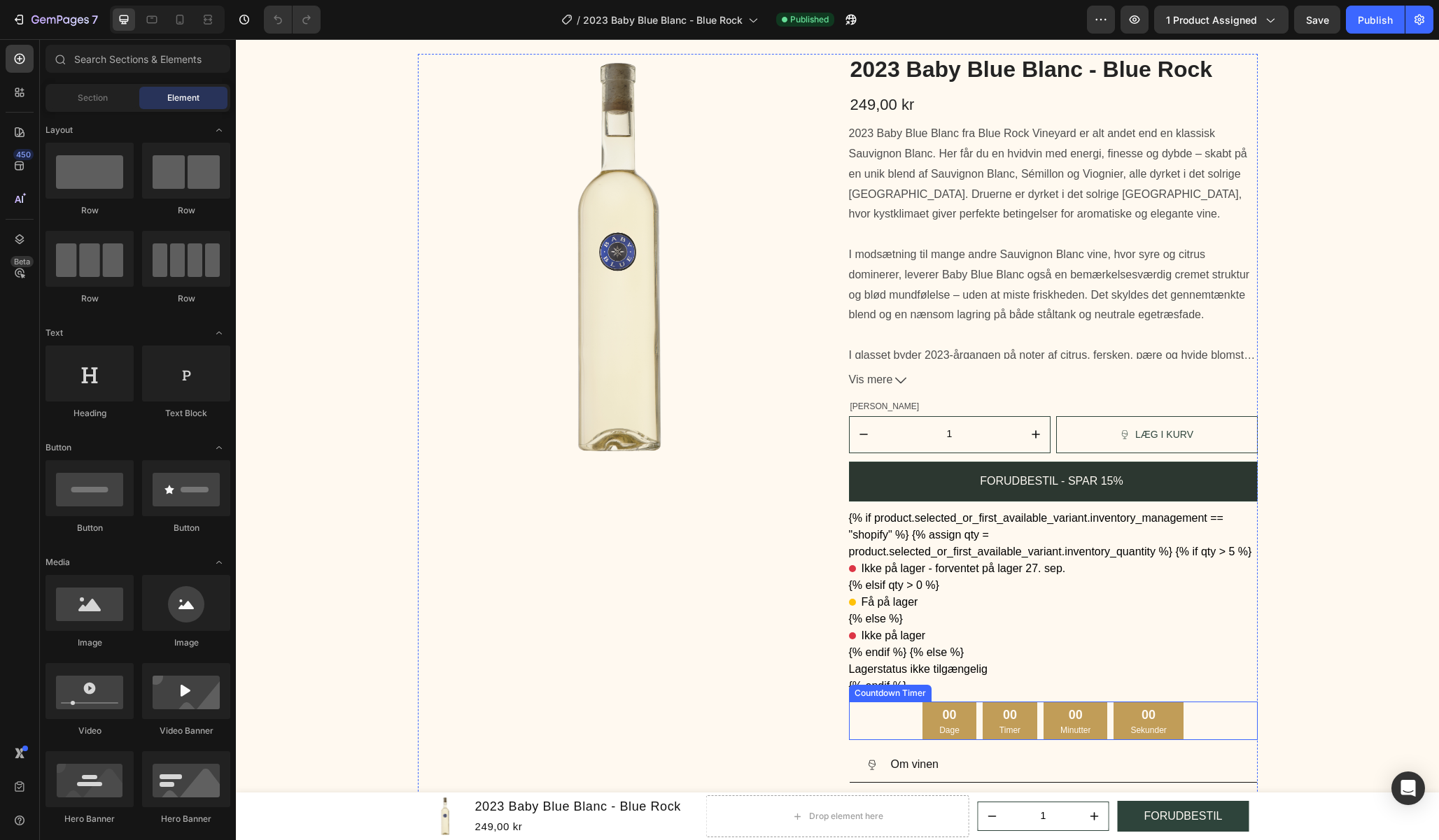
click at [1188, 725] on div "00 Dage 00 Timer 00 Minutter 00 Sekunder" at bounding box center [1053, 721] width 409 height 38
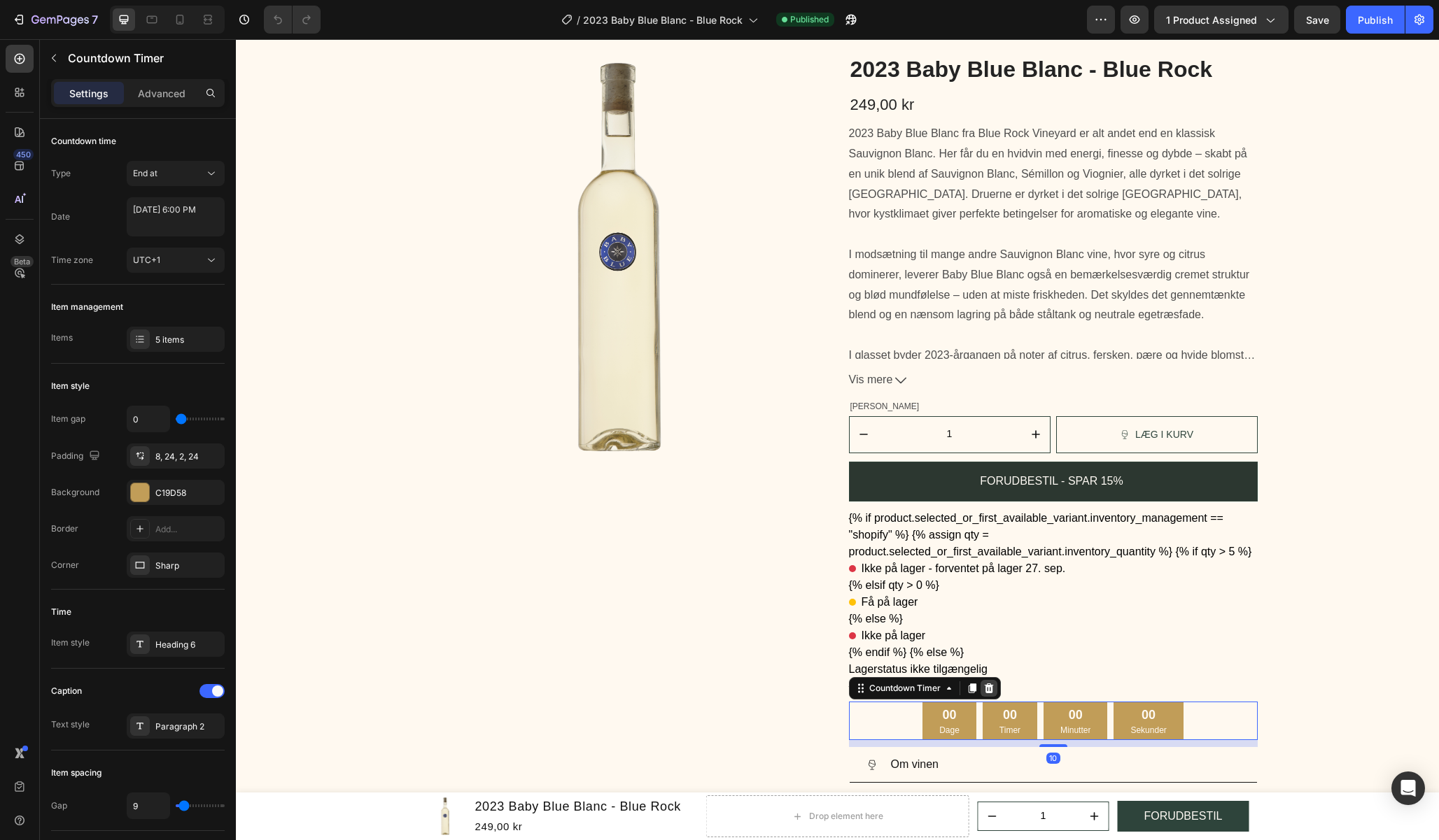
click at [989, 684] on icon at bounding box center [989, 689] width 12 height 12
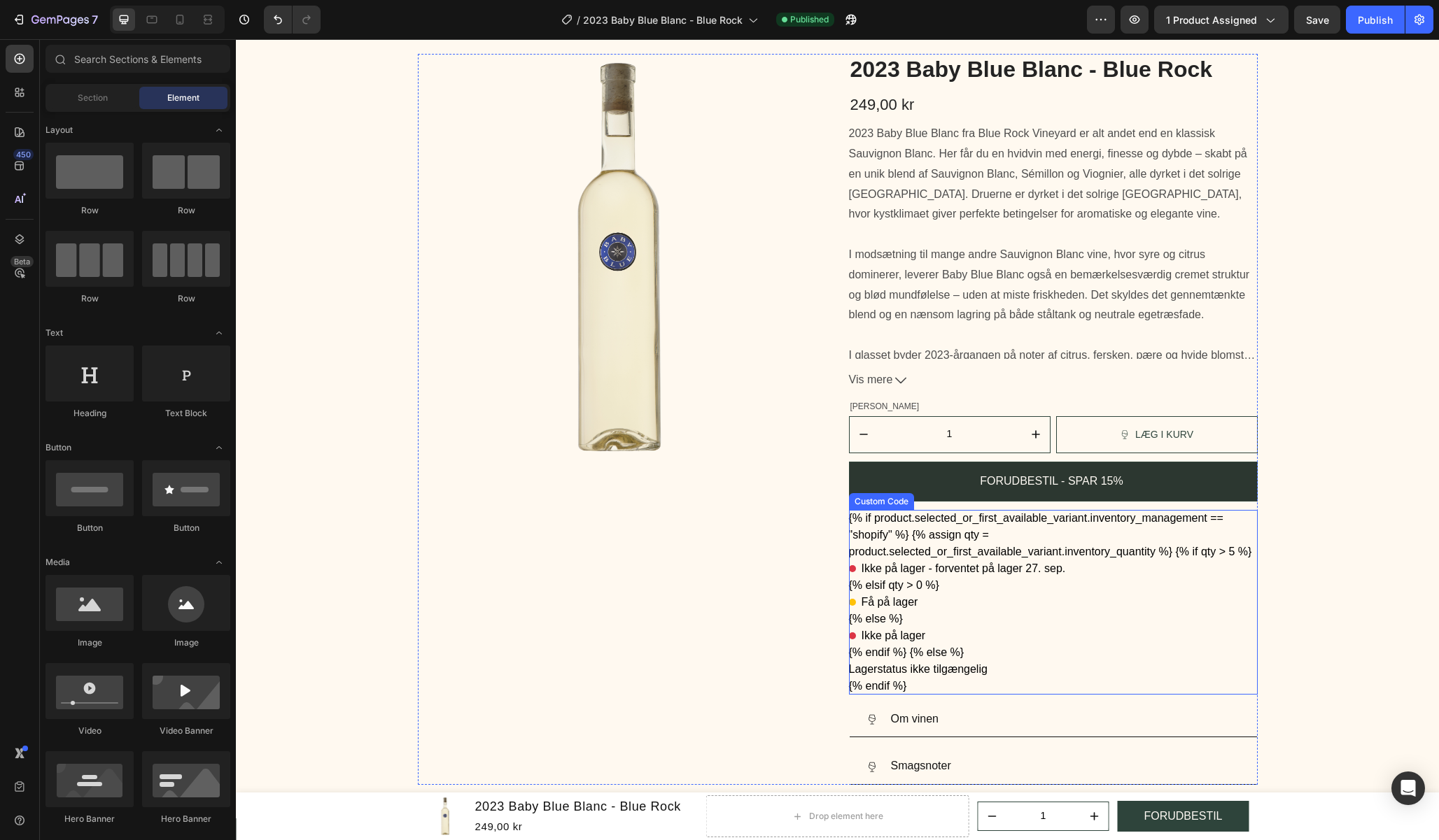
click at [988, 652] on div "{% if product.selected_or_first_available_variant.inventory_management == "shop…" at bounding box center [1053, 602] width 409 height 185
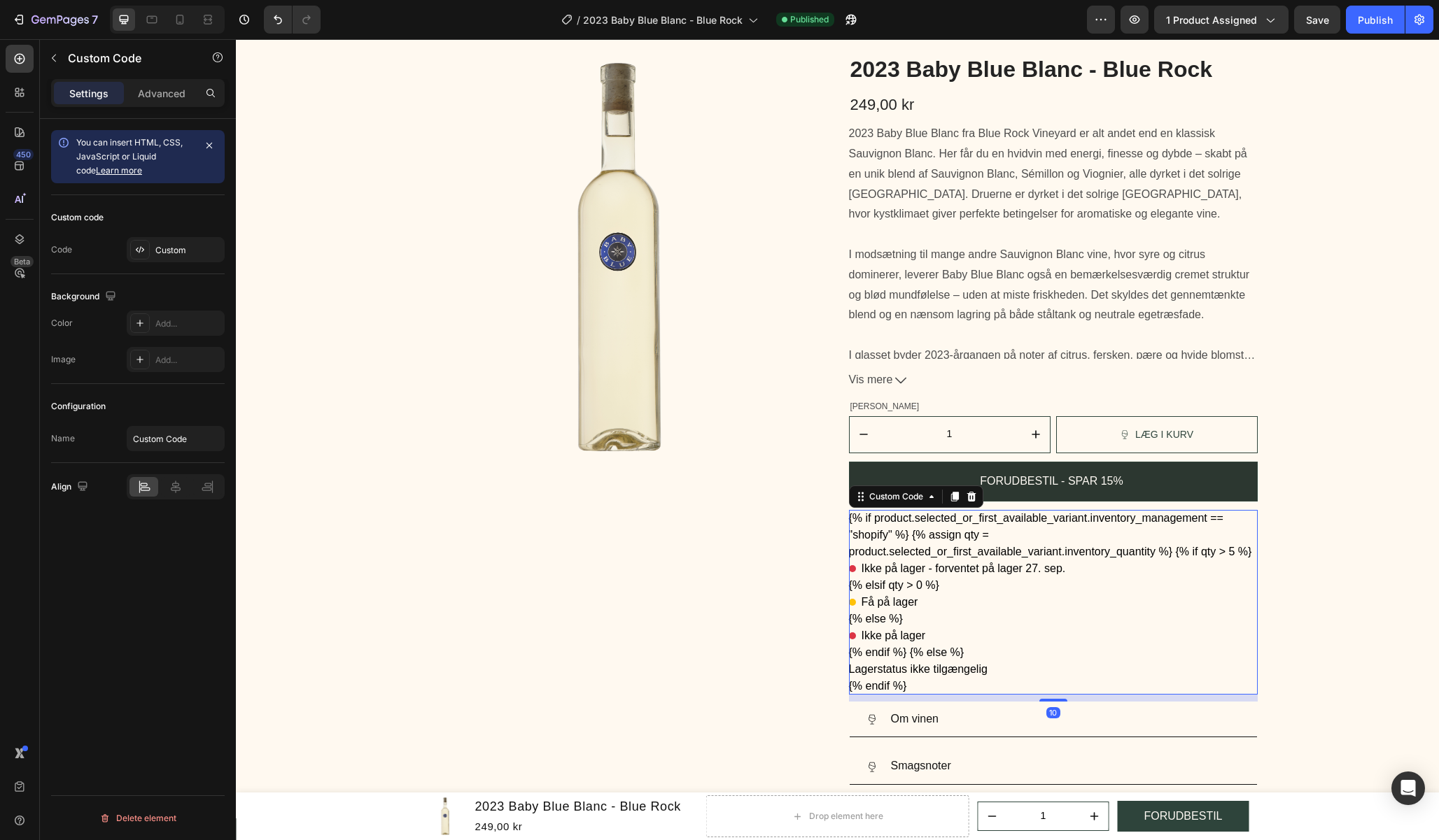
click at [988, 652] on div "{% if product.selected_or_first_available_variant.inventory_management == "shop…" at bounding box center [1053, 602] width 409 height 185
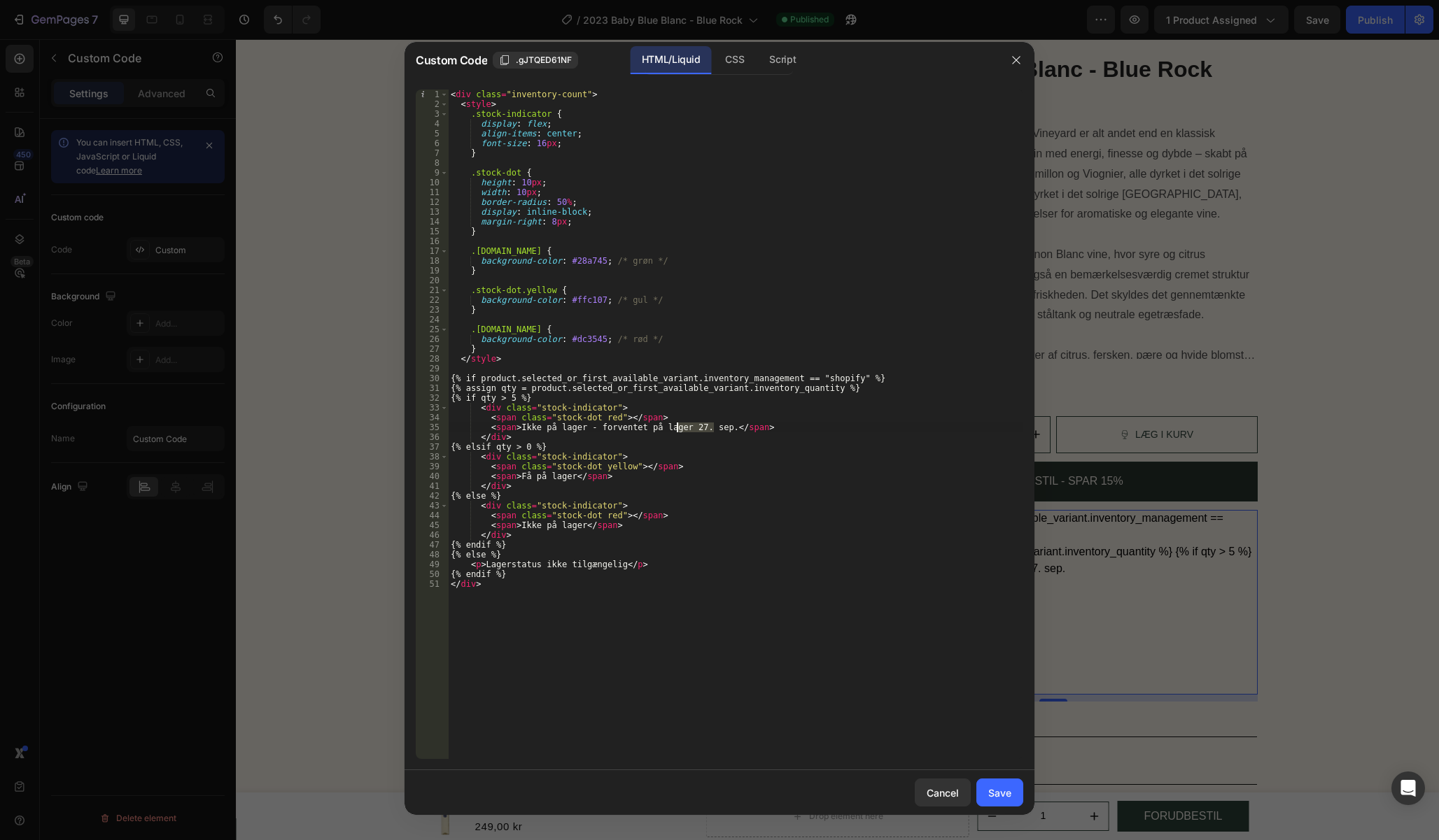
drag, startPoint x: 713, startPoint y: 426, endPoint x: 677, endPoint y: 430, distance: 36.2
click at [677, 430] on div "< div class = "inventory-count" > < style > .stock-indicator { display : flex ;…" at bounding box center [735, 434] width 576 height 689
paste textarea "1. okt"
type textarea "<span>Ikke på lager - forventet på lager 1. okt.</span>"
click at [1004, 802] on button "Save" at bounding box center [999, 792] width 47 height 28
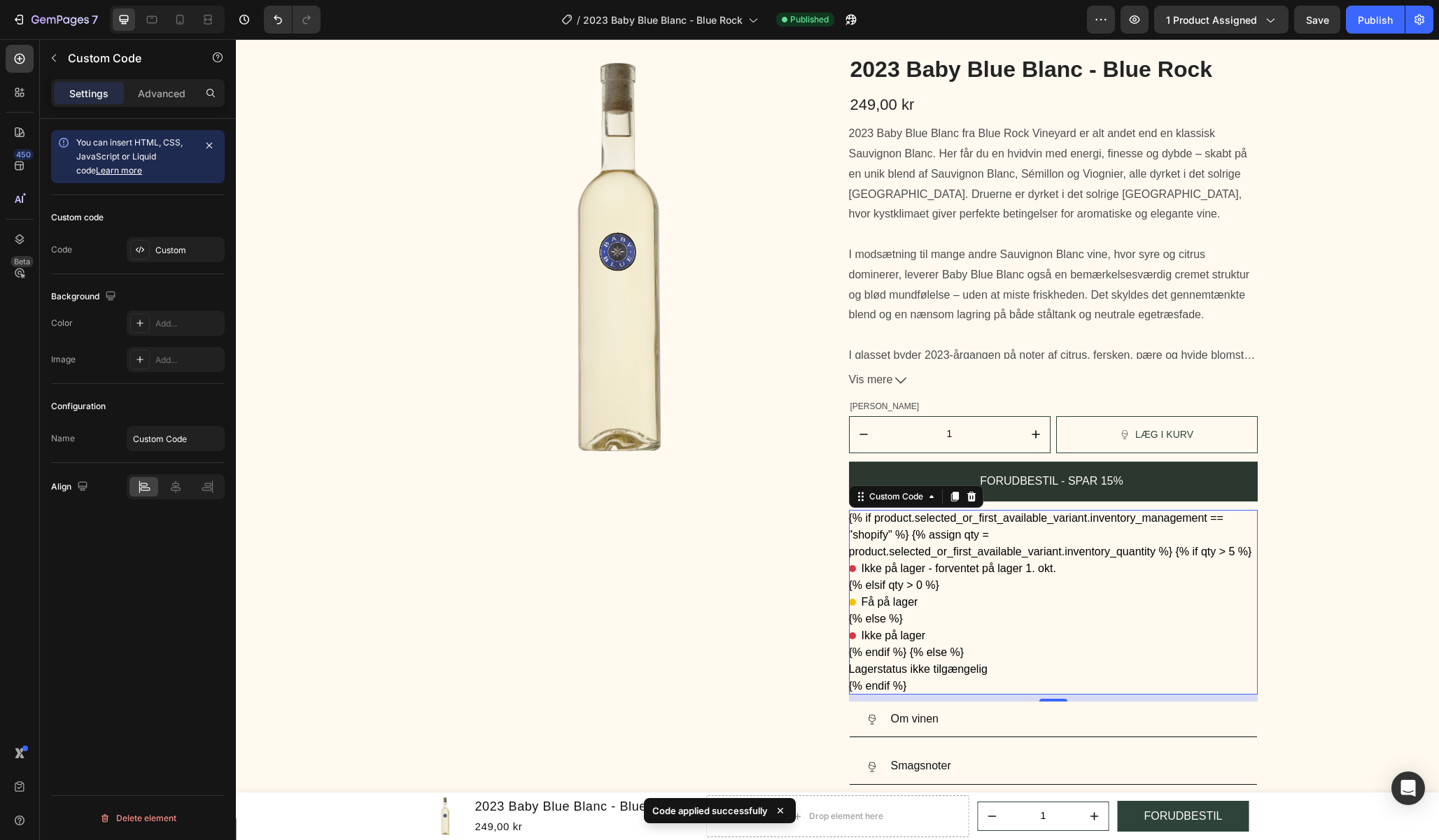
click at [1368, 34] on div "7 Version history / 2023 Baby Blue Blanc - Blue Rock Published Preview 1 produc…" at bounding box center [719, 19] width 1439 height 39
click at [1369, 32] on button "Publish" at bounding box center [1375, 19] width 59 height 28
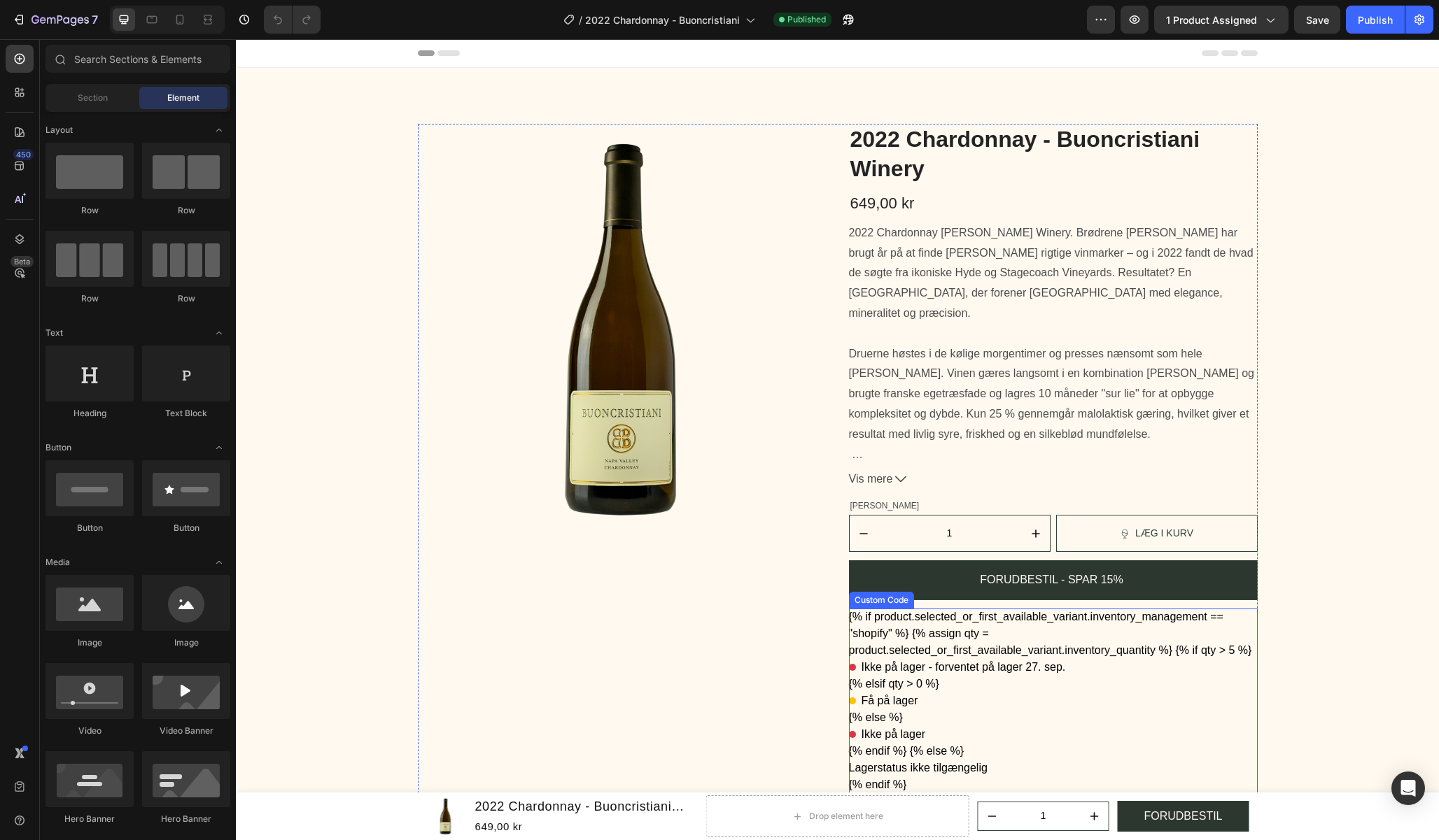
click at [1164, 724] on div "{% if product.selected_or_first_available_variant.inventory_management == "shop…" at bounding box center [1053, 700] width 409 height 185
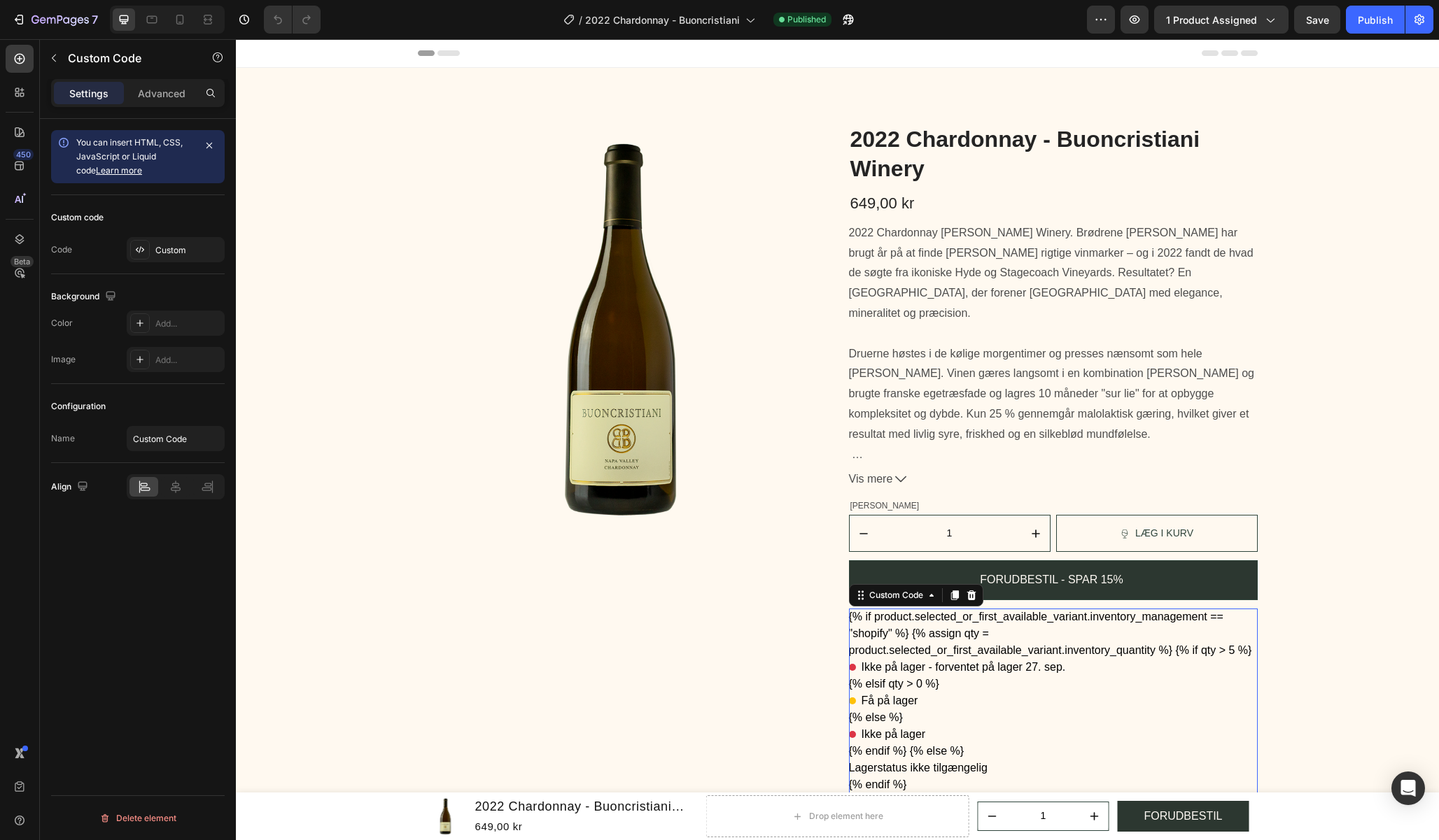
click at [1164, 724] on div "{% if product.selected_or_first_available_variant.inventory_management == "shop…" at bounding box center [1053, 700] width 409 height 185
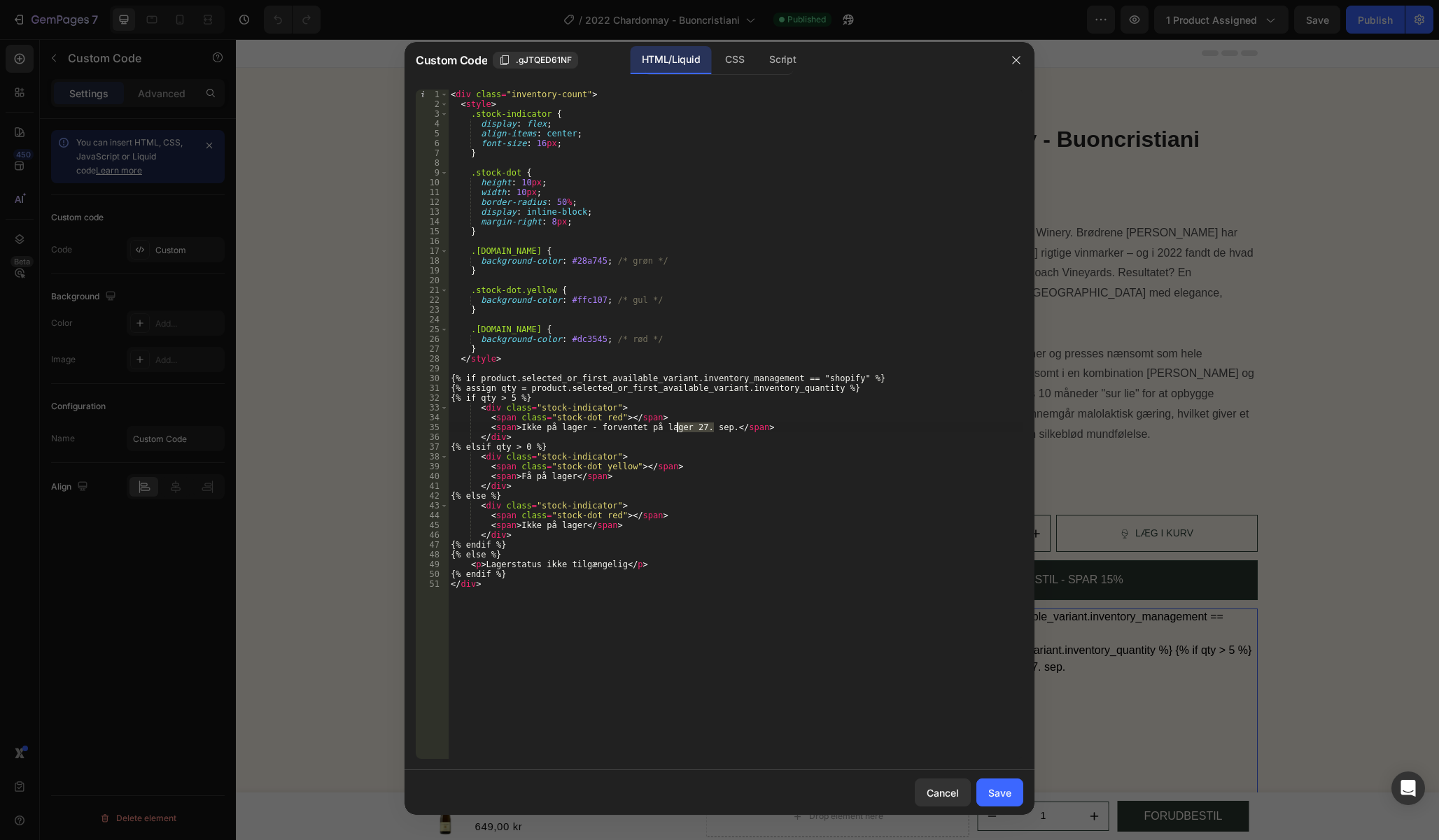
drag, startPoint x: 712, startPoint y: 425, endPoint x: 677, endPoint y: 429, distance: 35.2
click at [677, 429] on div "< div class = "inventory-count" > < style > .stock-indicator { display : flex ;…" at bounding box center [735, 434] width 576 height 689
paste textarea "1. okt"
type textarea "<span>Ikke på lager - forventet på lager 1. okt.</span>"
click at [1005, 798] on div "Save" at bounding box center [999, 792] width 23 height 14
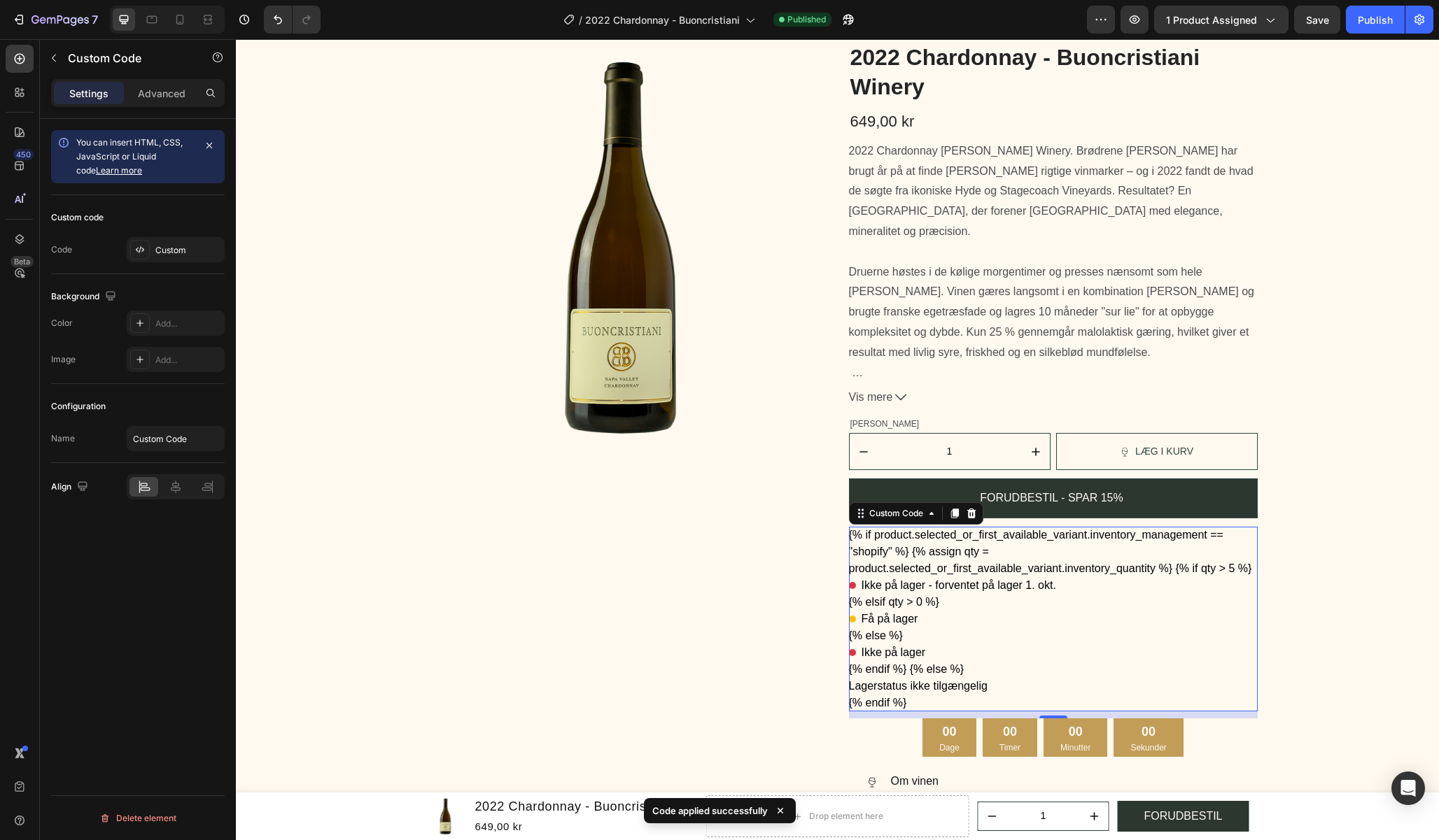
scroll to position [210, 0]
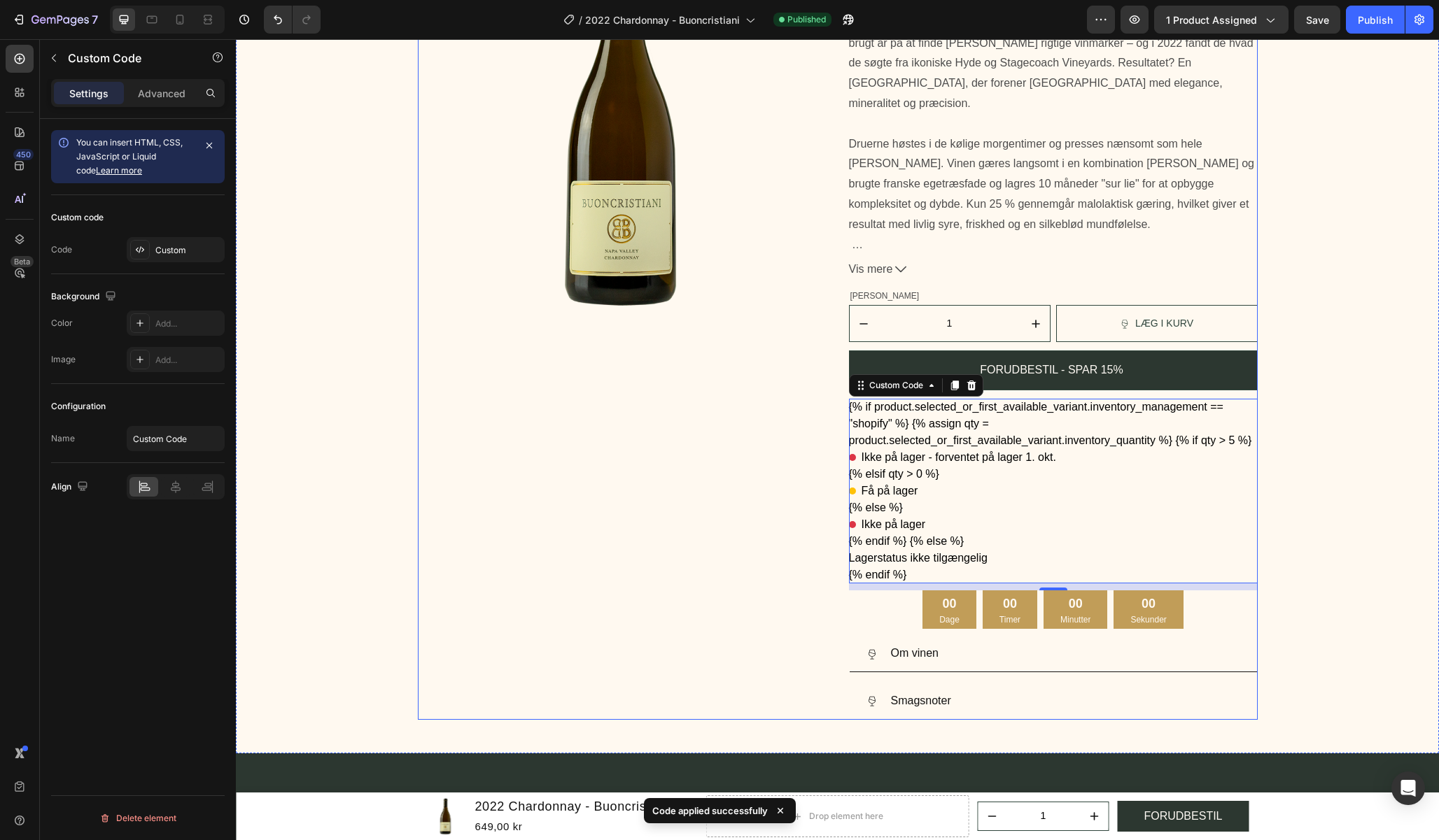
click at [1212, 624] on div "00 Dage 00 Timer 00 Minutter 00 Sekunder" at bounding box center [1053, 610] width 409 height 38
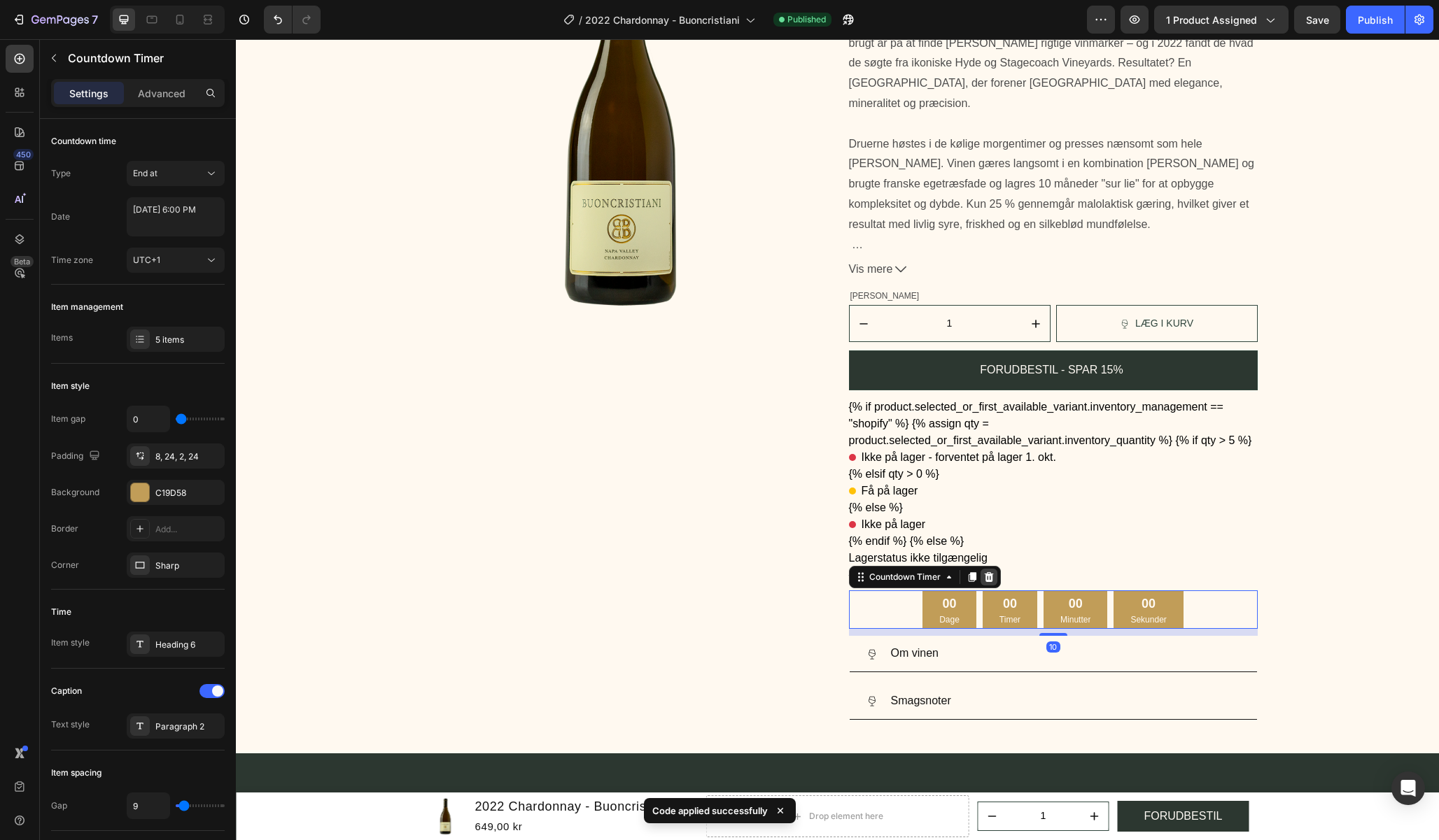
click at [983, 576] on icon at bounding box center [989, 577] width 12 height 12
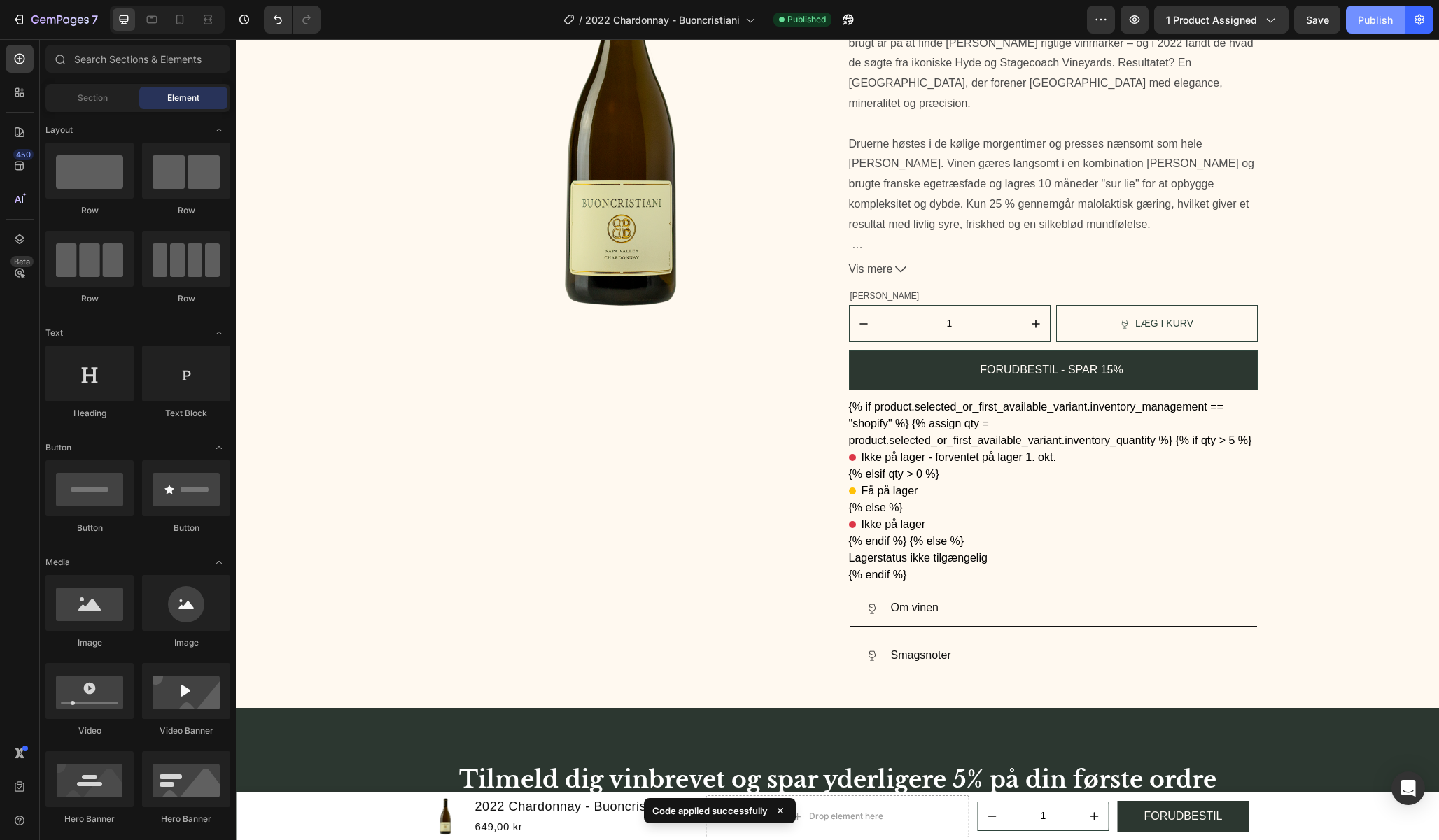
click at [1370, 27] on div "Publish" at bounding box center [1375, 19] width 35 height 14
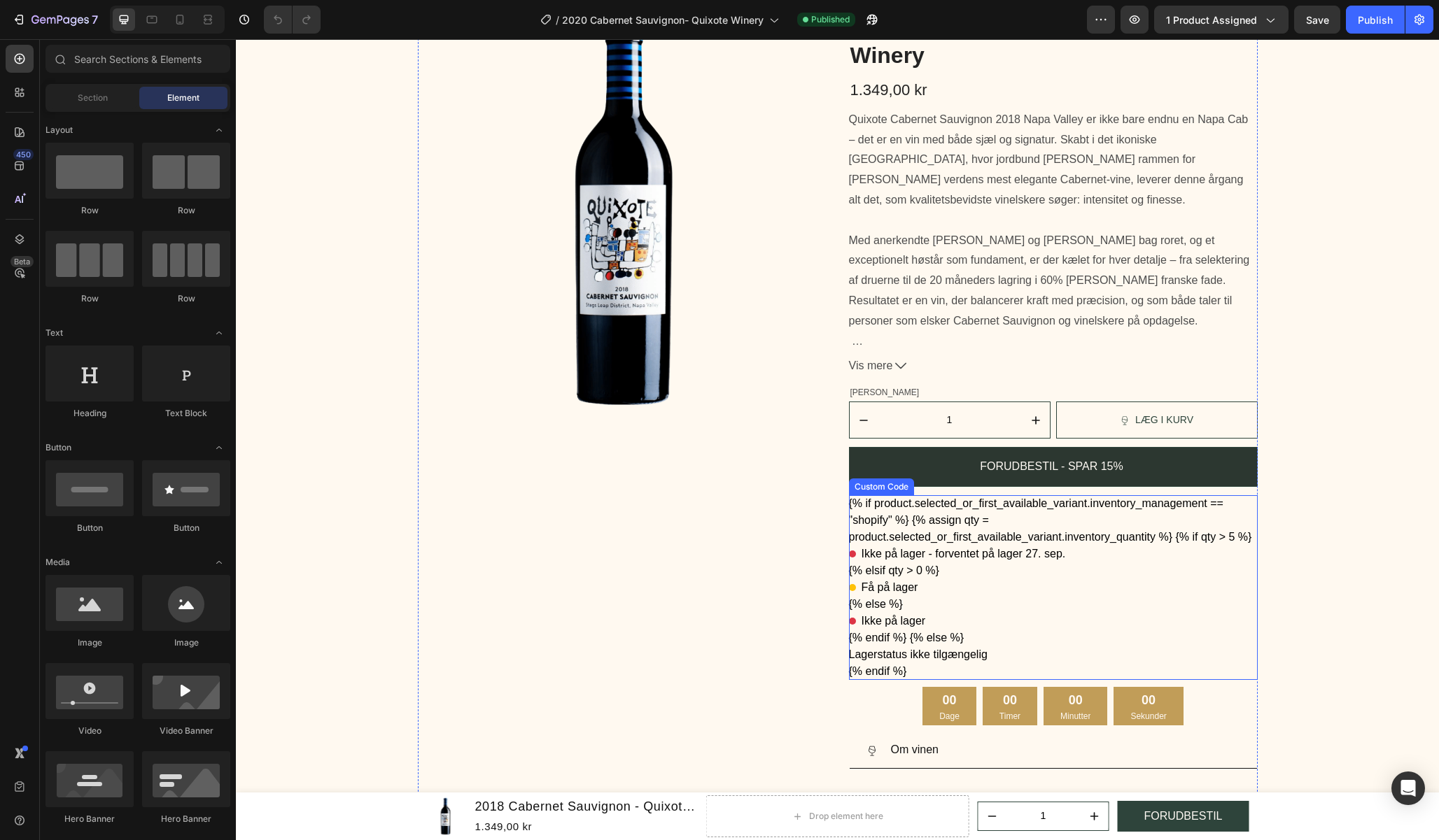
scroll to position [140, 0]
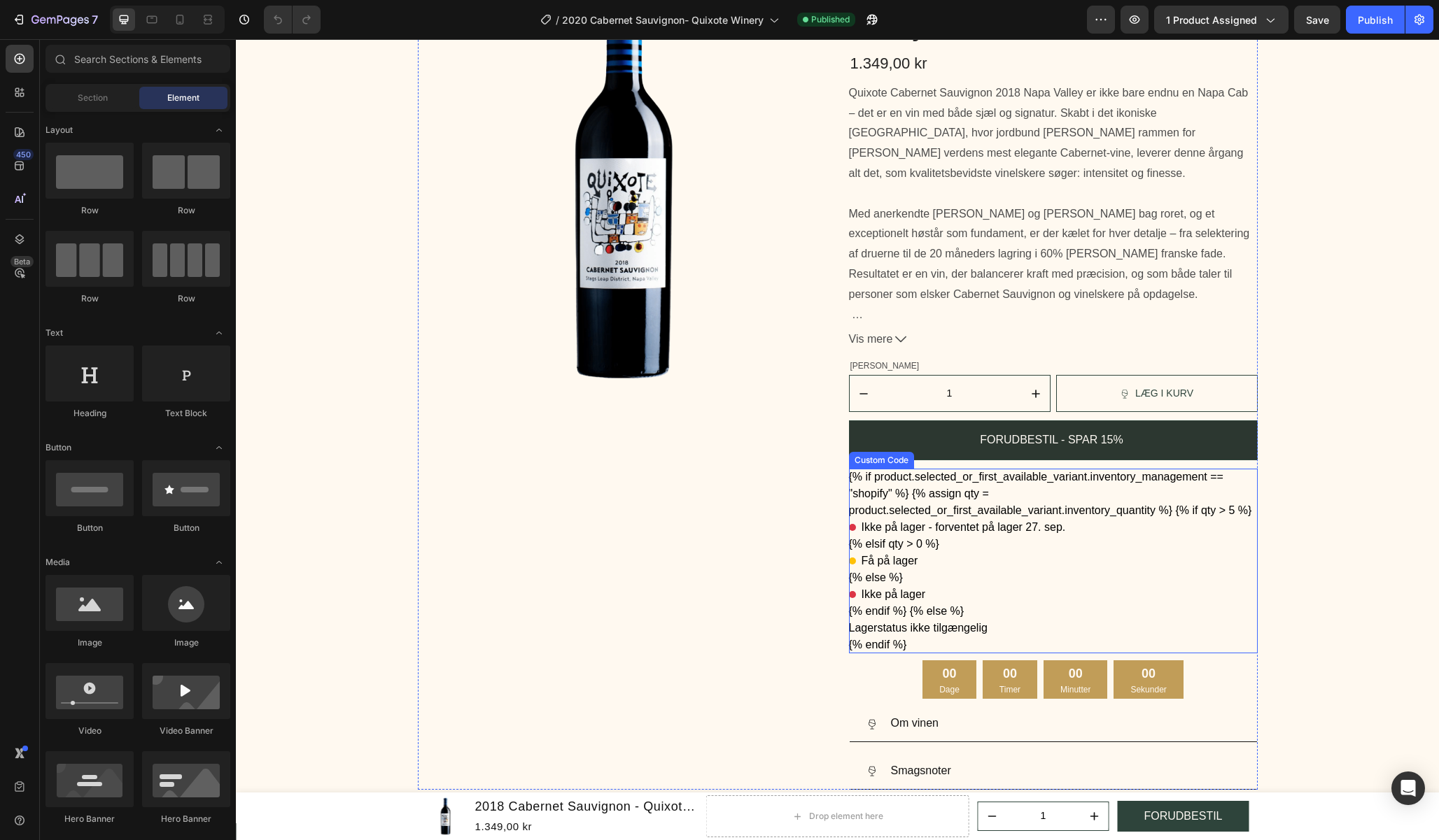
click at [1095, 547] on div "{% if product.selected_or_first_available_variant.inventory_management == "shop…" at bounding box center [1053, 561] width 409 height 185
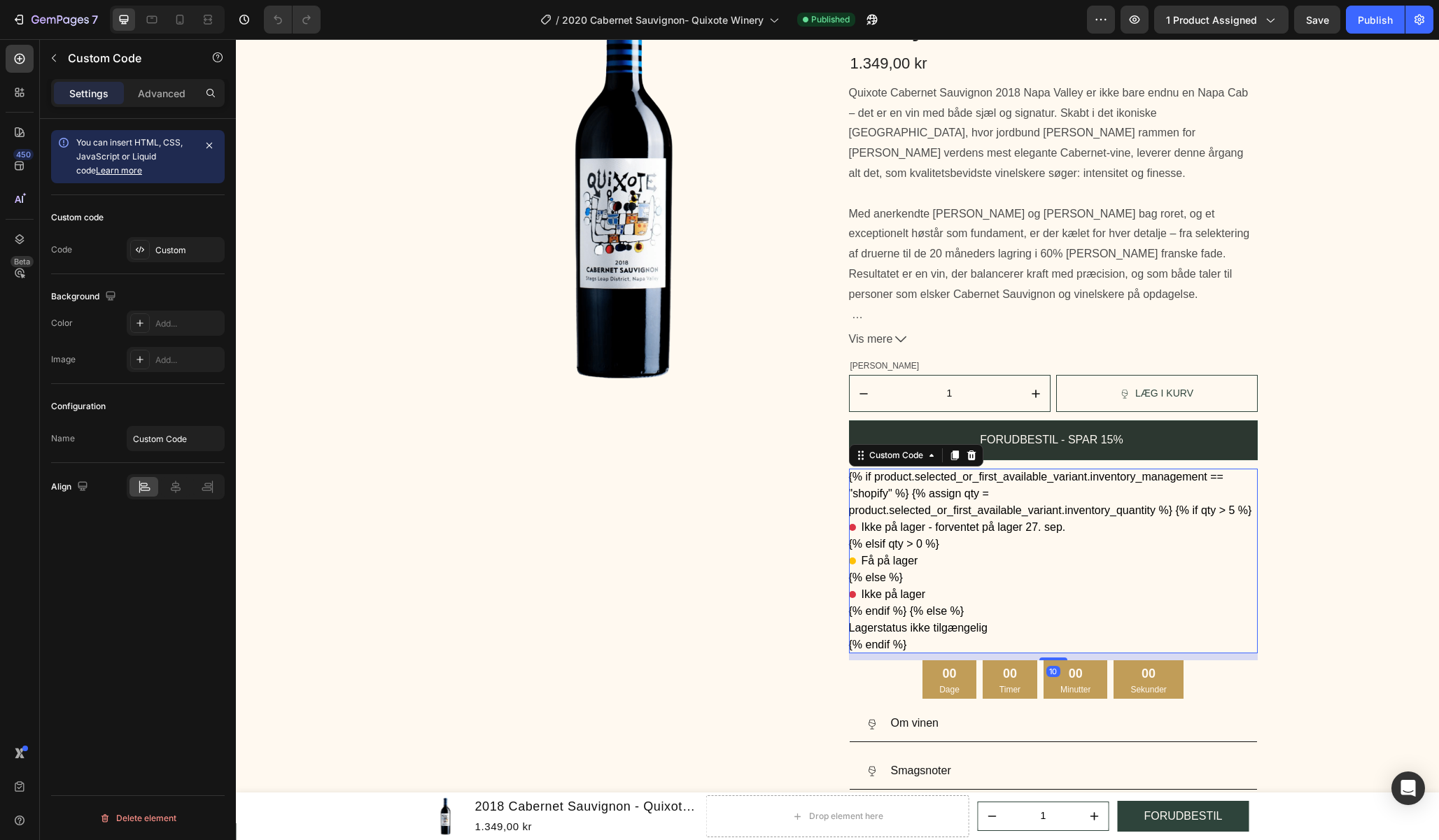
click at [1095, 547] on div "{% if product.selected_or_first_available_variant.inventory_management == "shop…" at bounding box center [1053, 561] width 409 height 185
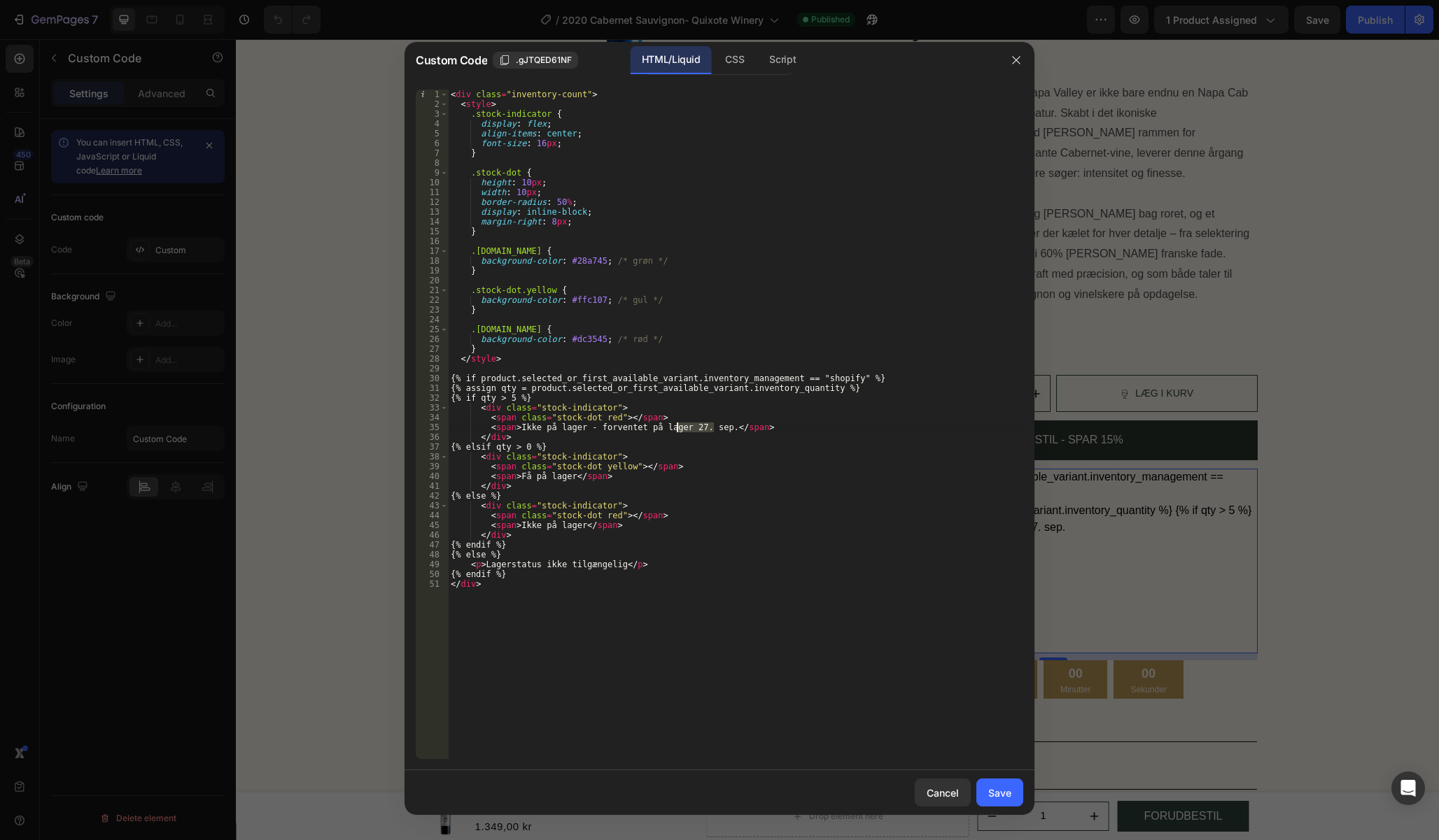
drag, startPoint x: 711, startPoint y: 426, endPoint x: 679, endPoint y: 432, distance: 32.6
click at [679, 432] on div "< div class = "inventory-count" > < style > .stock-indicator { display : flex ;…" at bounding box center [735, 434] width 576 height 689
paste textarea "1. okt"
type textarea "<span>Ikke på lager - forventet på lager 1. okt.</span>"
click at [1003, 801] on button "Save" at bounding box center [999, 792] width 47 height 28
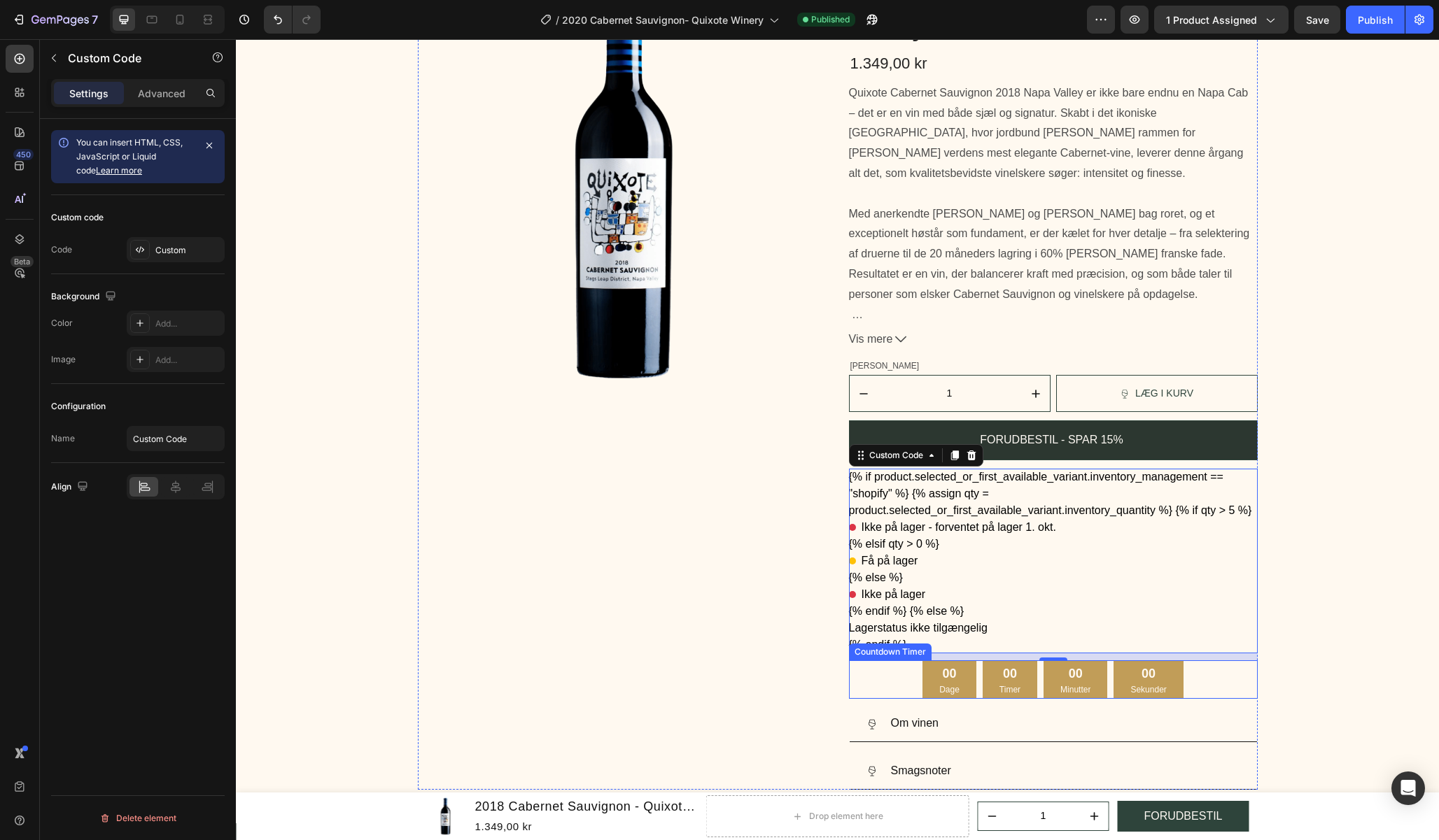
click at [1208, 690] on div "00 Dage 00 Timer 00 Minutter 00 Sekunder" at bounding box center [1053, 679] width 409 height 38
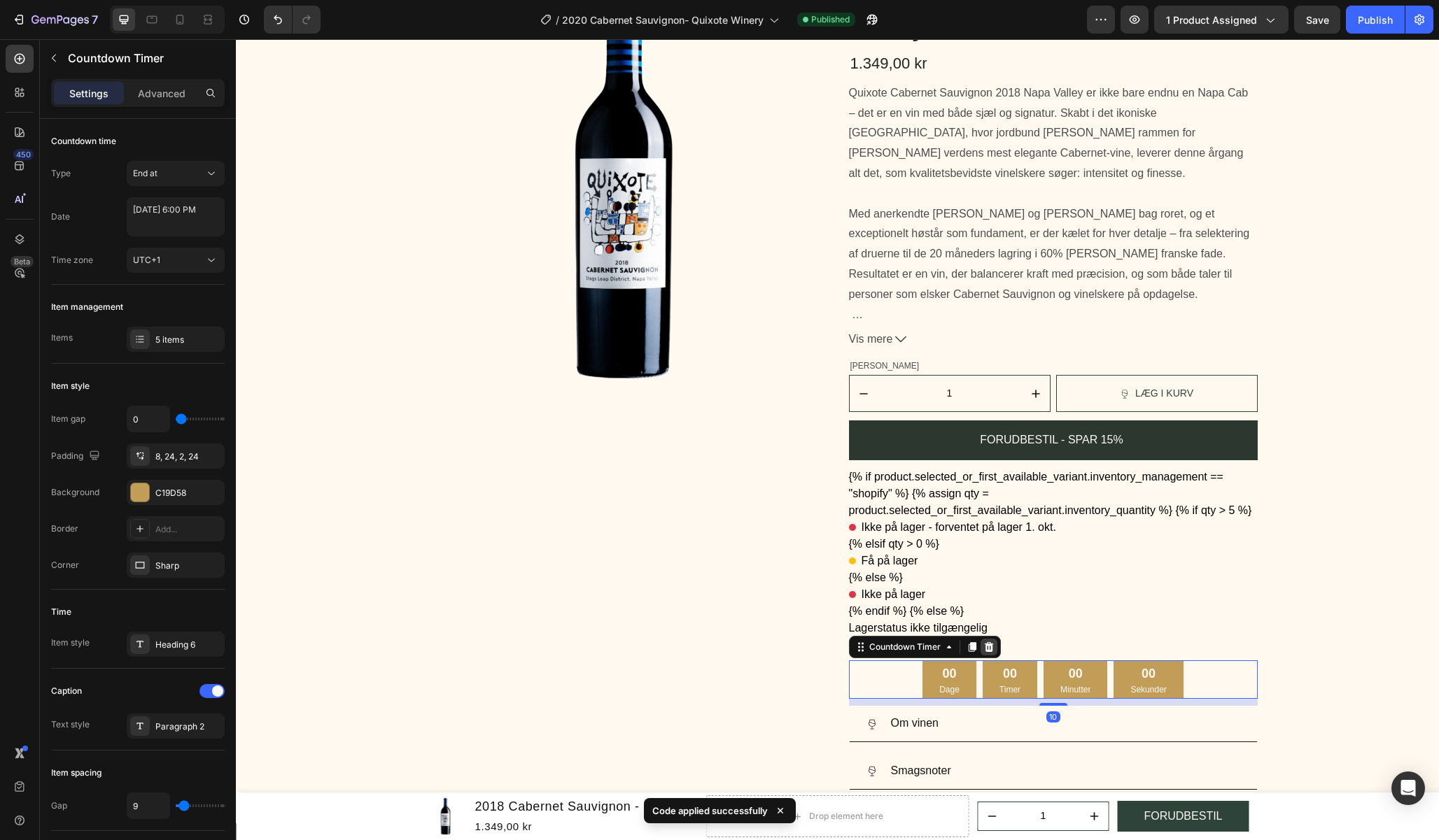
click at [984, 648] on icon at bounding box center [988, 647] width 9 height 10
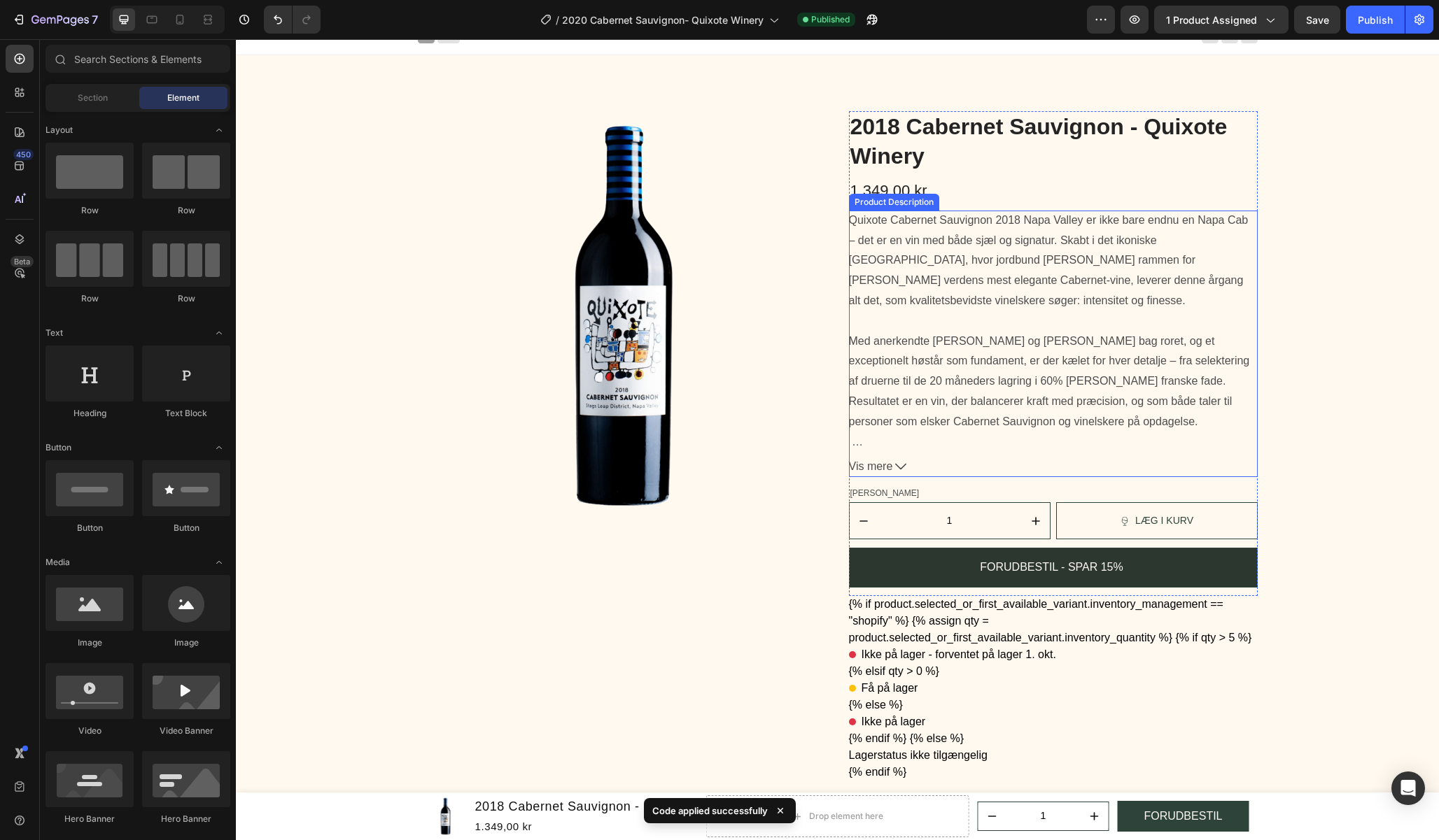
scroll to position [0, 0]
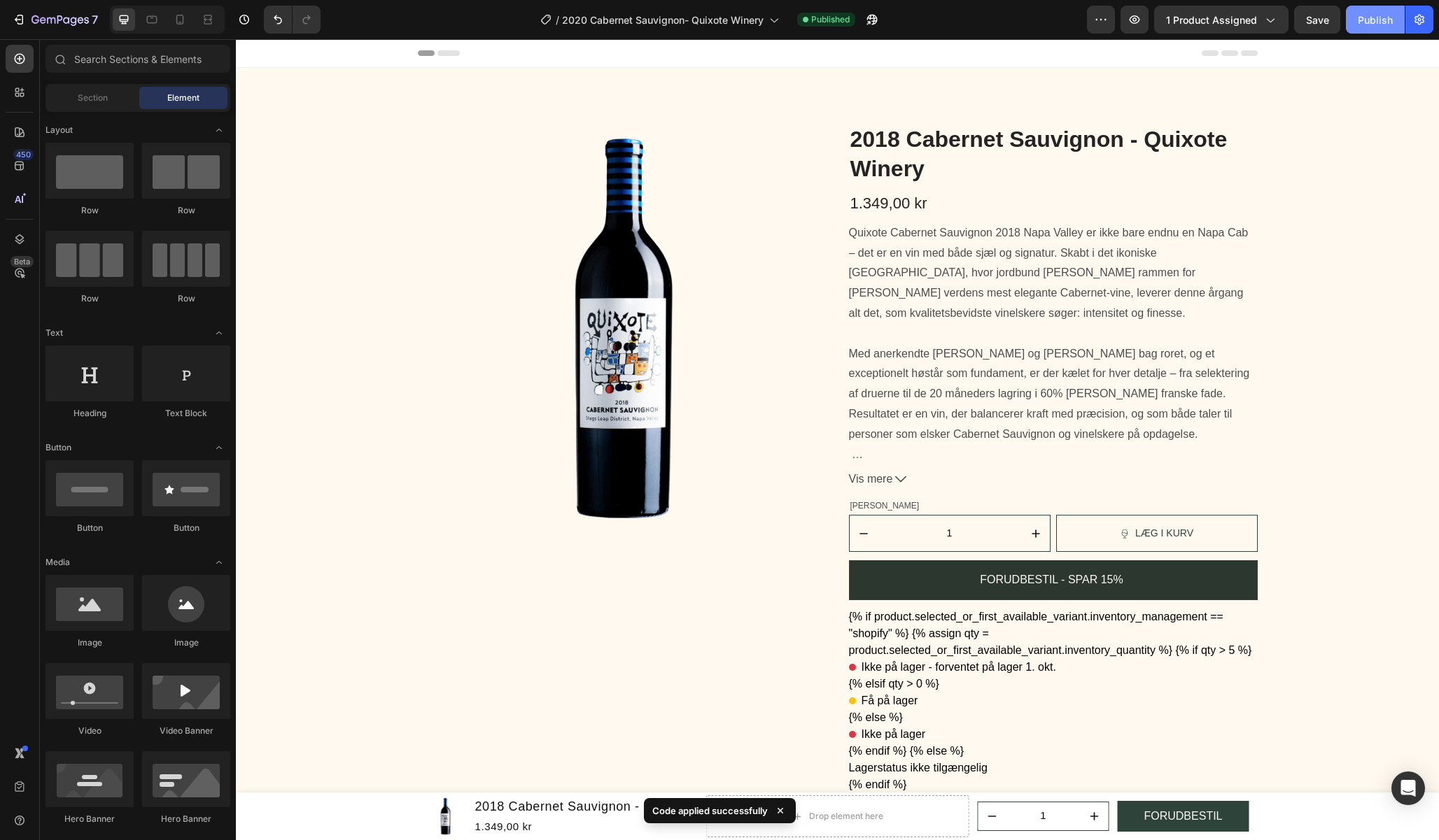
click at [1382, 24] on div "Publish" at bounding box center [1375, 19] width 35 height 14
